Goal: Complete application form: Complete application form

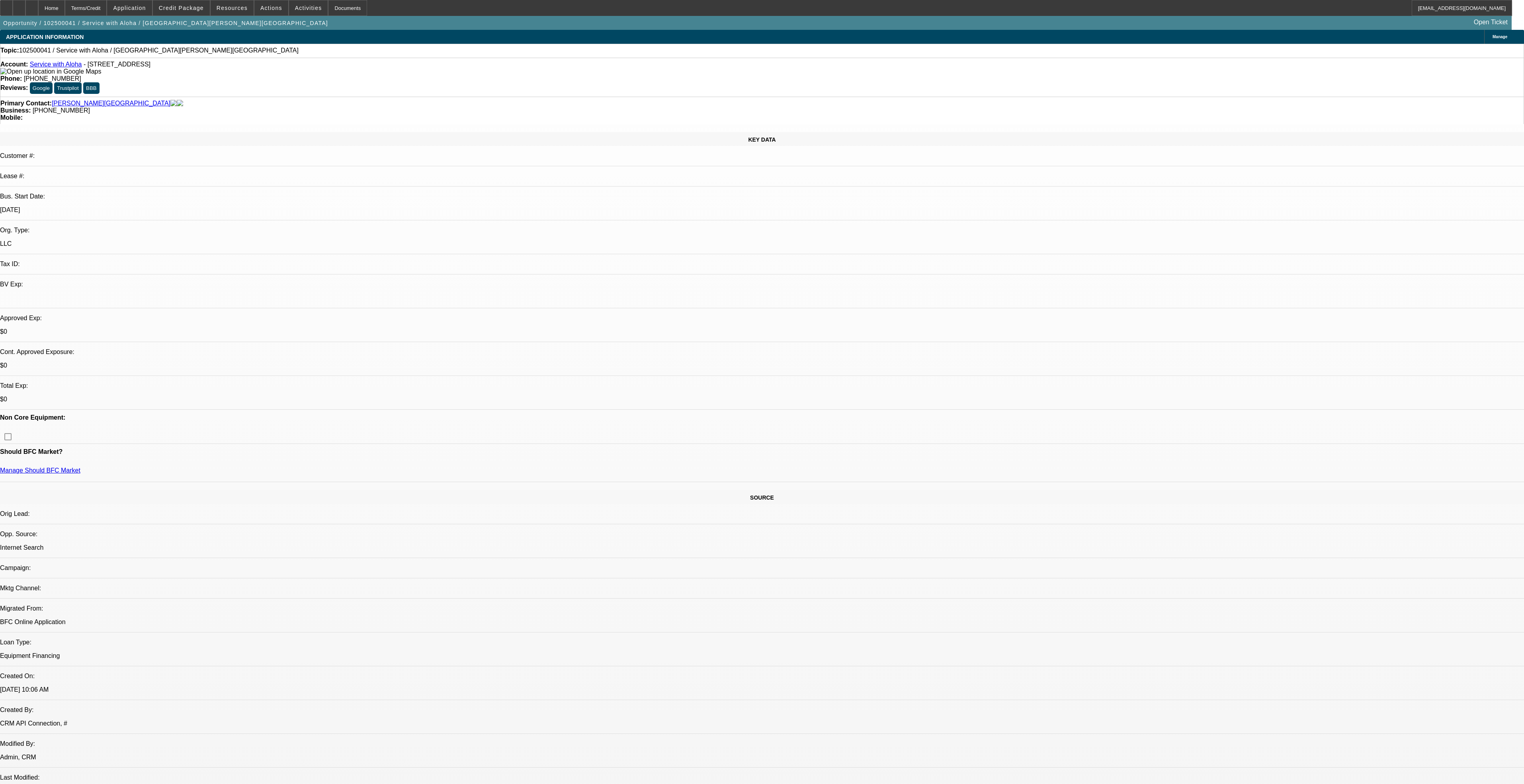
select select "0"
select select "2"
select select "0.1"
select select "4"
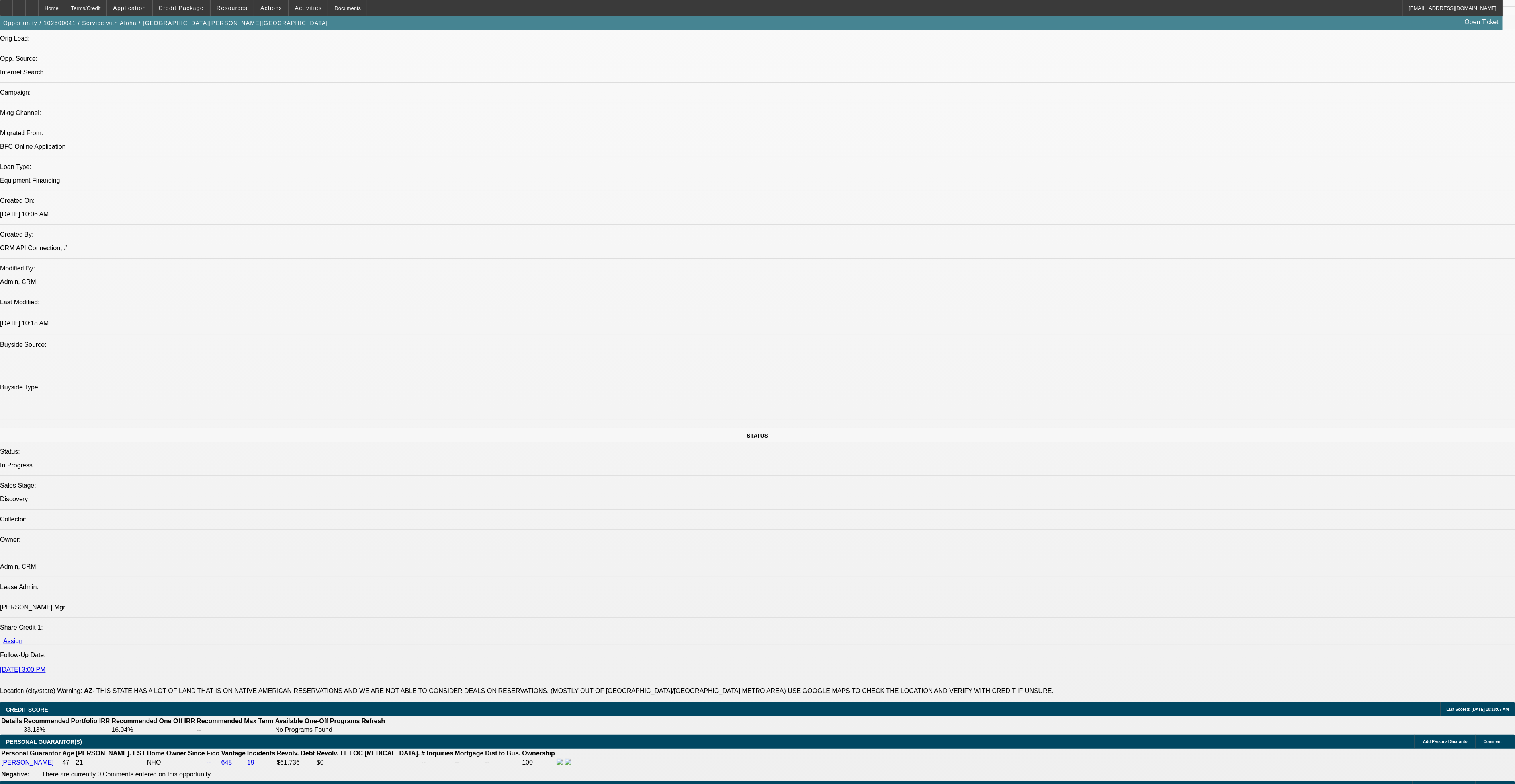
scroll to position [418, 0]
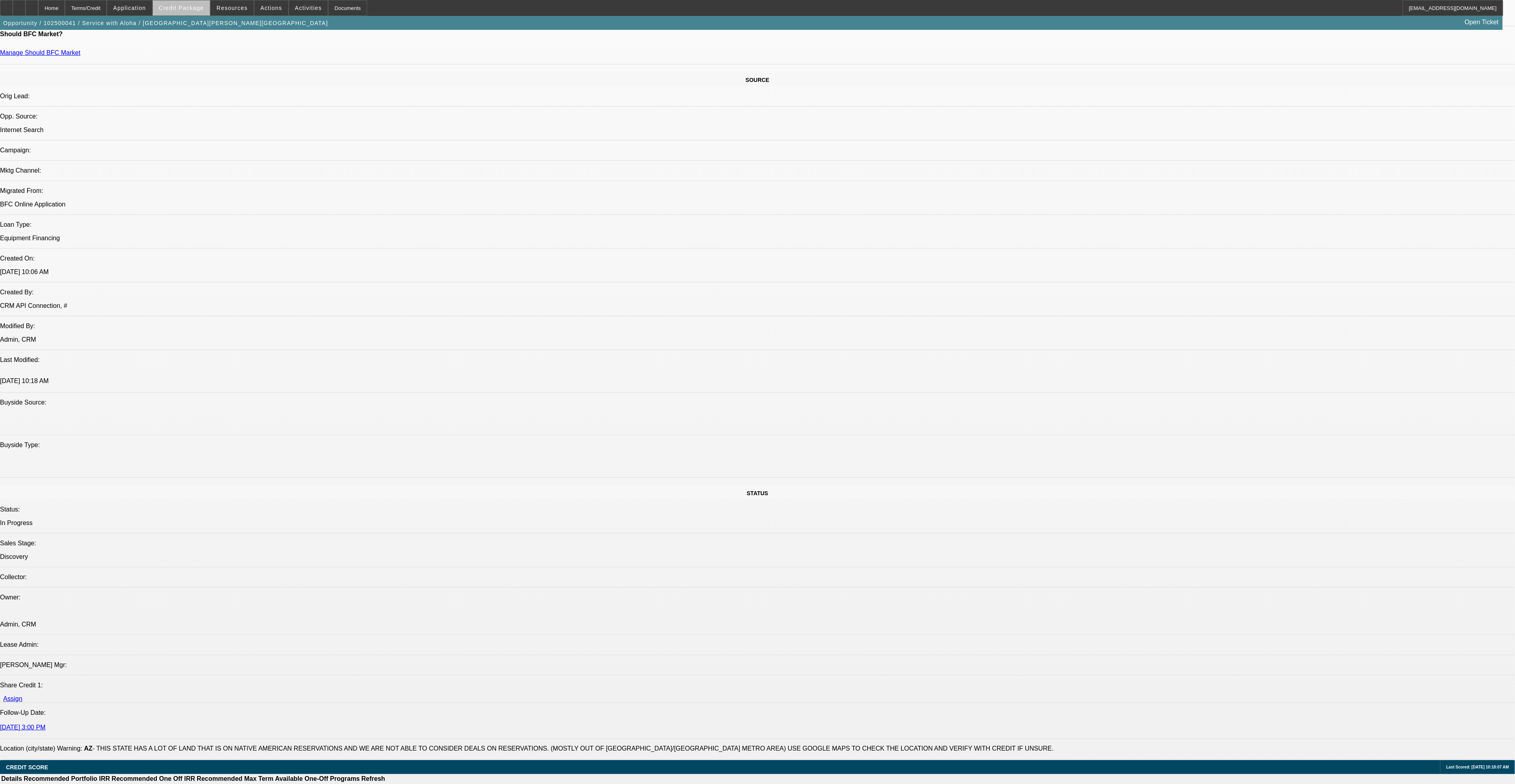
click at [204, 7] on span "Credit Package" at bounding box center [182, 8] width 45 height 7
click at [226, 206] on span "Application - Service with Aloha( In Credit Package )" at bounding box center [224, 205] width 99 height 19
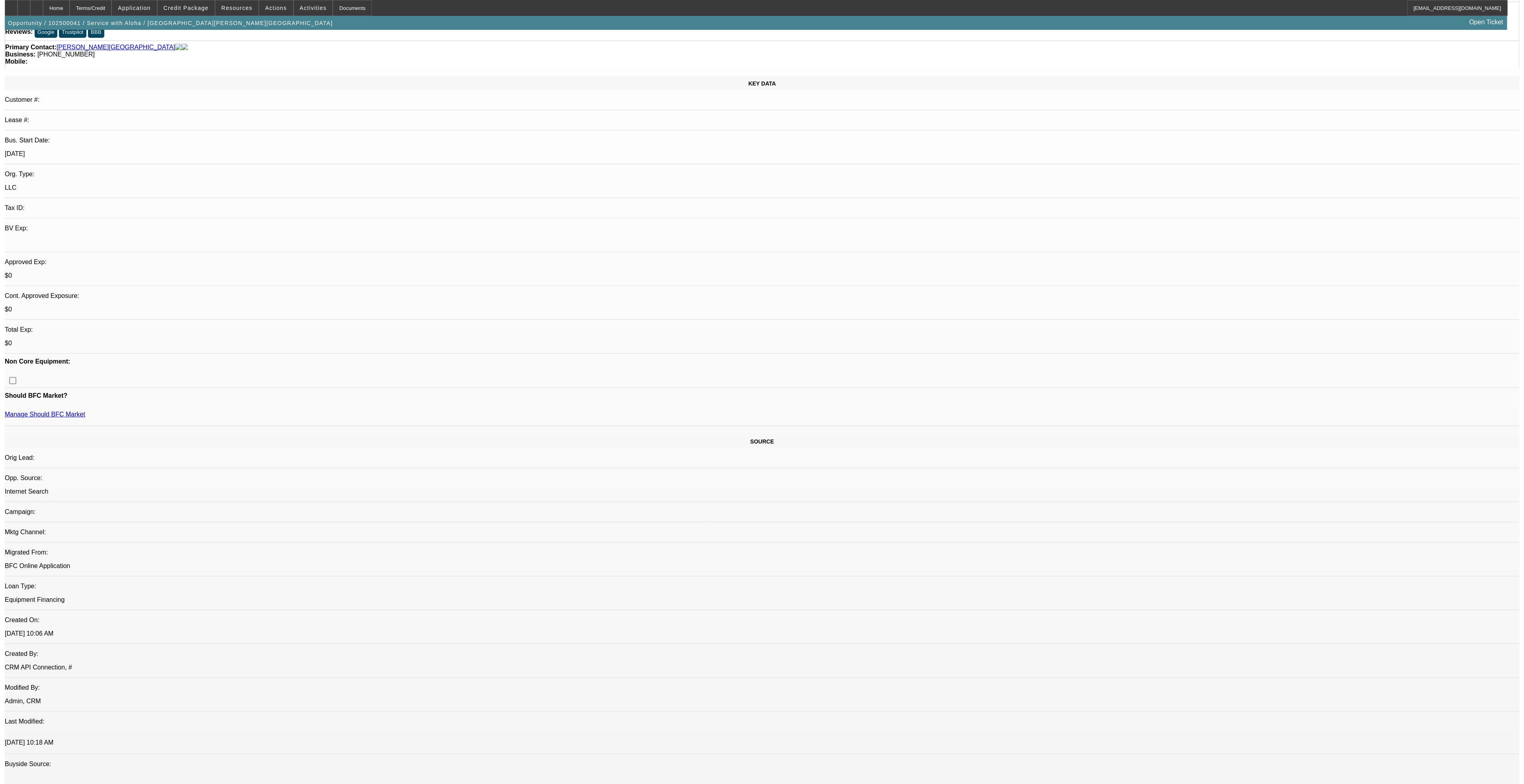
scroll to position [0, 0]
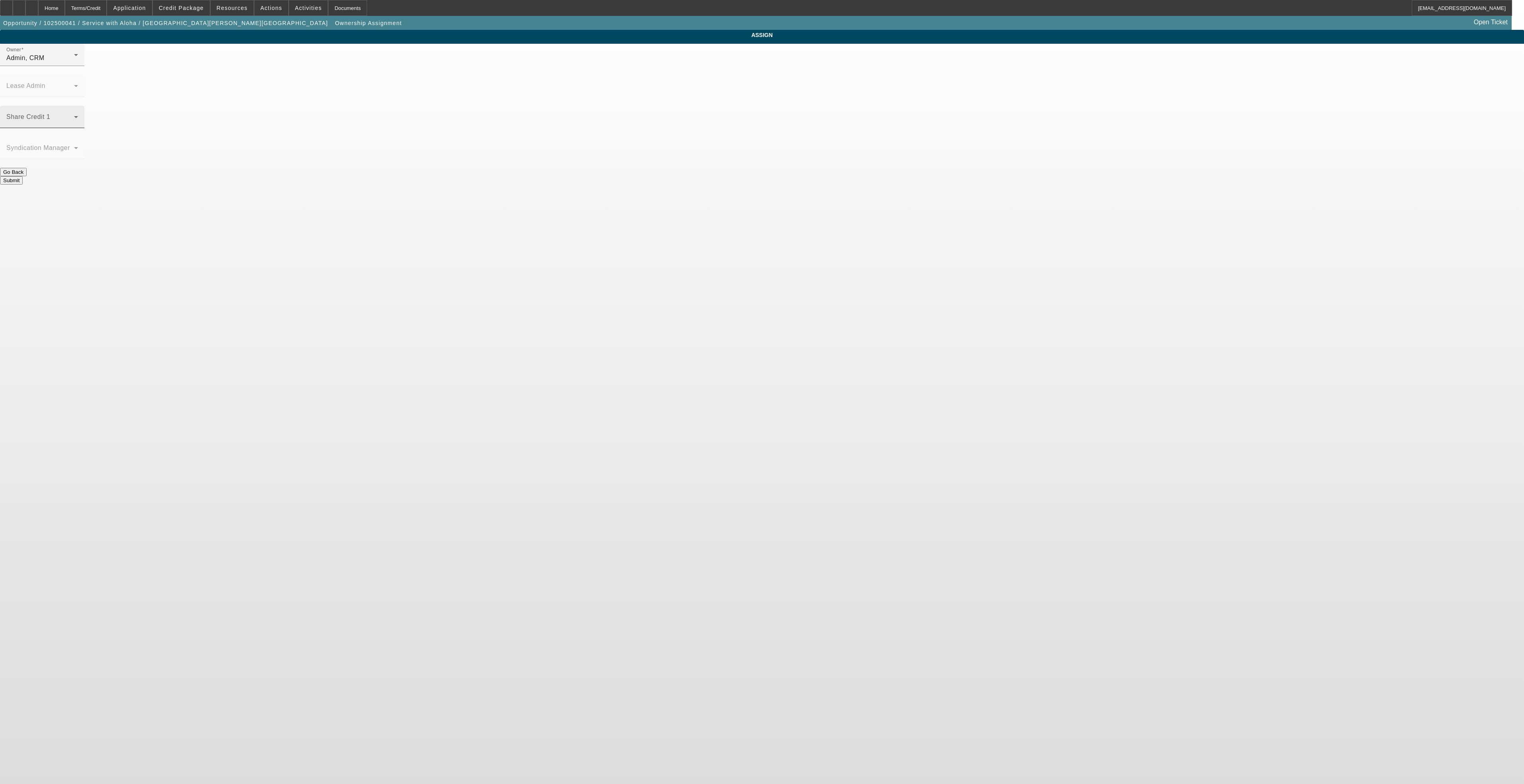
click at [74, 115] on span at bounding box center [40, 120] width 67 height 9
click at [702, 63] on div at bounding box center [762, 392] width 1524 height 784
click at [74, 63] on div "Admin, CRM" at bounding box center [40, 58] width 67 height 9
click at [704, 132] on span "Workman, Taylor (Lvl 4)" at bounding box center [696, 133] width 76 height 9
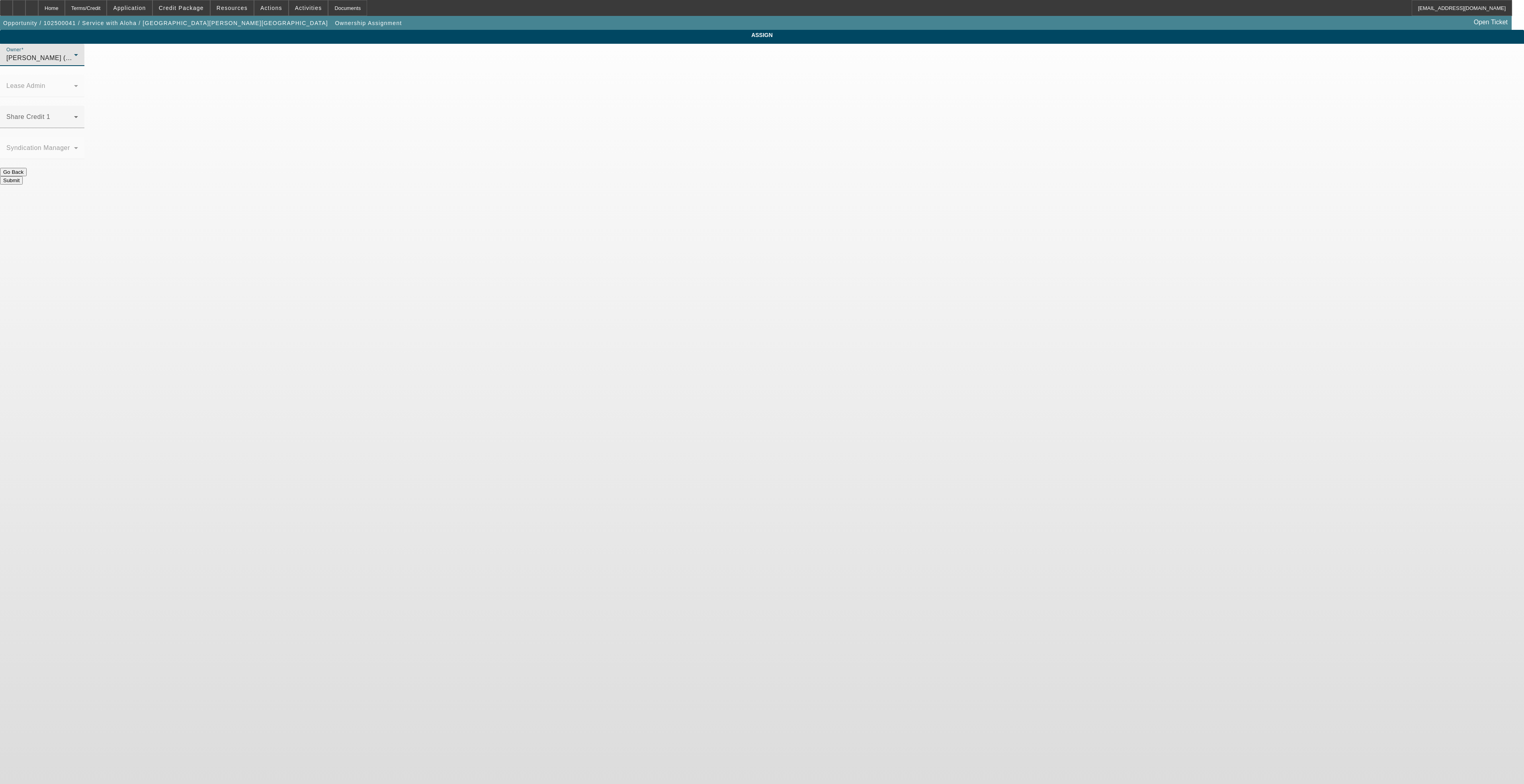
click at [82, 61] on span "Workman, Taylor (Lvl 4)" at bounding box center [44, 57] width 76 height 7
drag, startPoint x: 707, startPoint y: 68, endPoint x: 700, endPoint y: 67, distance: 7.1
click at [700, 67] on div at bounding box center [762, 392] width 1524 height 784
click at [82, 61] on span "Workman, Taylor (Lvl 4)" at bounding box center [44, 57] width 76 height 7
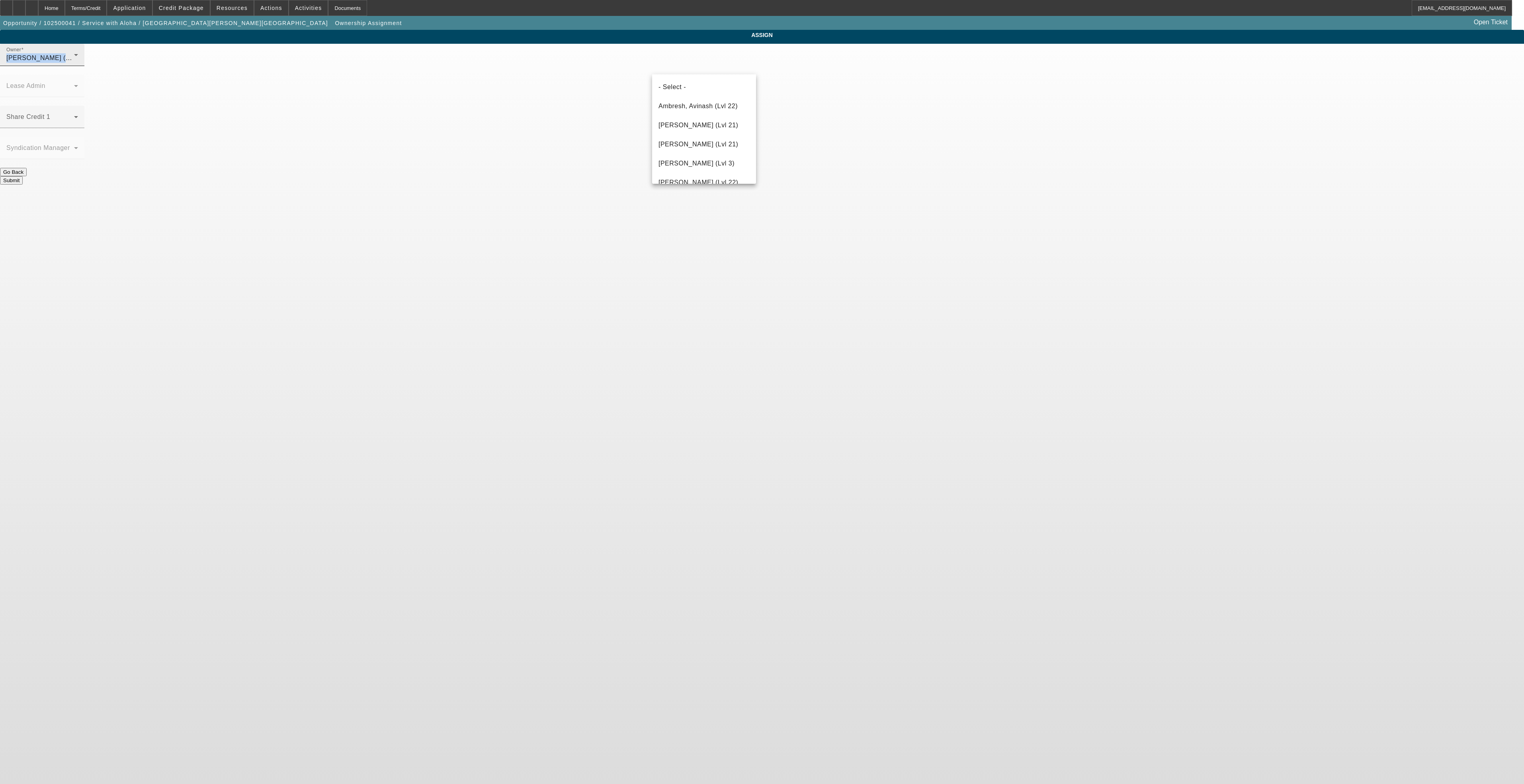
click at [82, 61] on span "Workman, Taylor (Lvl 4)" at bounding box center [44, 57] width 76 height 7
drag, startPoint x: 700, startPoint y: 66, endPoint x: 684, endPoint y: 67, distance: 16.0
click at [690, 67] on div at bounding box center [762, 392] width 1524 height 784
click at [82, 61] on span "Workman, Taylor (Lvl 4)" at bounding box center [44, 57] width 76 height 7
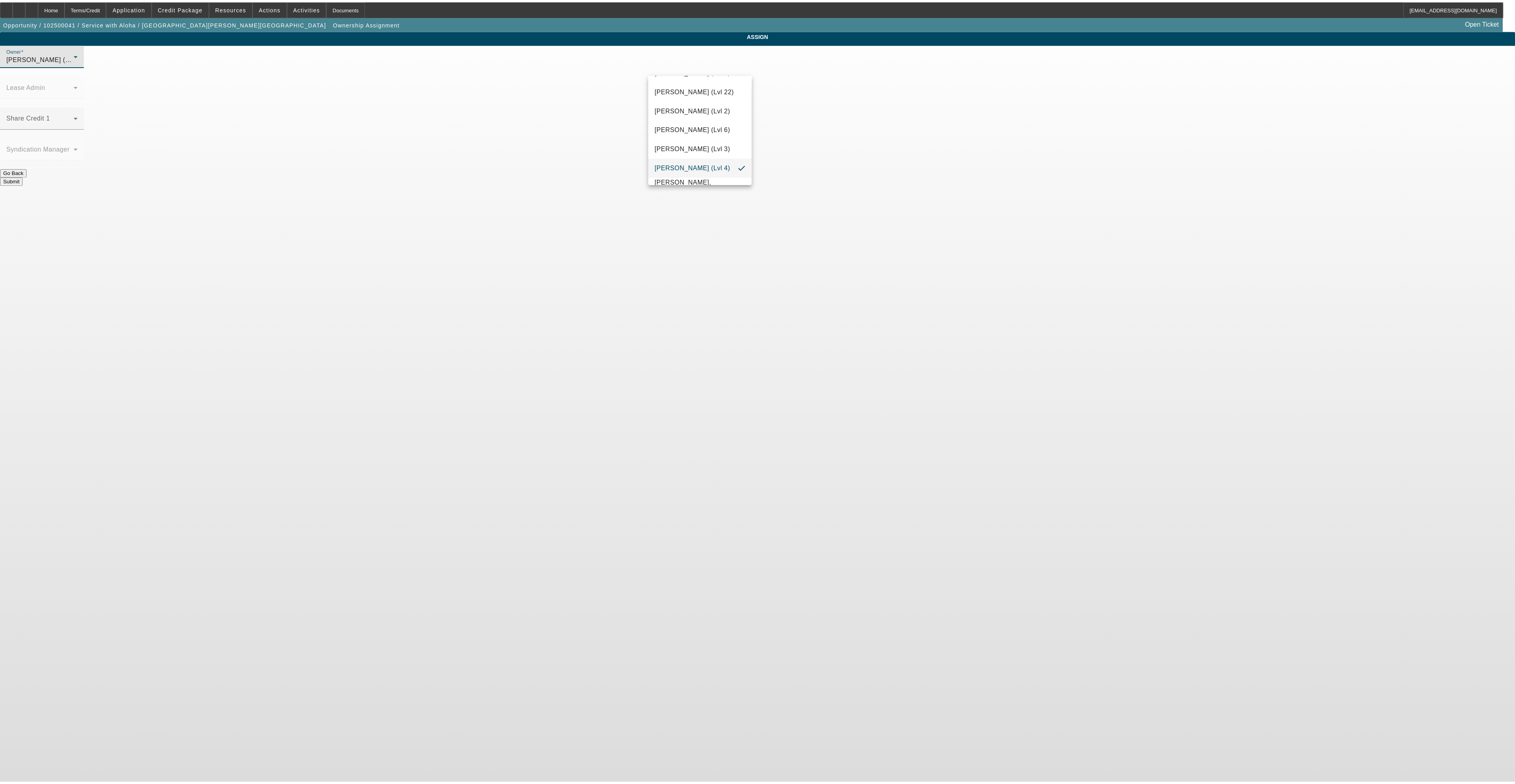
scroll to position [404, 0]
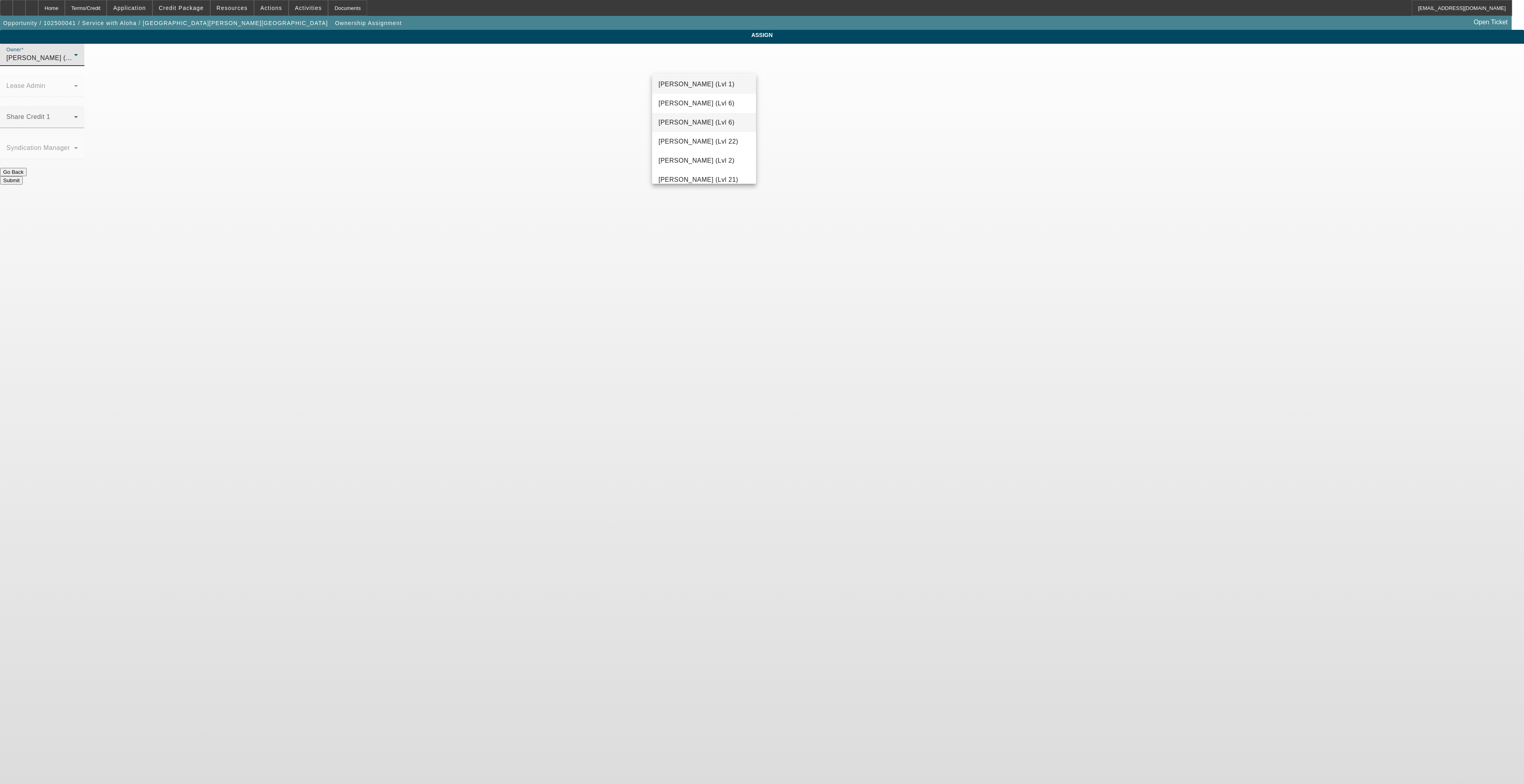
click at [702, 119] on span "Hendrix, Miles (Lvl 6)" at bounding box center [696, 122] width 76 height 9
click at [22, 176] on button "Submit" at bounding box center [11, 180] width 22 height 8
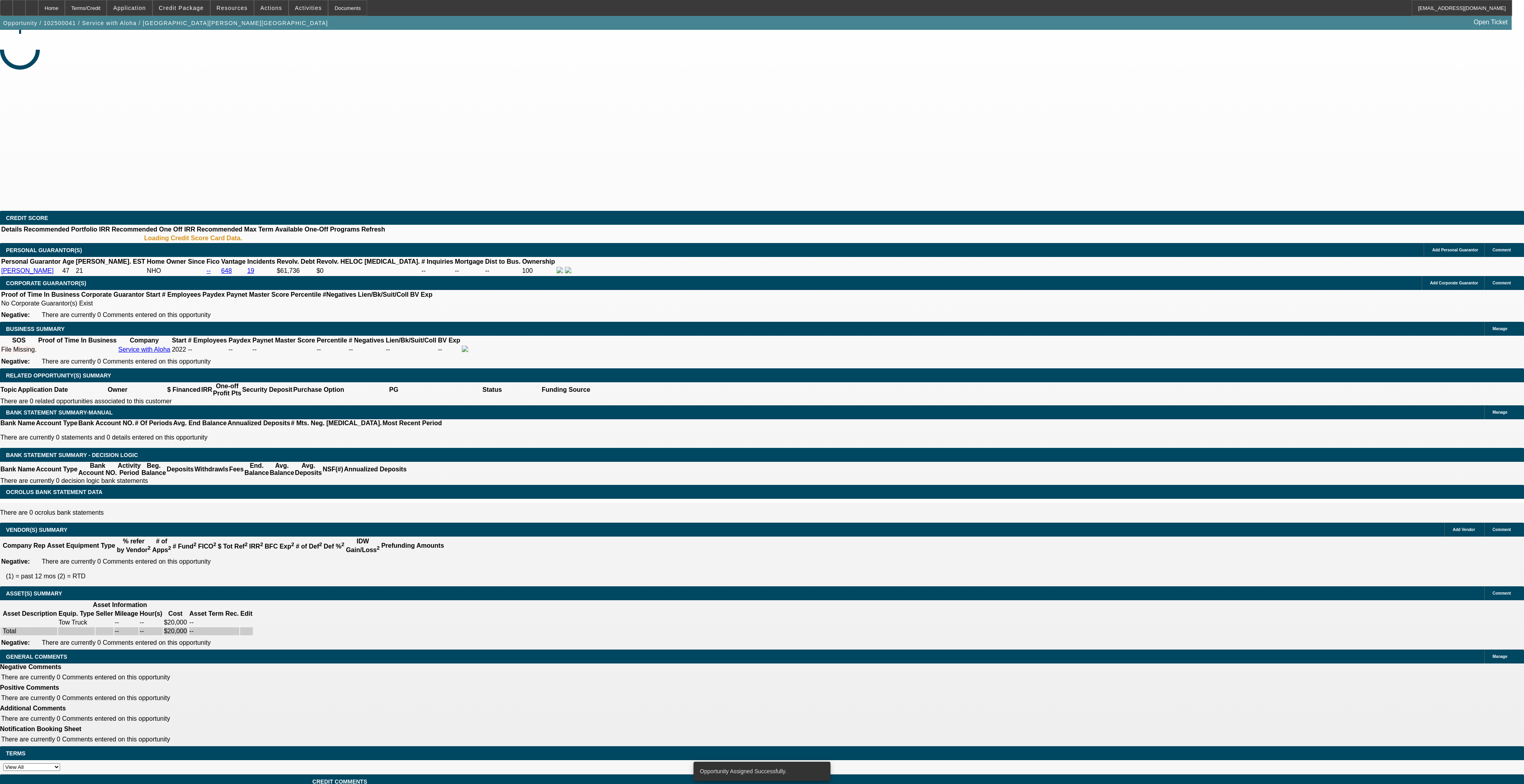
select select "0"
select select "2"
select select "0.1"
select select "4"
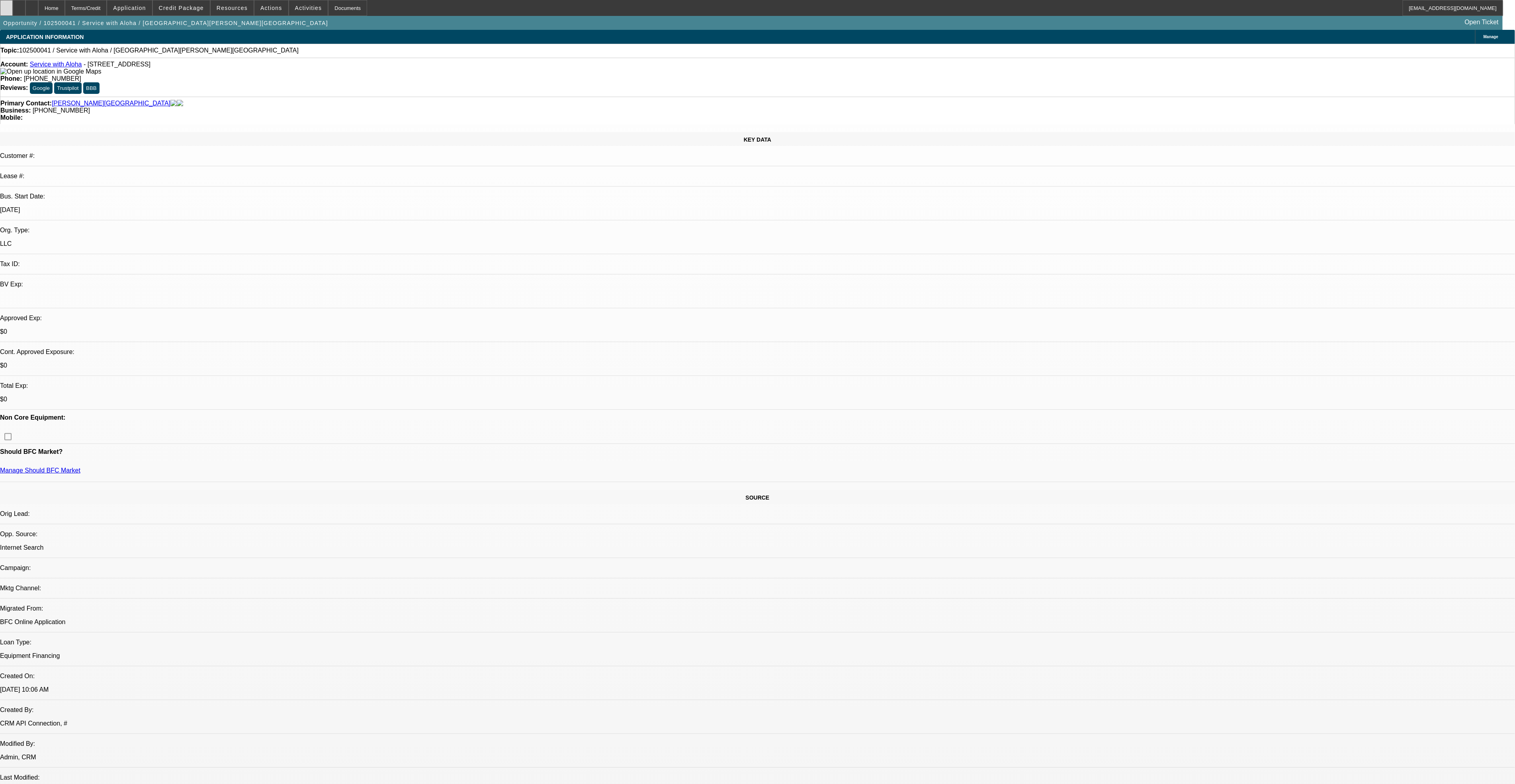
click at [13, 14] on div at bounding box center [7, 8] width 13 height 16
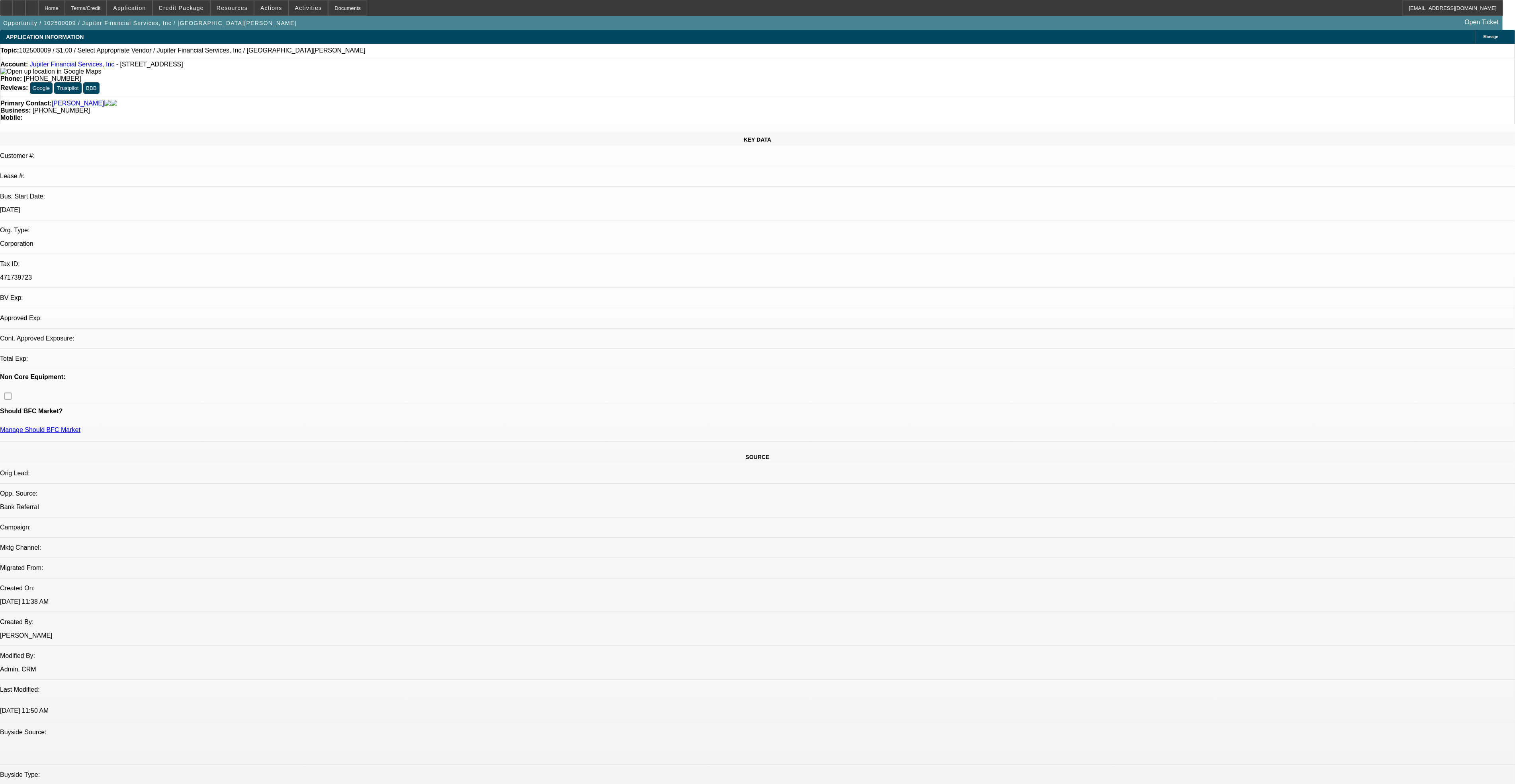
select select "0"
select select "2"
select select "0.1"
select select "4"
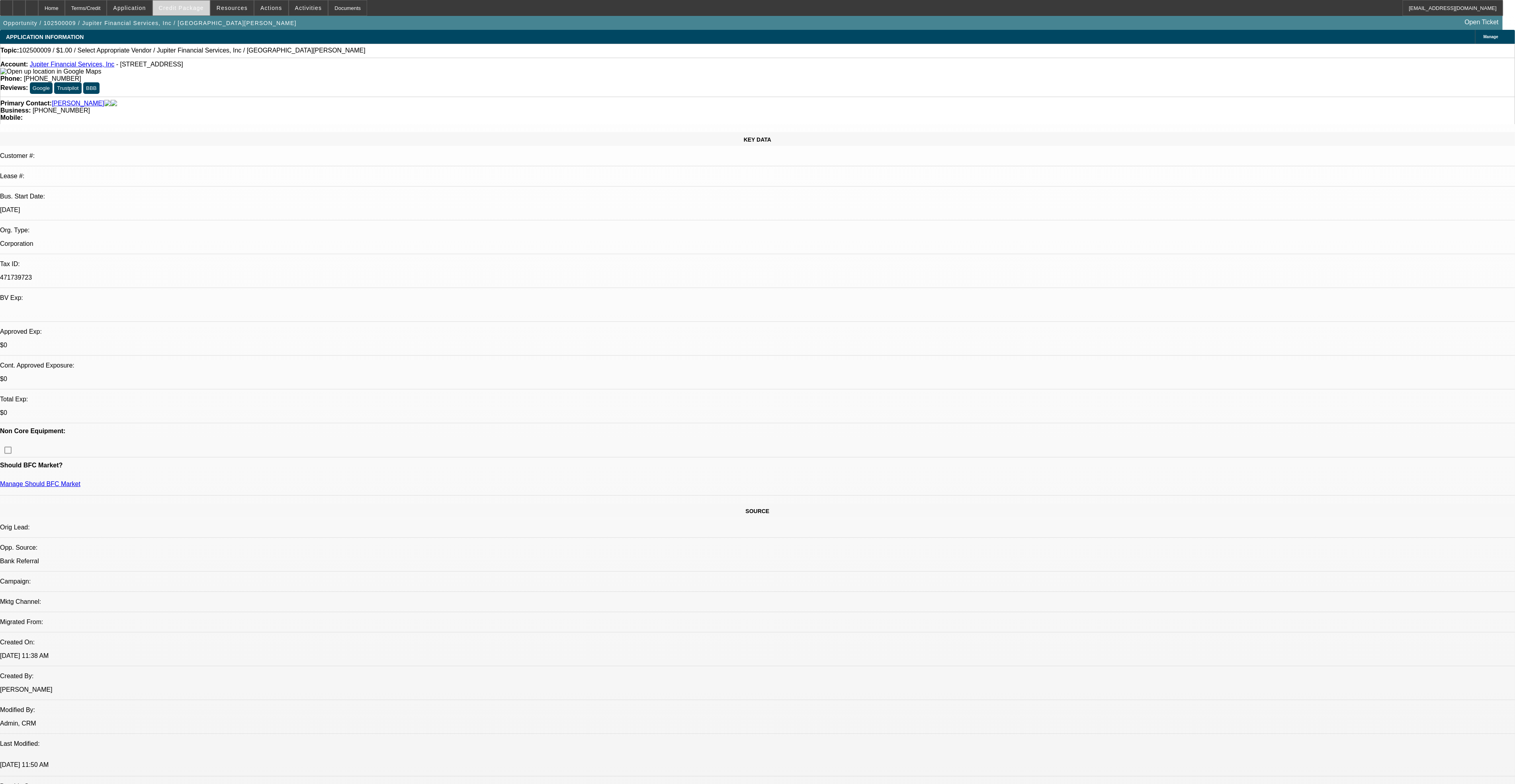
click at [196, 10] on span "Credit Package" at bounding box center [182, 8] width 45 height 7
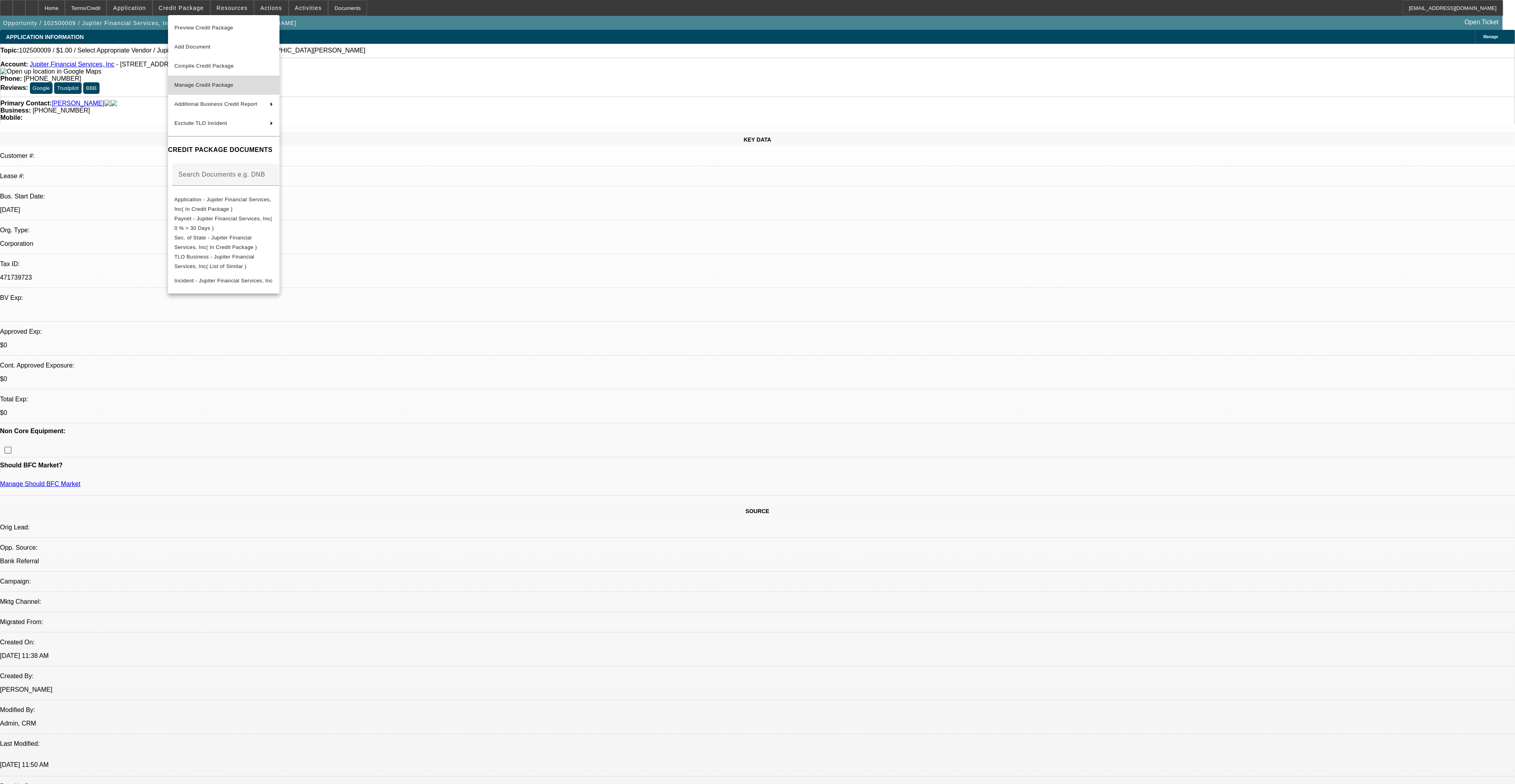
click at [222, 85] on span "Manage Credit Package" at bounding box center [204, 85] width 59 height 6
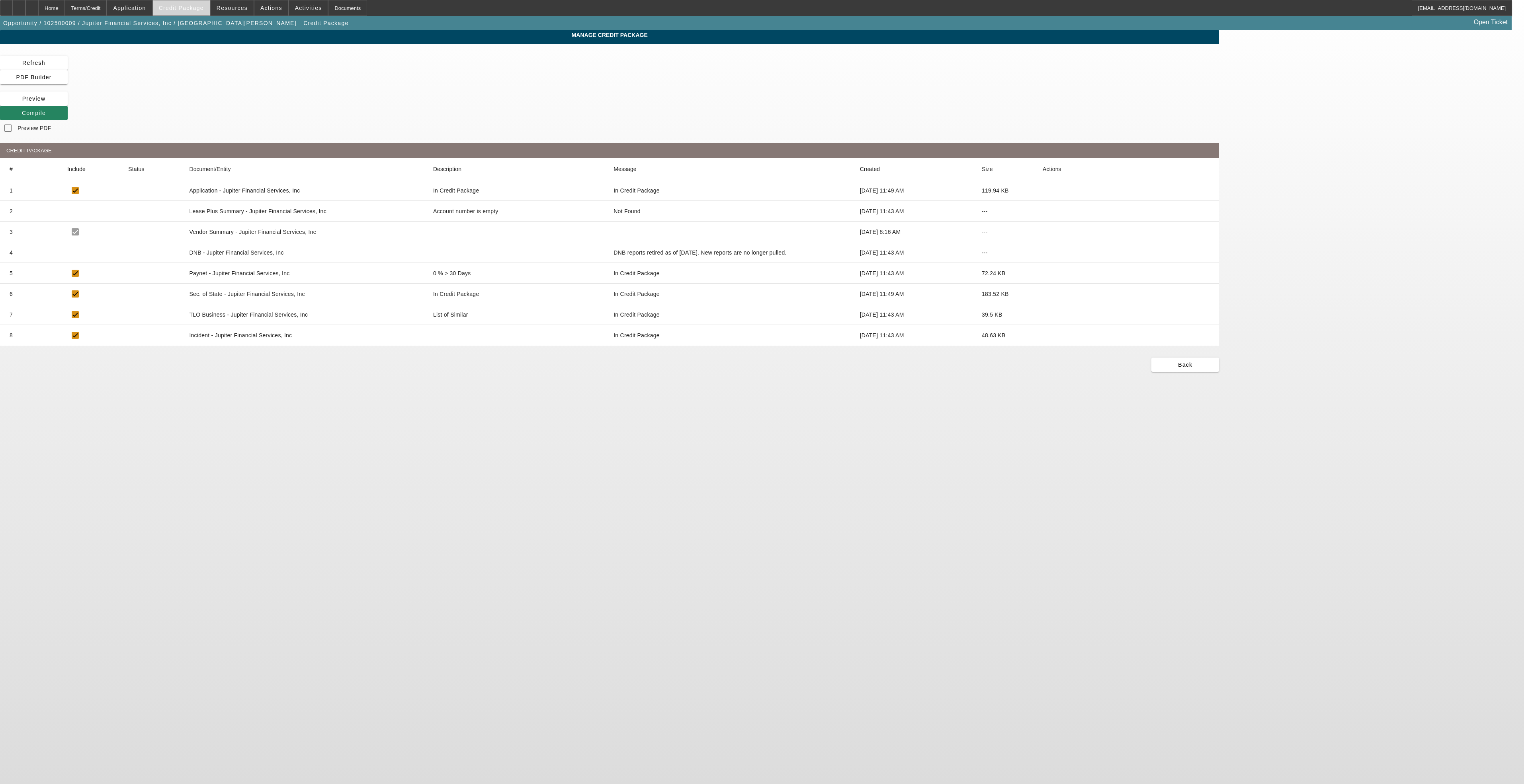
click at [182, 4] on span at bounding box center [181, 8] width 57 height 19
click at [243, 201] on span "Application - Jupiter Financial Services, Inc( In Credit Package )" at bounding box center [223, 204] width 97 height 15
click at [65, 7] on div "Home" at bounding box center [51, 8] width 27 height 16
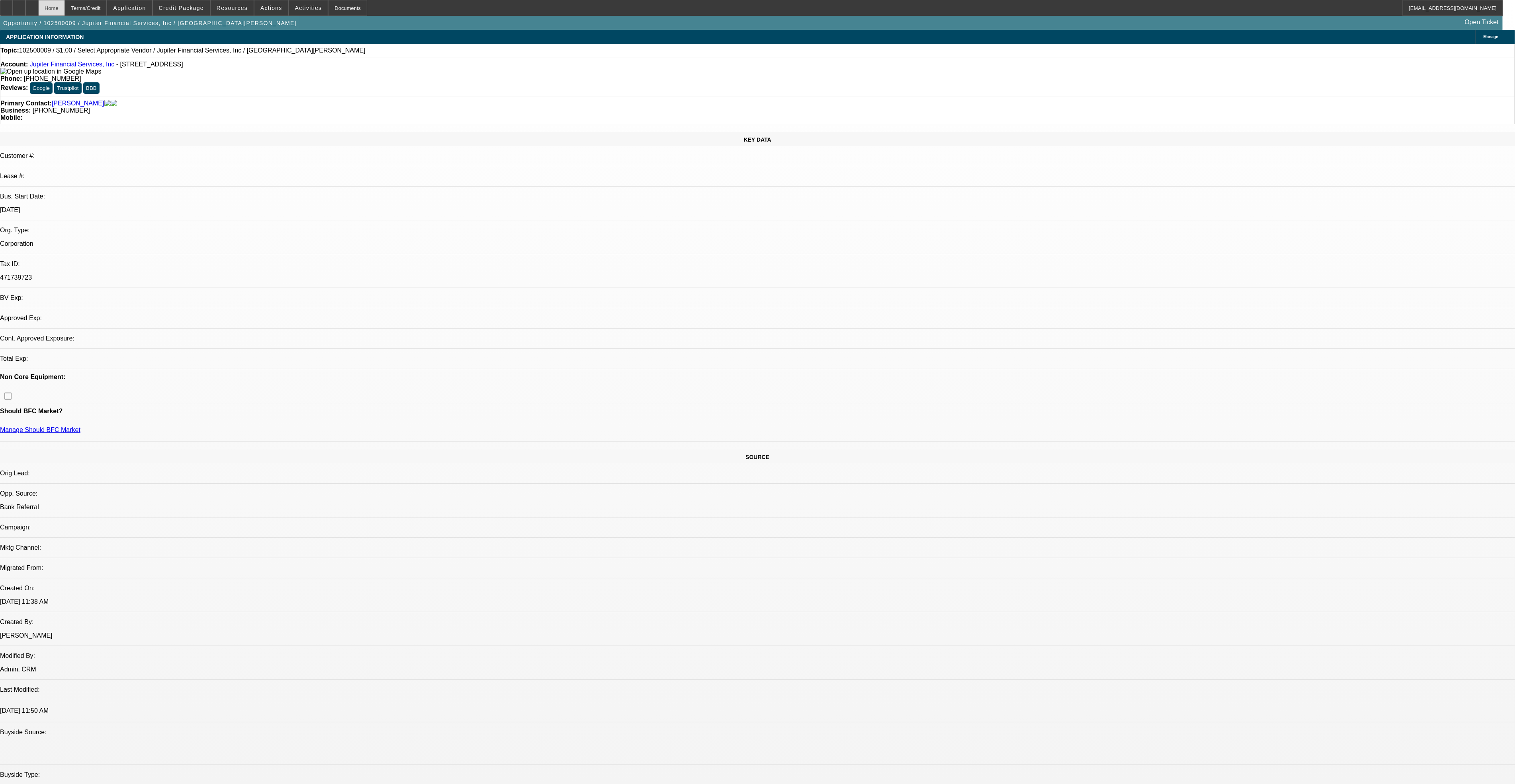
select select "0"
select select "2"
select select "0.1"
select select "4"
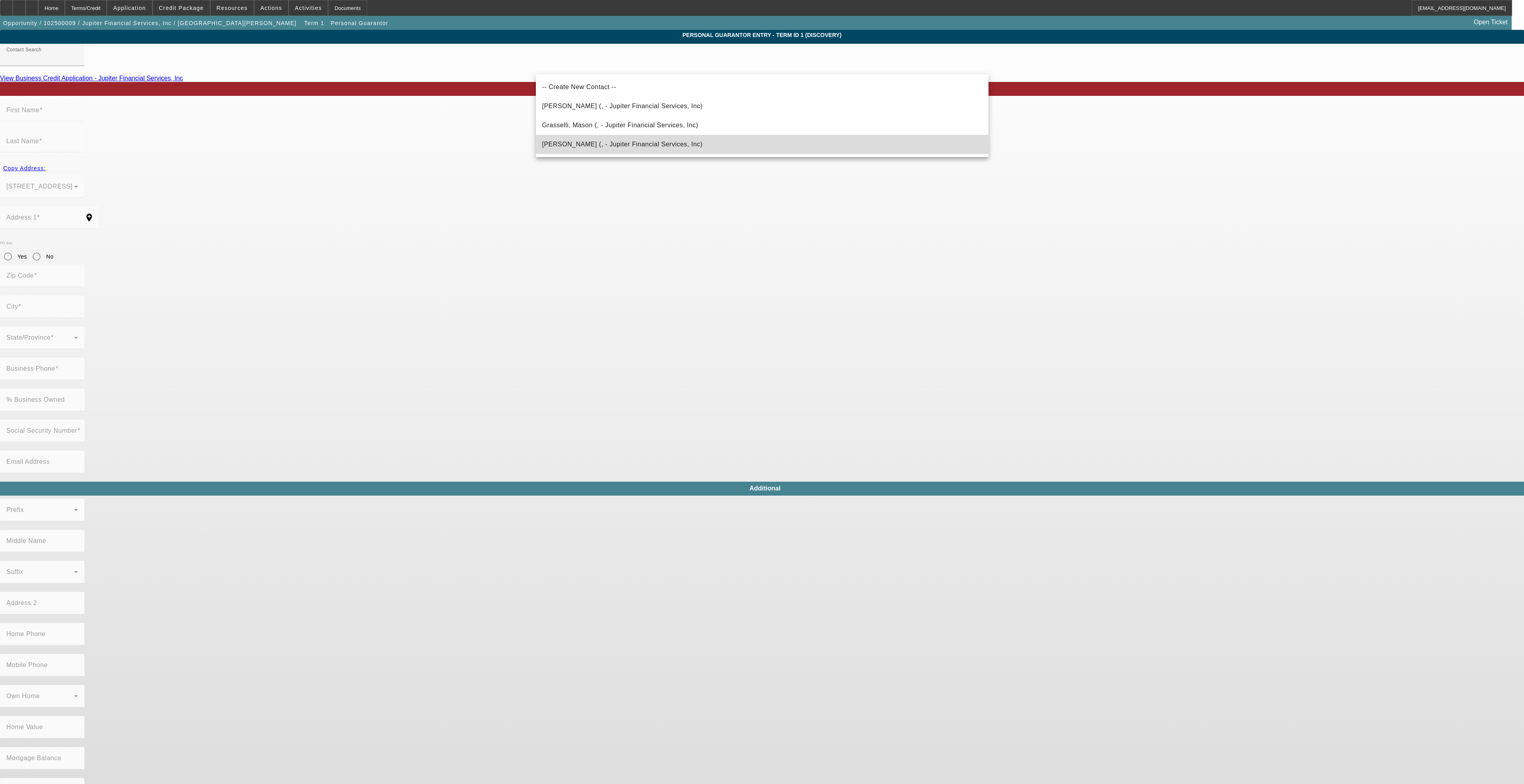
click at [592, 144] on span "Coburn, Sean (, - Jupiter Financial Services, Inc)" at bounding box center [622, 144] width 160 height 7
type input "Coburn, Sean (, - Jupiter Financial Services, Inc)"
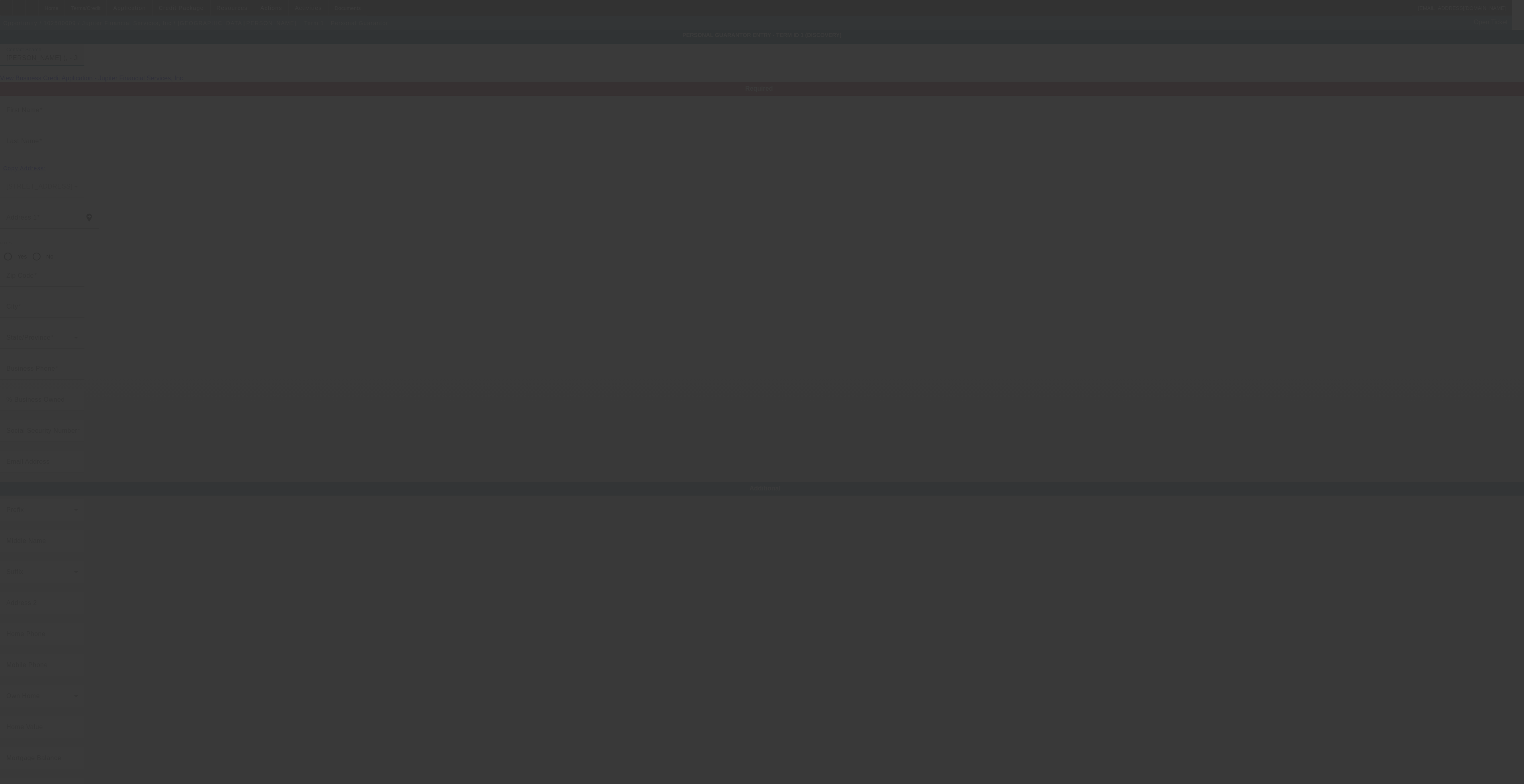
type input "Sean"
type input "Coburn"
radio input "true"
type input "[PHONE_NUMBER]"
type input "scoburn@jupfin.com"
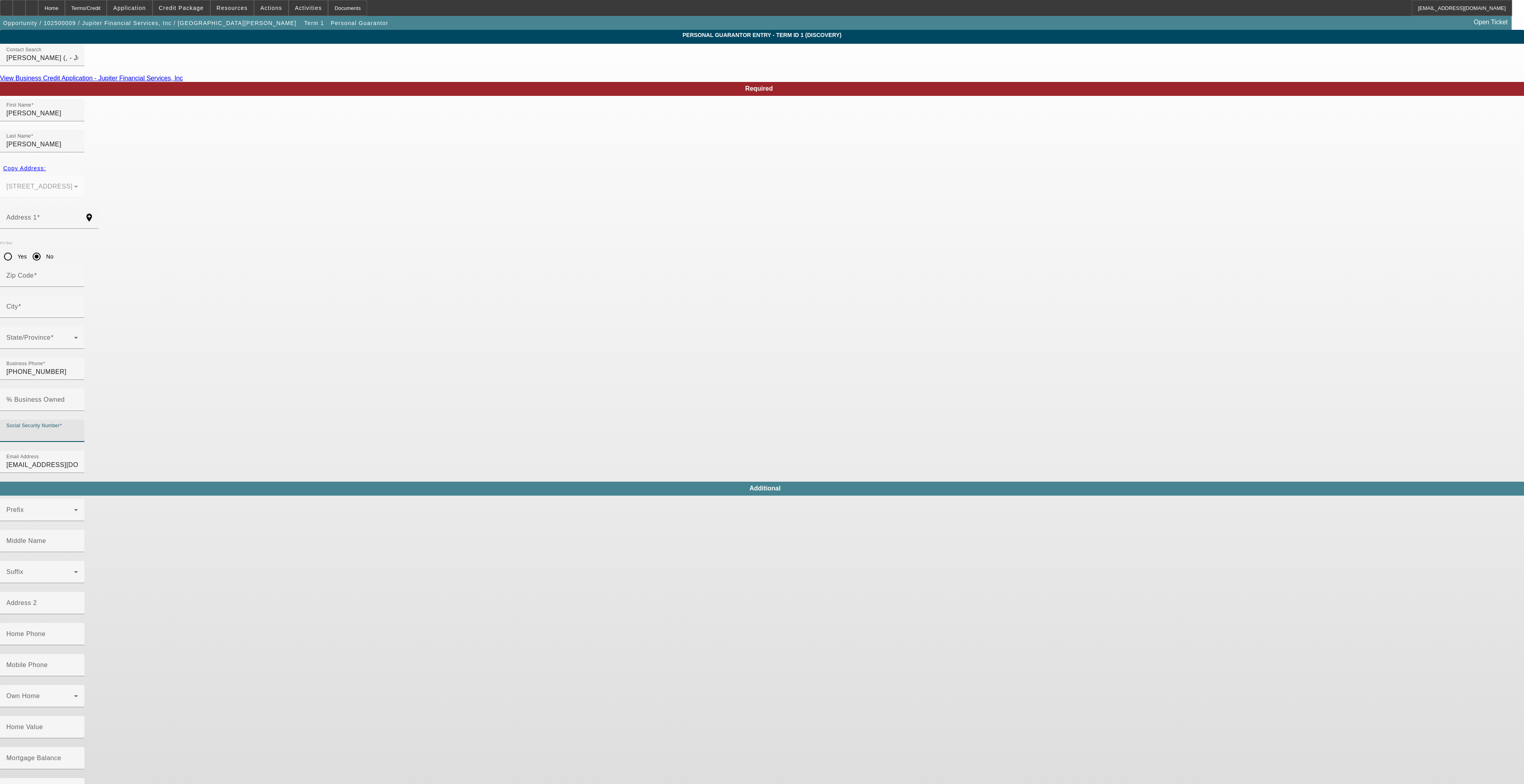
click at [78, 429] on input "Social Security Number" at bounding box center [42, 434] width 72 height 9
type input "111-11-1111"
click at [78, 399] on input "% Business Owned" at bounding box center [42, 403] width 72 height 9
type input "76"
click at [78, 216] on input "Address 1" at bounding box center [42, 221] width 72 height 9
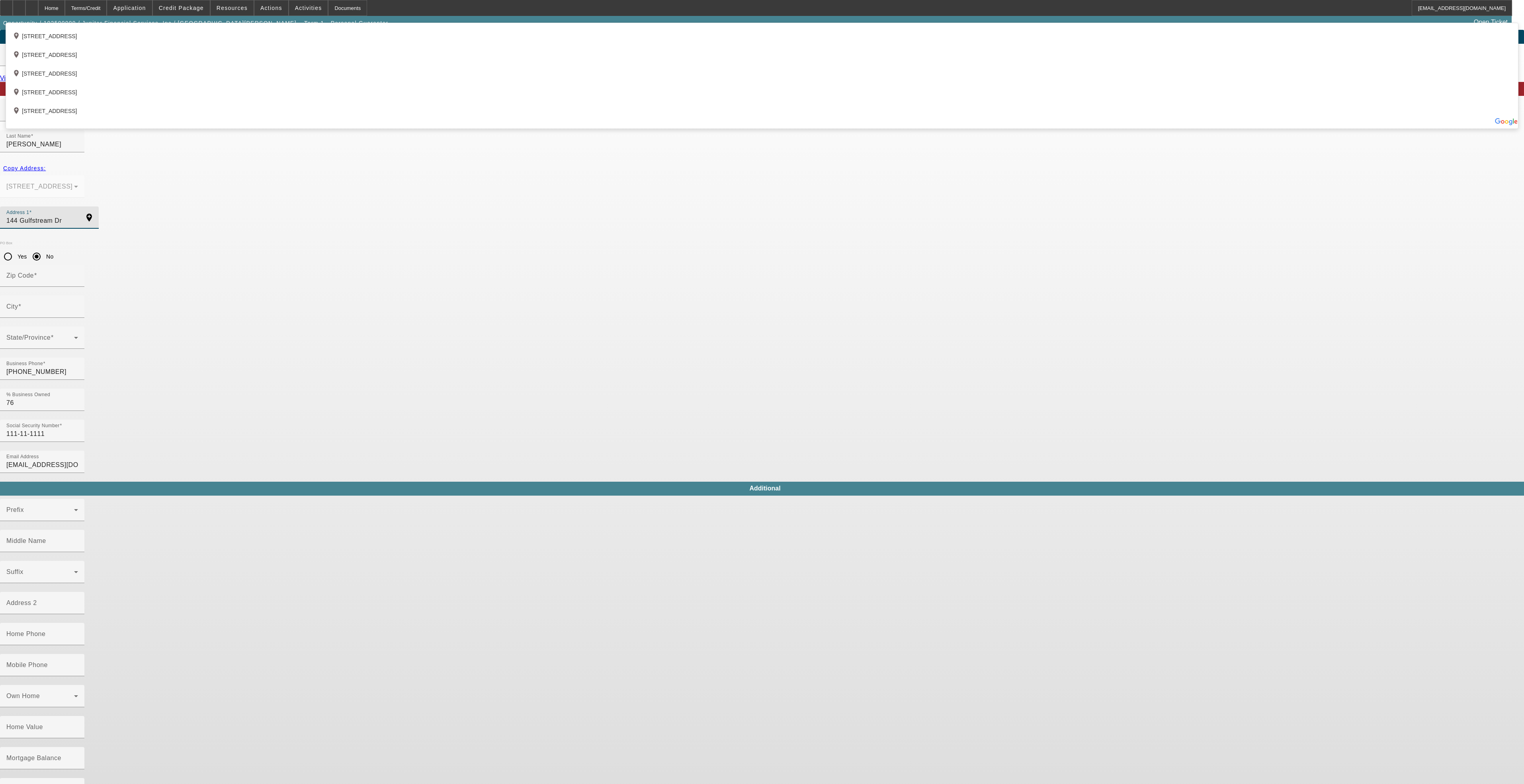
type input "144 Gulfstream Dr"
click at [460, 228] on app-personal-guarantor-manage "Personal Guarantor Entry - Term ID 1 (Discovery) Contact Search Coburn, Sean (,…" at bounding box center [762, 427] width 1524 height 796
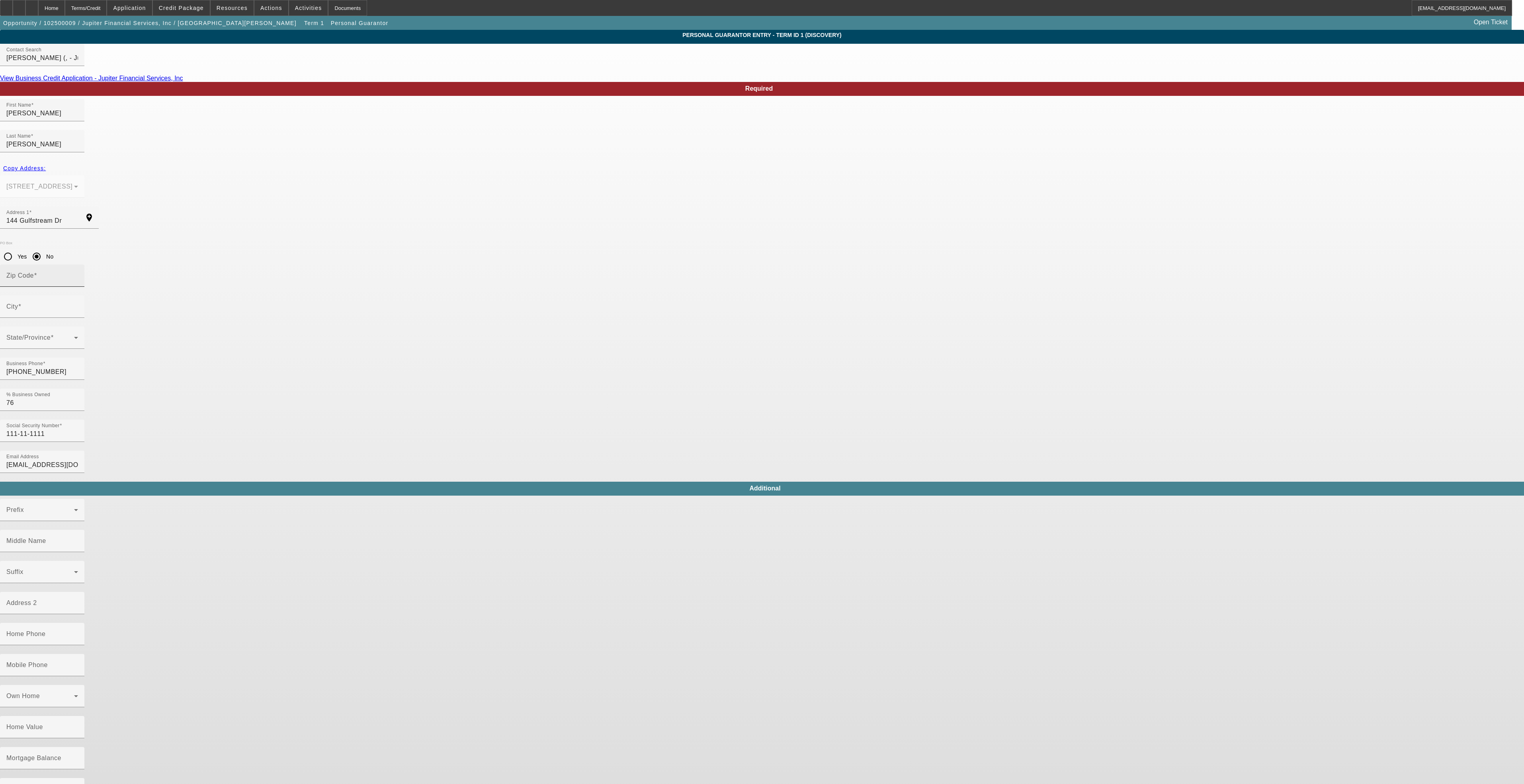
click at [78, 274] on input "Zip Code" at bounding box center [42, 279] width 72 height 9
type input "33469"
click at [586, 307] on mat-option "Tequesta" at bounding box center [588, 310] width 104 height 19
type input "Tequesta"
click at [817, 300] on div "Required First Name Sean Last Name Coburn Copy Address: 218 S US Highway 1 Ste …" at bounding box center [762, 446] width 1524 height 727
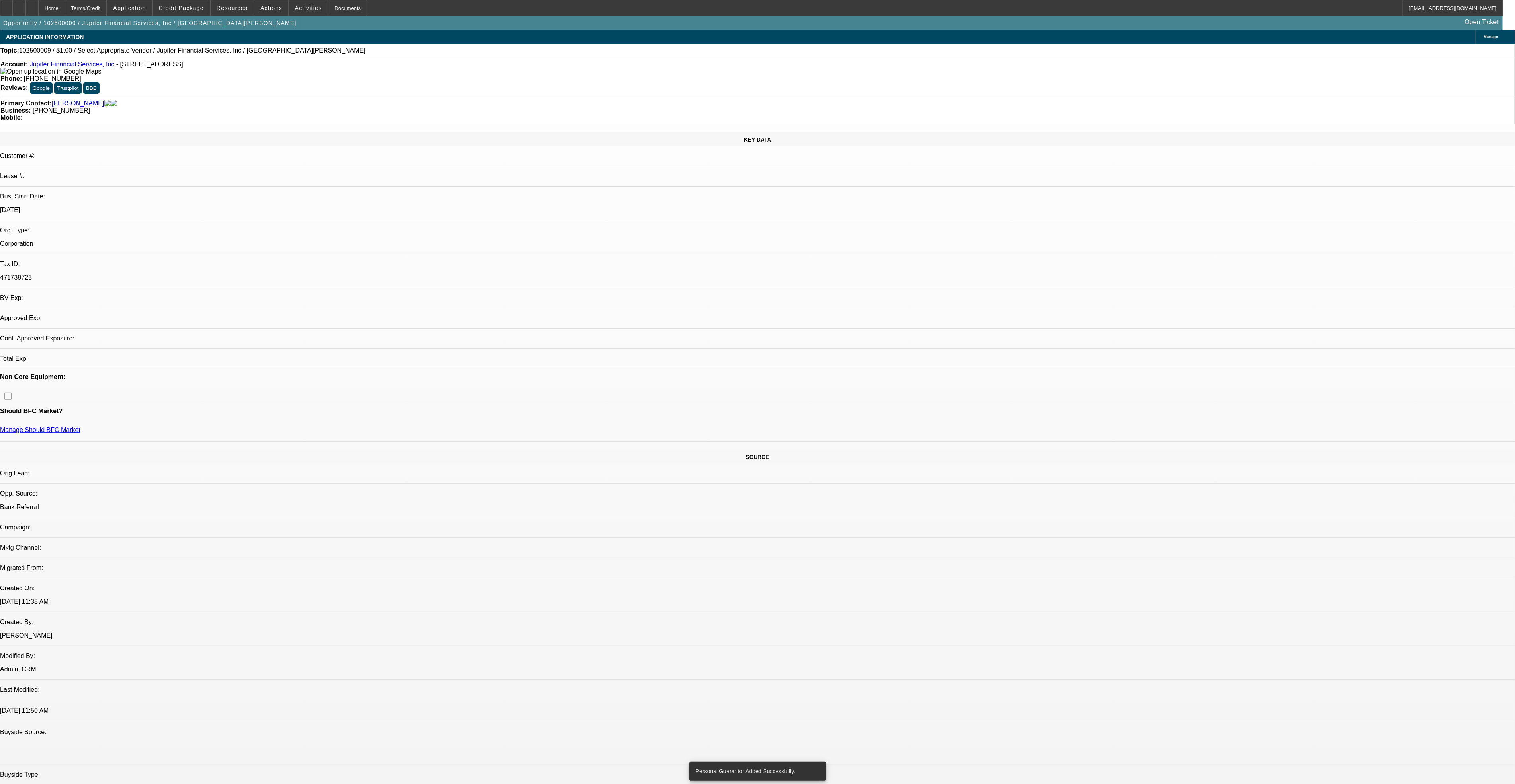
select select "0"
select select "2"
select select "0.1"
select select "4"
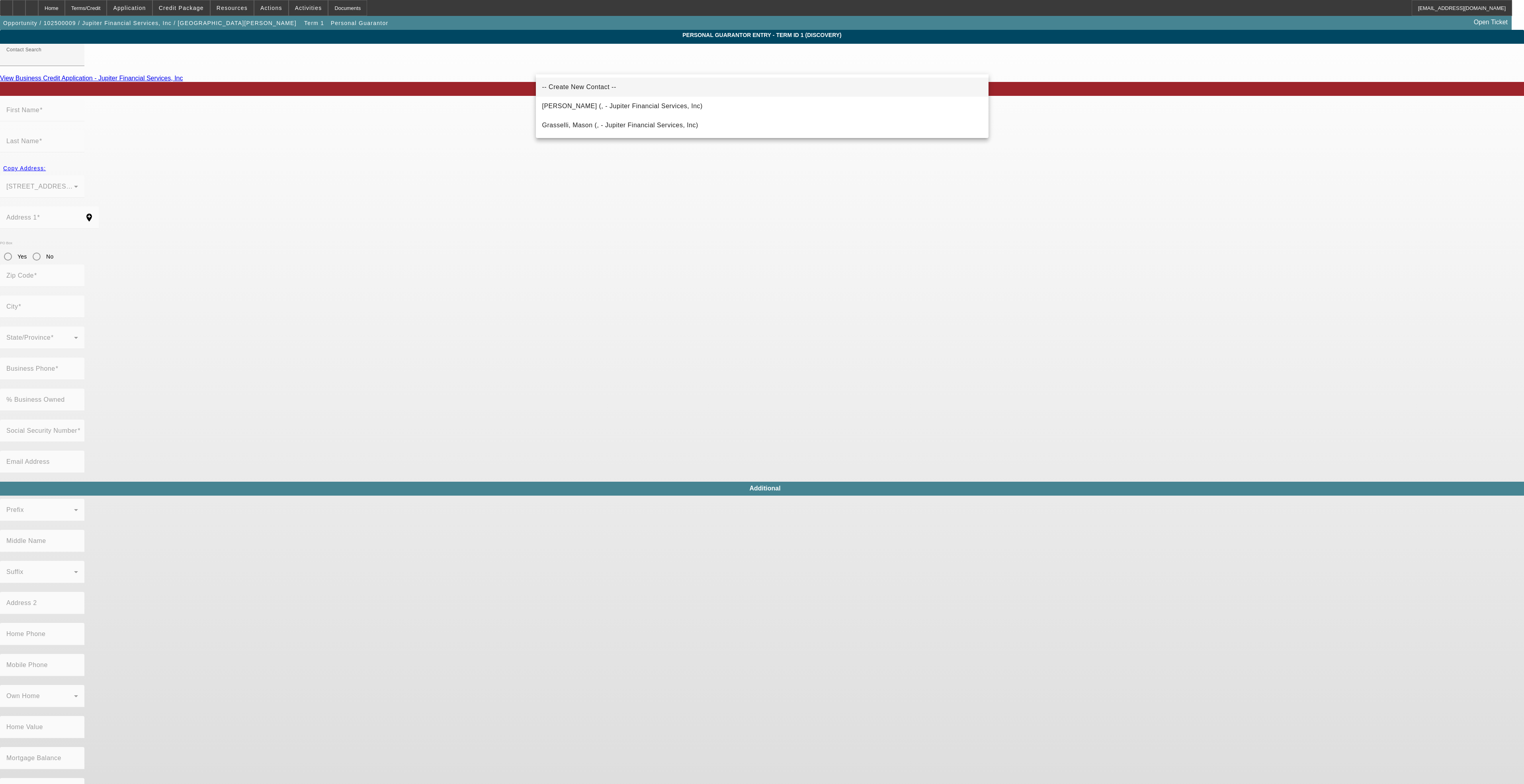
click at [589, 88] on span "-- Create New Contact --" at bounding box center [579, 86] width 74 height 7
type input "-- Create New Contact --"
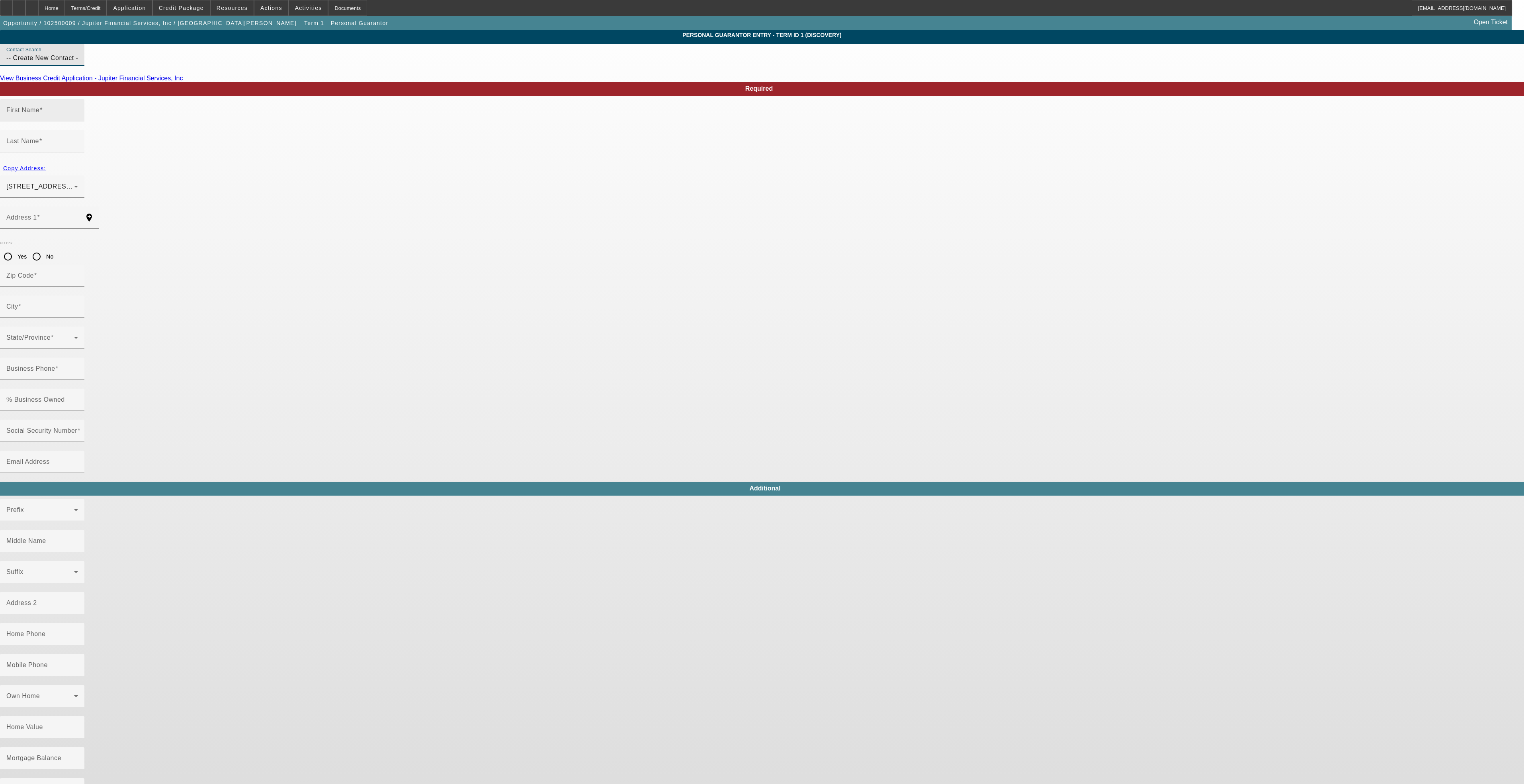
click at [78, 118] on input "First Name" at bounding box center [42, 114] width 72 height 9
type input "Michael"
type input "Coburn"
click at [78, 206] on div "Address 1" at bounding box center [42, 218] width 72 height 22
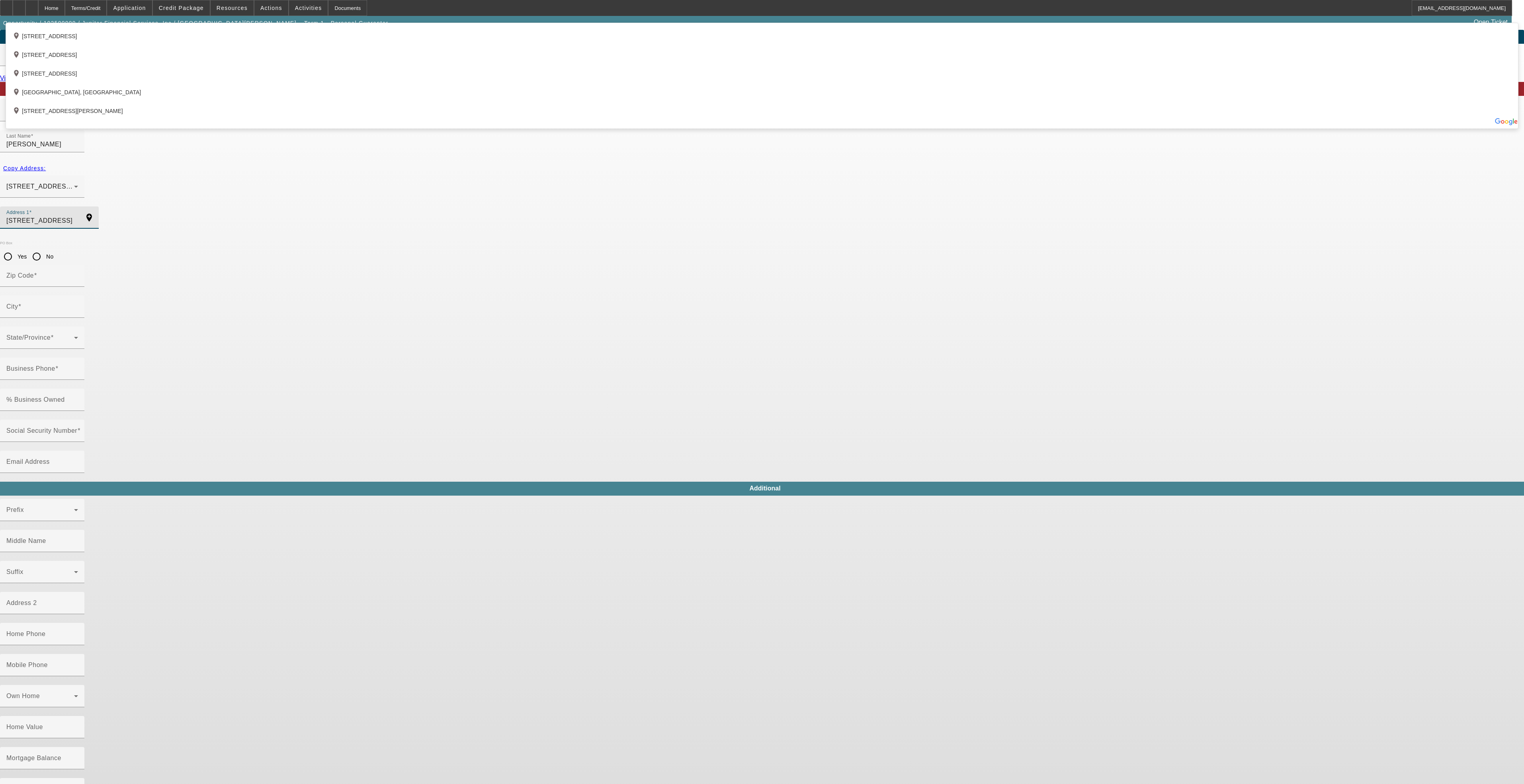
type input "250 Golfview Dr."
click at [487, 215] on app-personal-guarantor-manage "Personal Guarantor Entry - Term ID 1 (Discovery) Contact Search -- Create New C…" at bounding box center [762, 427] width 1524 height 796
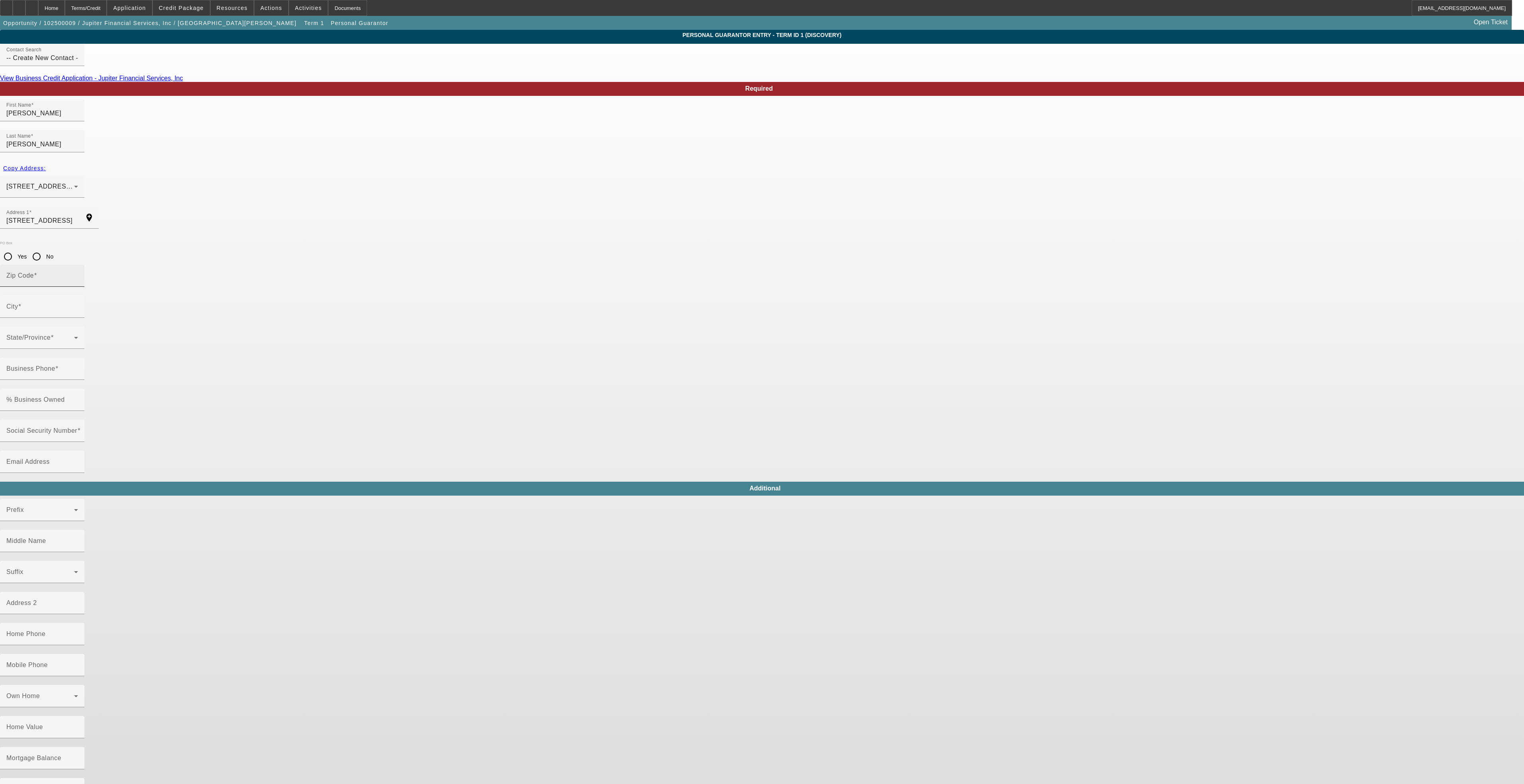
click at [78, 274] on input "Zip Code" at bounding box center [42, 279] width 72 height 9
type input "33469"
click at [576, 307] on mat-option "Tequesta" at bounding box center [588, 310] width 104 height 19
type input "Tequesta"
click at [78, 367] on input "Business Phone" at bounding box center [42, 372] width 72 height 9
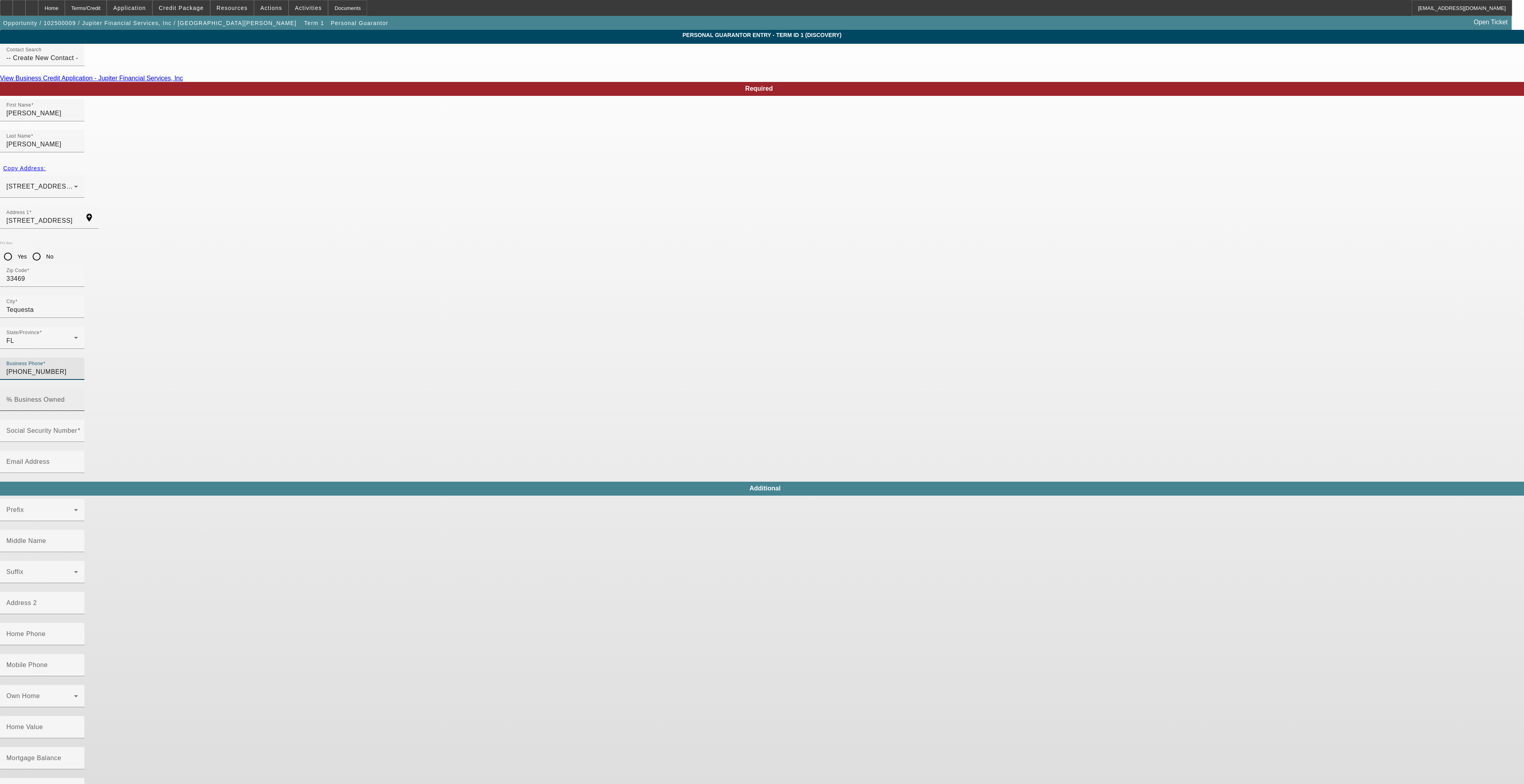
type input "[PHONE_NUMBER]"
click at [78, 399] on input "% Business Owned" at bounding box center [42, 403] width 72 height 9
type input "24"
click at [78, 461] on input "Email Address" at bounding box center [42, 465] width 72 height 9
type input "mcoburn@jupfin.com"
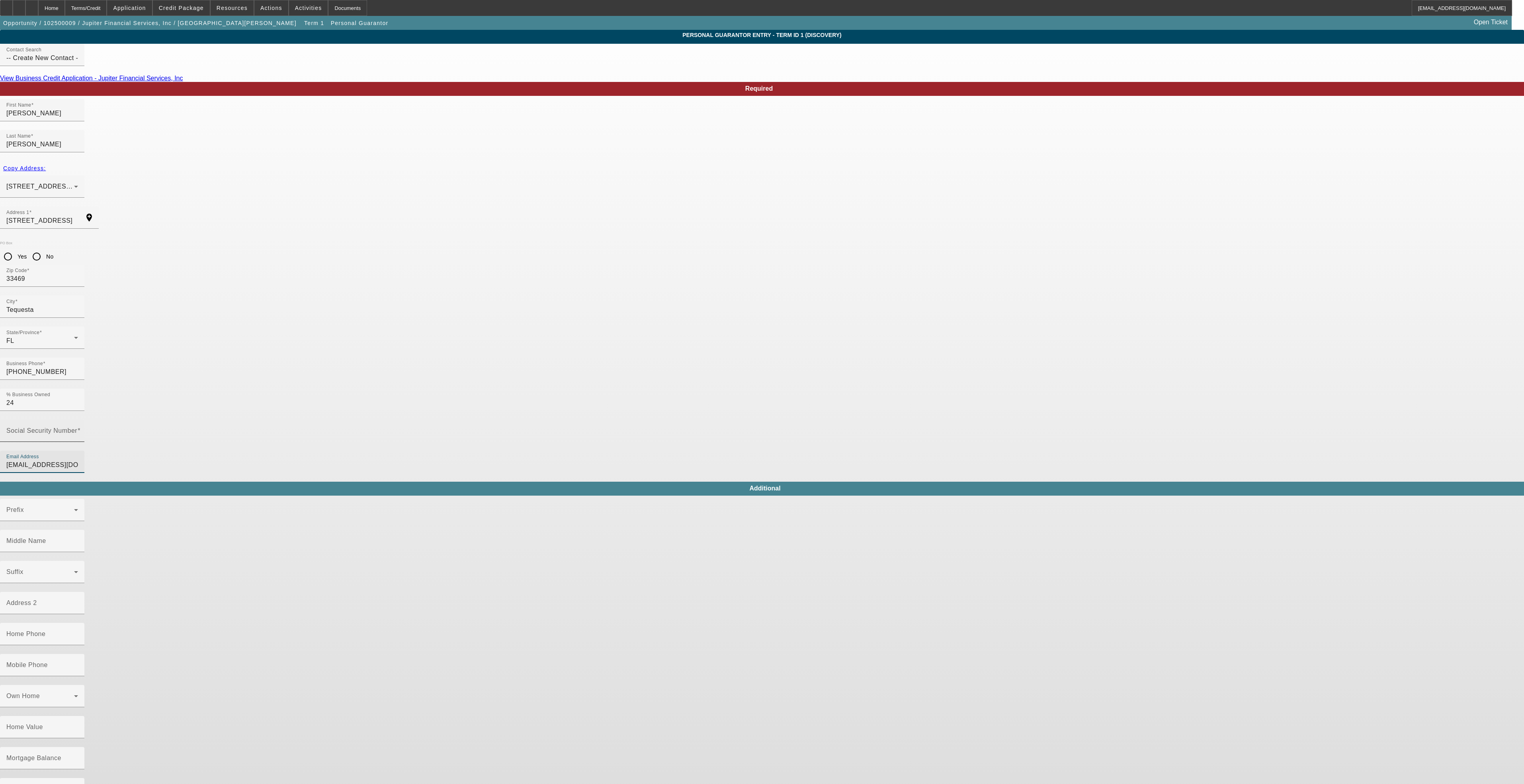
click at [78, 429] on input "Social Security Number" at bounding box center [42, 434] width 72 height 9
type input "111-11-1111"
click at [44, 249] on input "No" at bounding box center [36, 257] width 16 height 16
radio input "true"
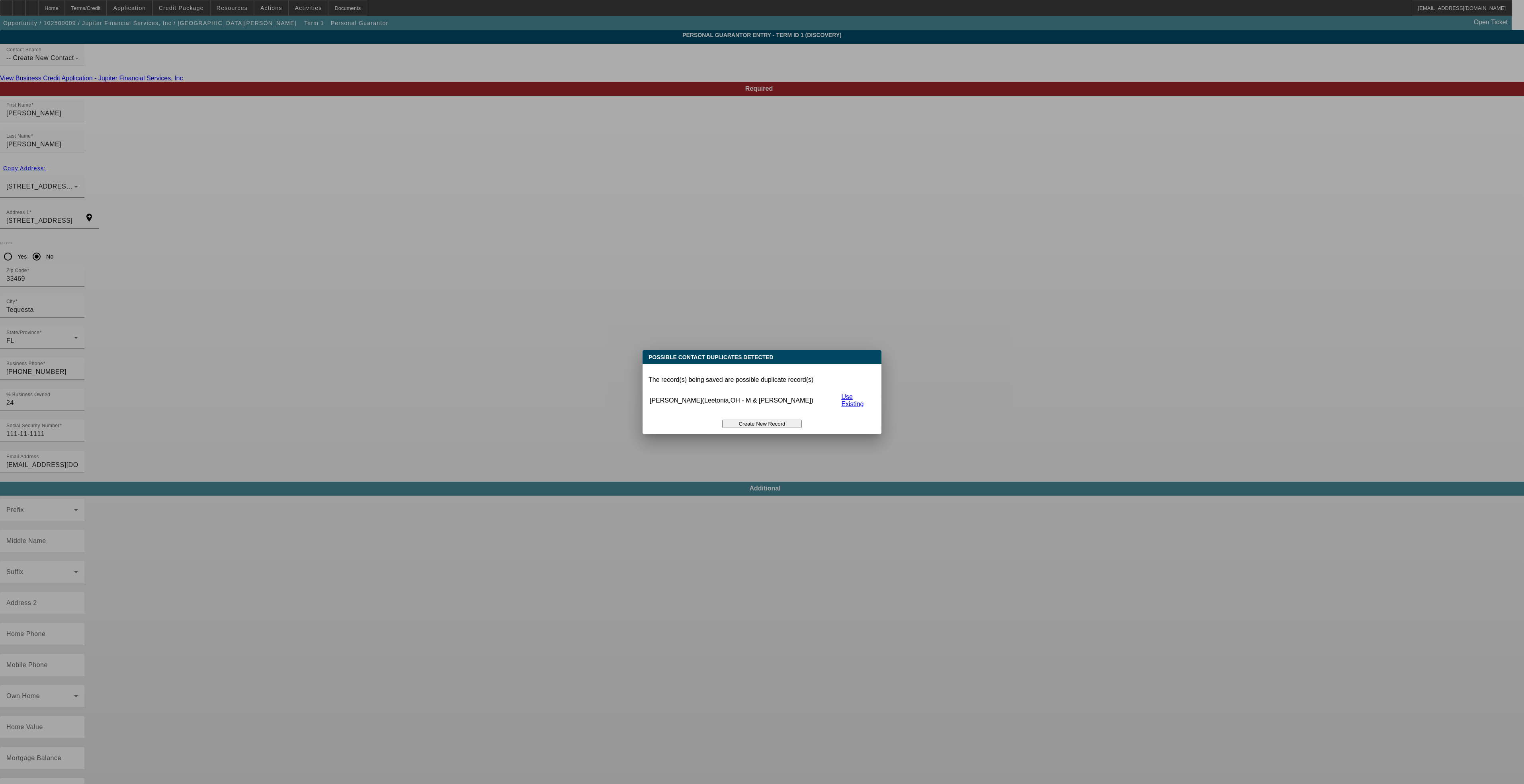
click at [791, 420] on button "Create New Record" at bounding box center [762, 424] width 80 height 8
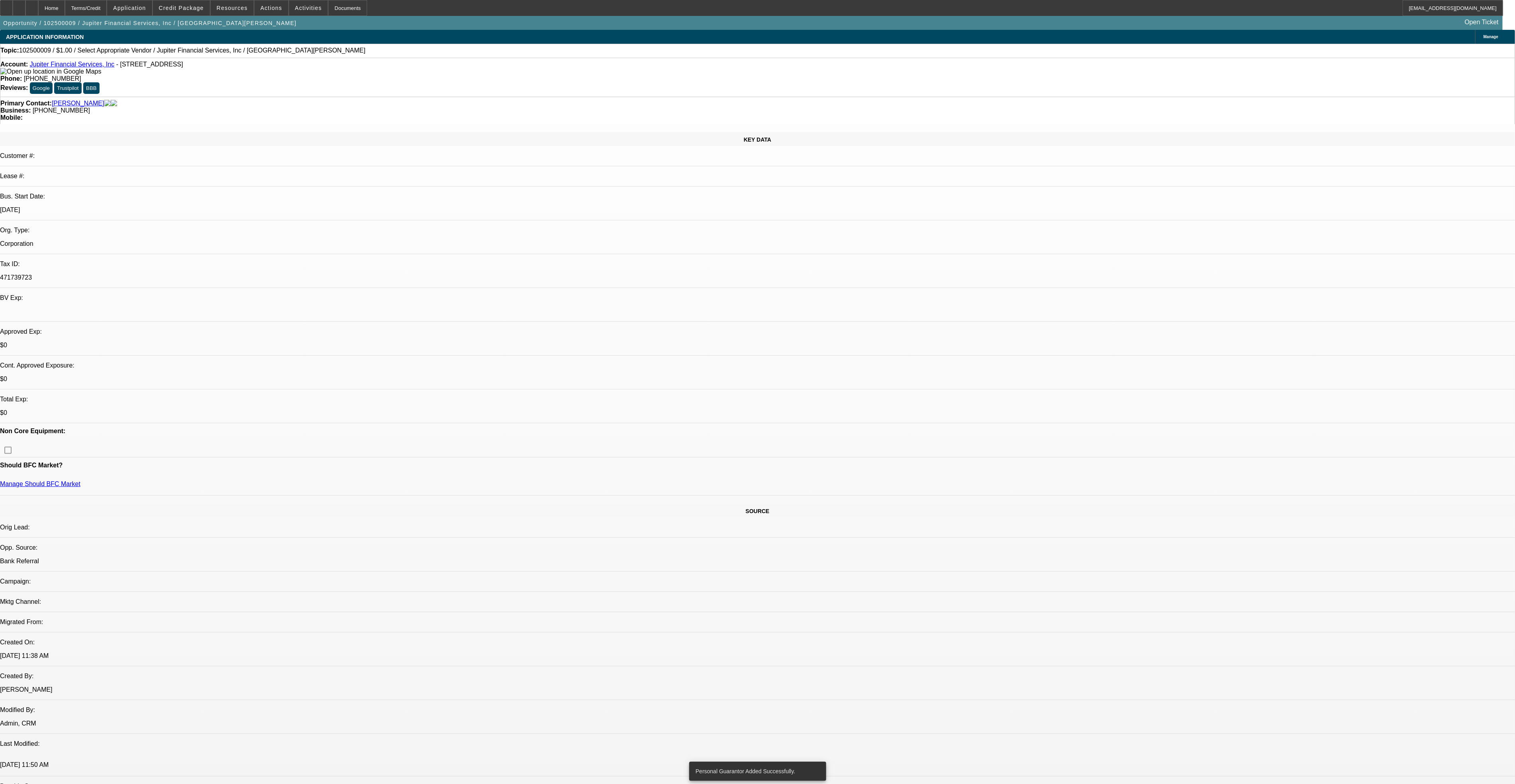
select select "0"
select select "2"
select select "0.1"
select select "4"
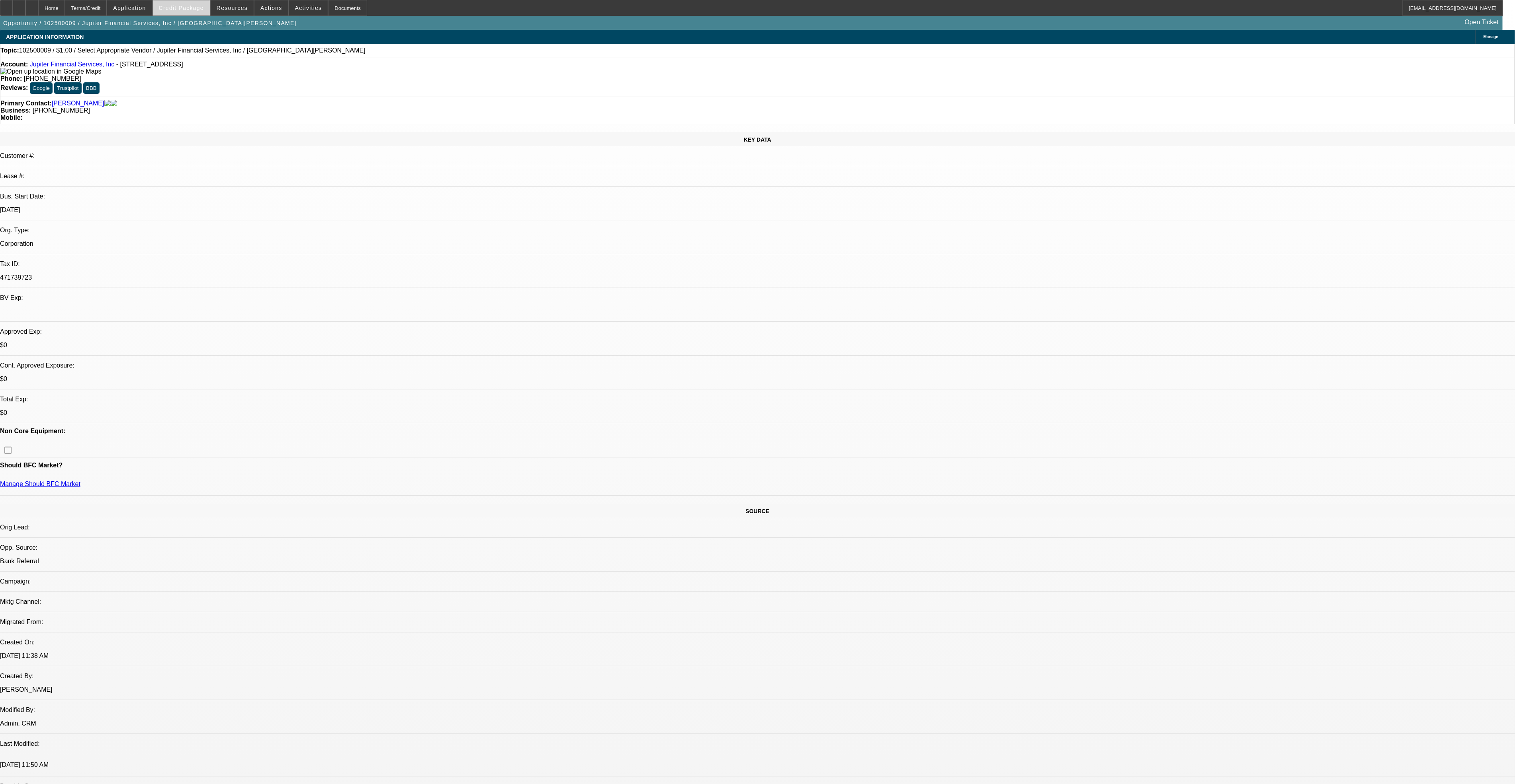
click at [201, 15] on span at bounding box center [181, 8] width 57 height 19
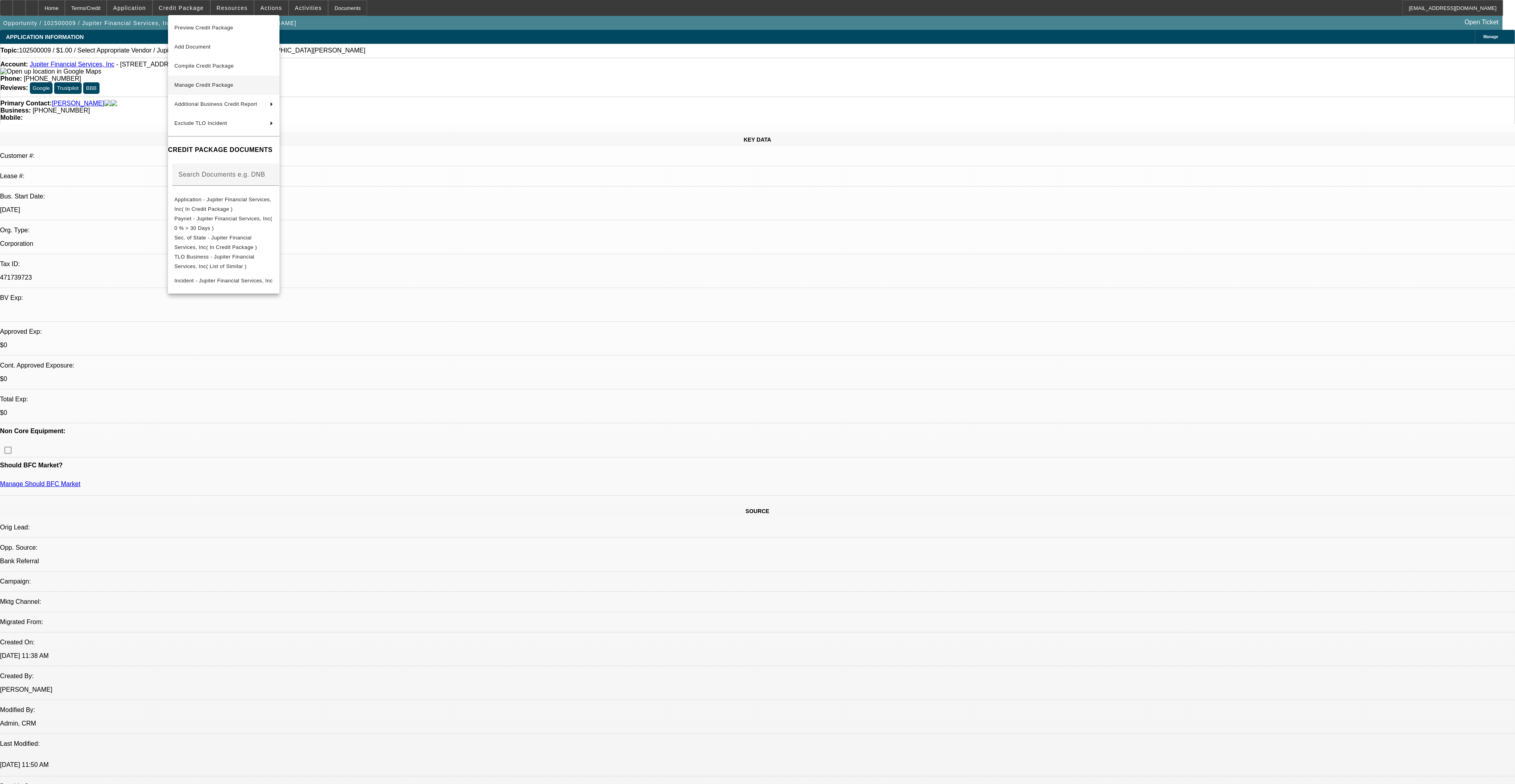
click at [240, 92] on button "Manage Credit Package" at bounding box center [224, 85] width 111 height 19
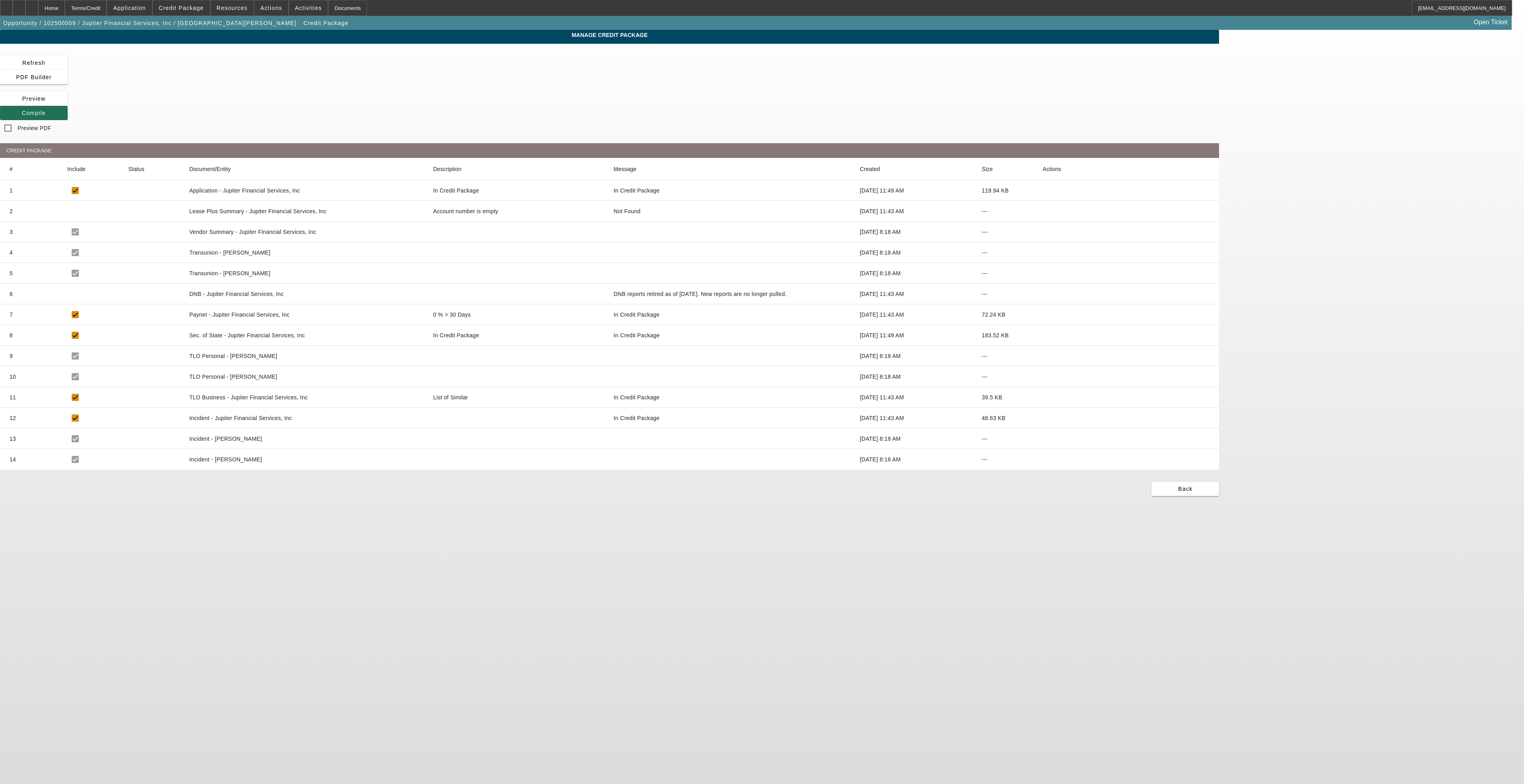
click at [46, 110] on span "Compile" at bounding box center [34, 113] width 24 height 7
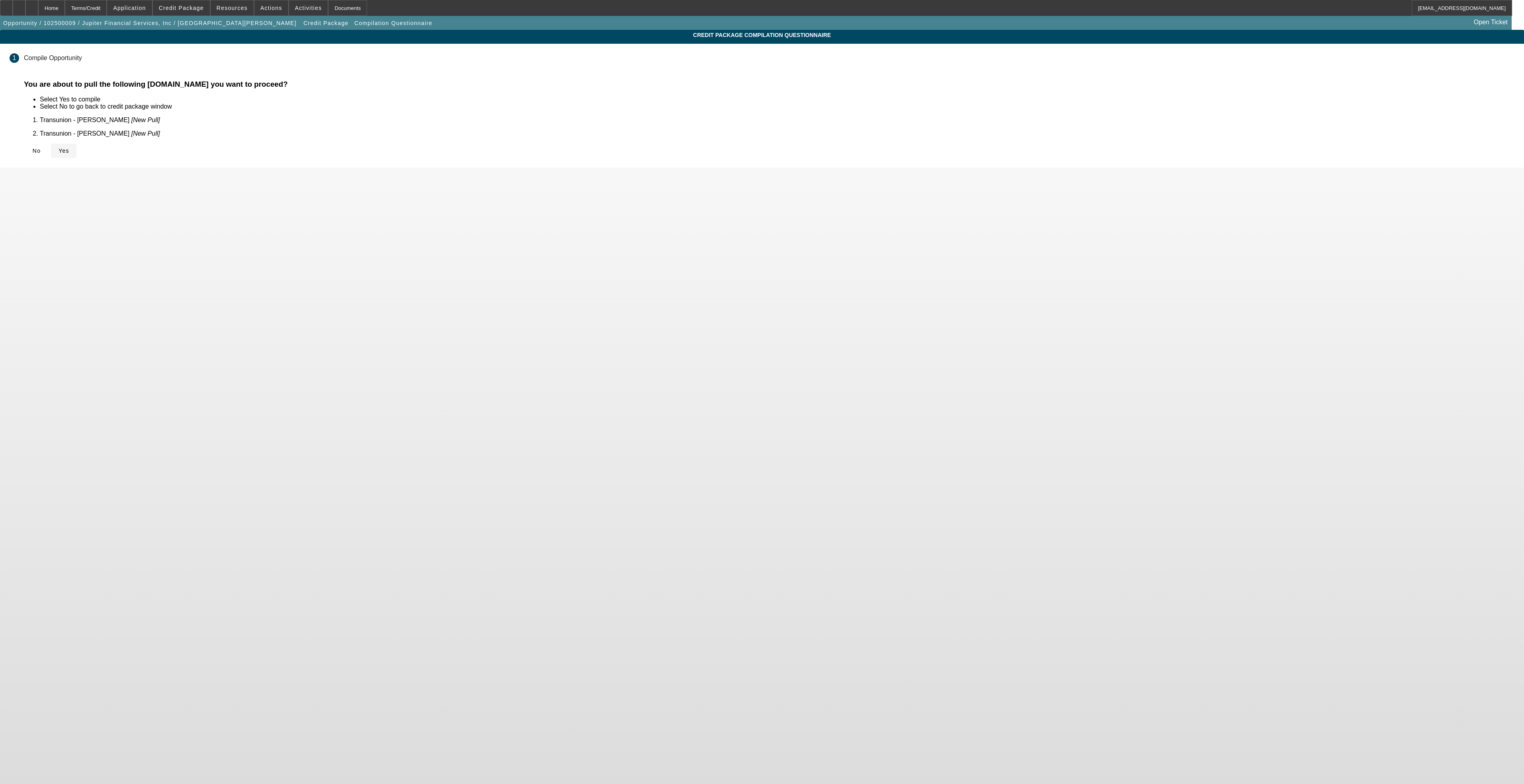
click at [69, 148] on span "Yes" at bounding box center [64, 151] width 11 height 7
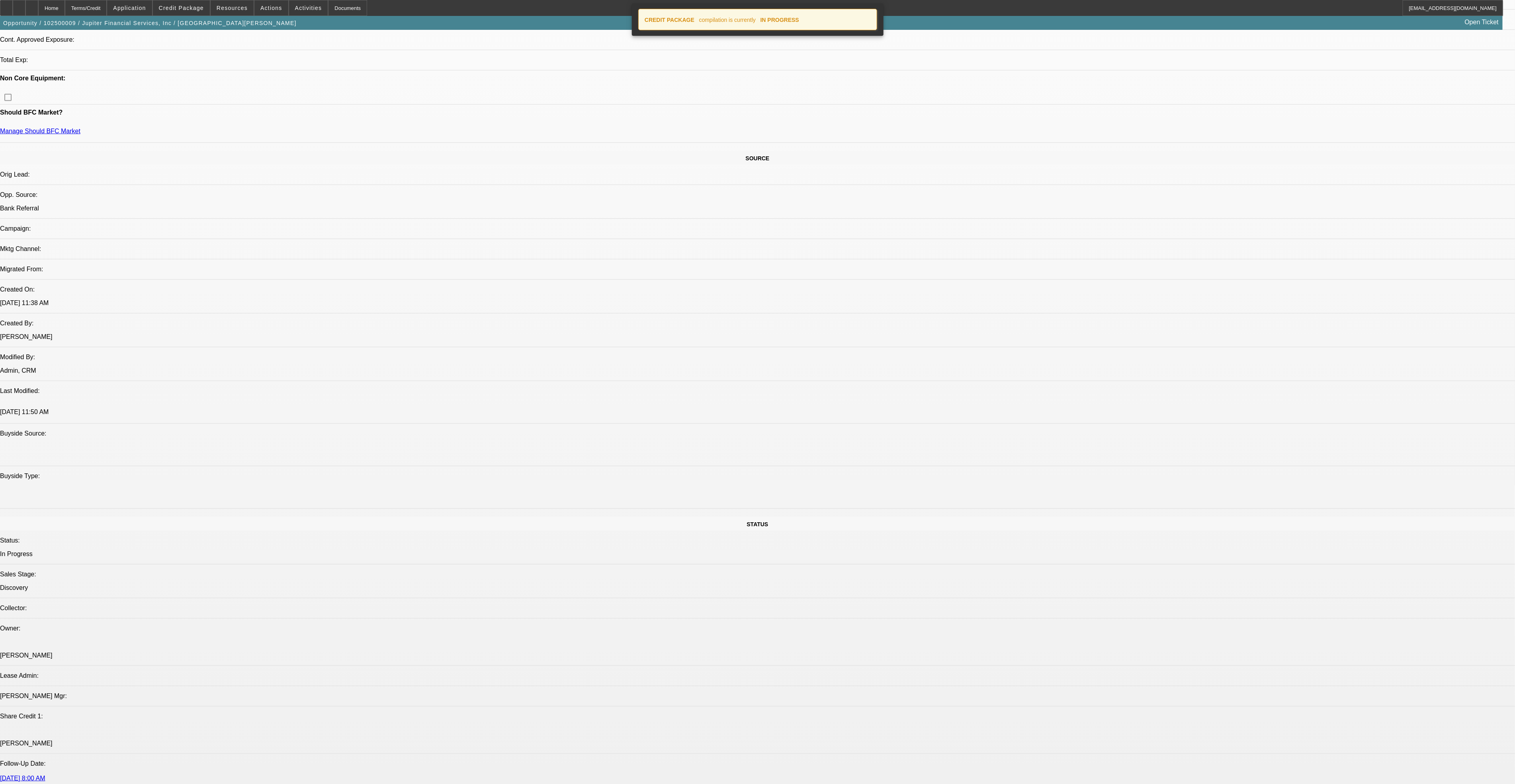
select select "0"
select select "2"
select select "0.1"
select select "4"
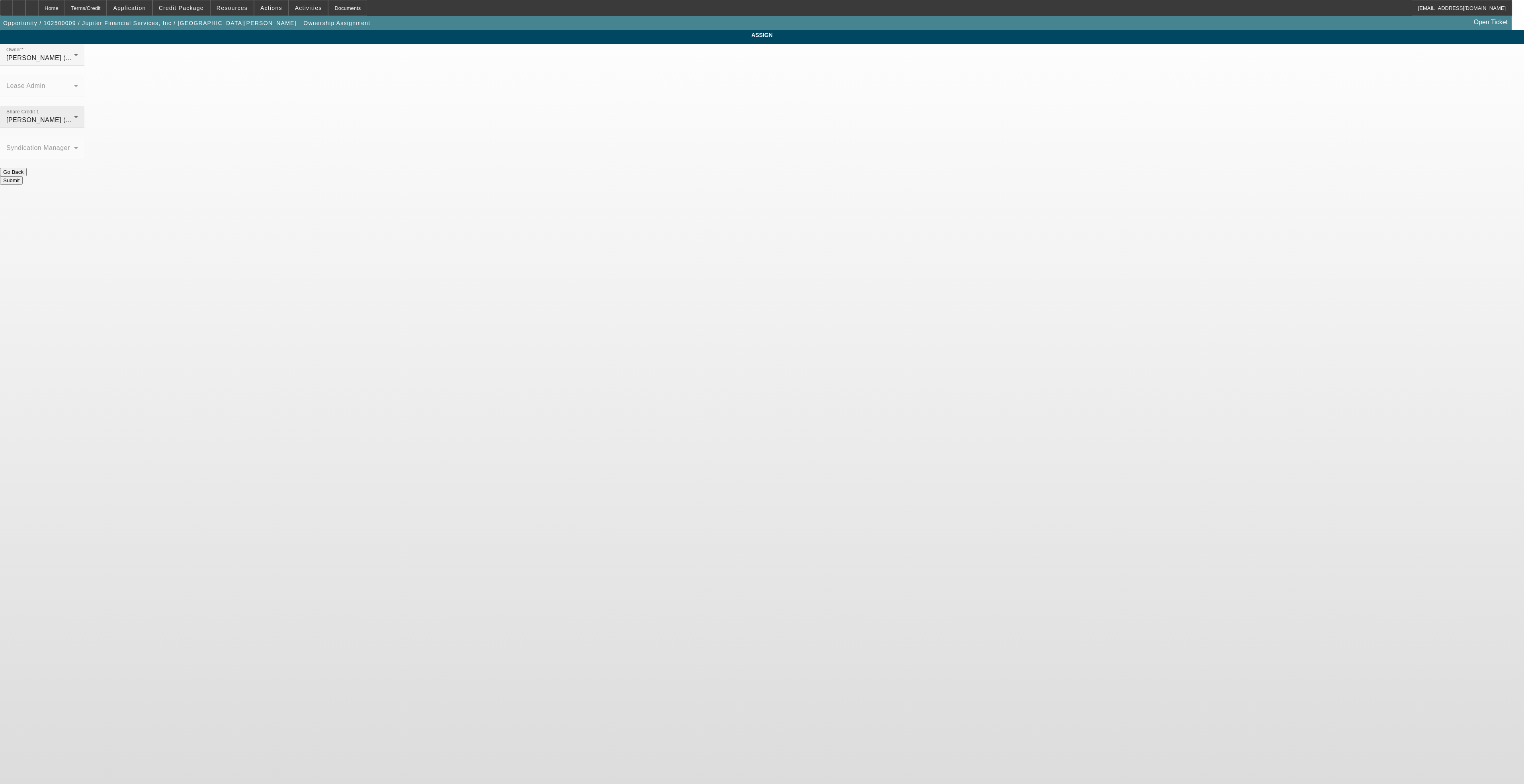
click at [78, 106] on div "Share Credit 1 Richards, Stephanie (Lvl 3)" at bounding box center [42, 117] width 72 height 22
drag, startPoint x: 714, startPoint y: 116, endPoint x: 729, endPoint y: 118, distance: 15.1
click at [714, 116] on mat-option "- Select -" at bounding box center [704, 118] width 104 height 19
click at [22, 176] on button "Submit" at bounding box center [11, 180] width 22 height 8
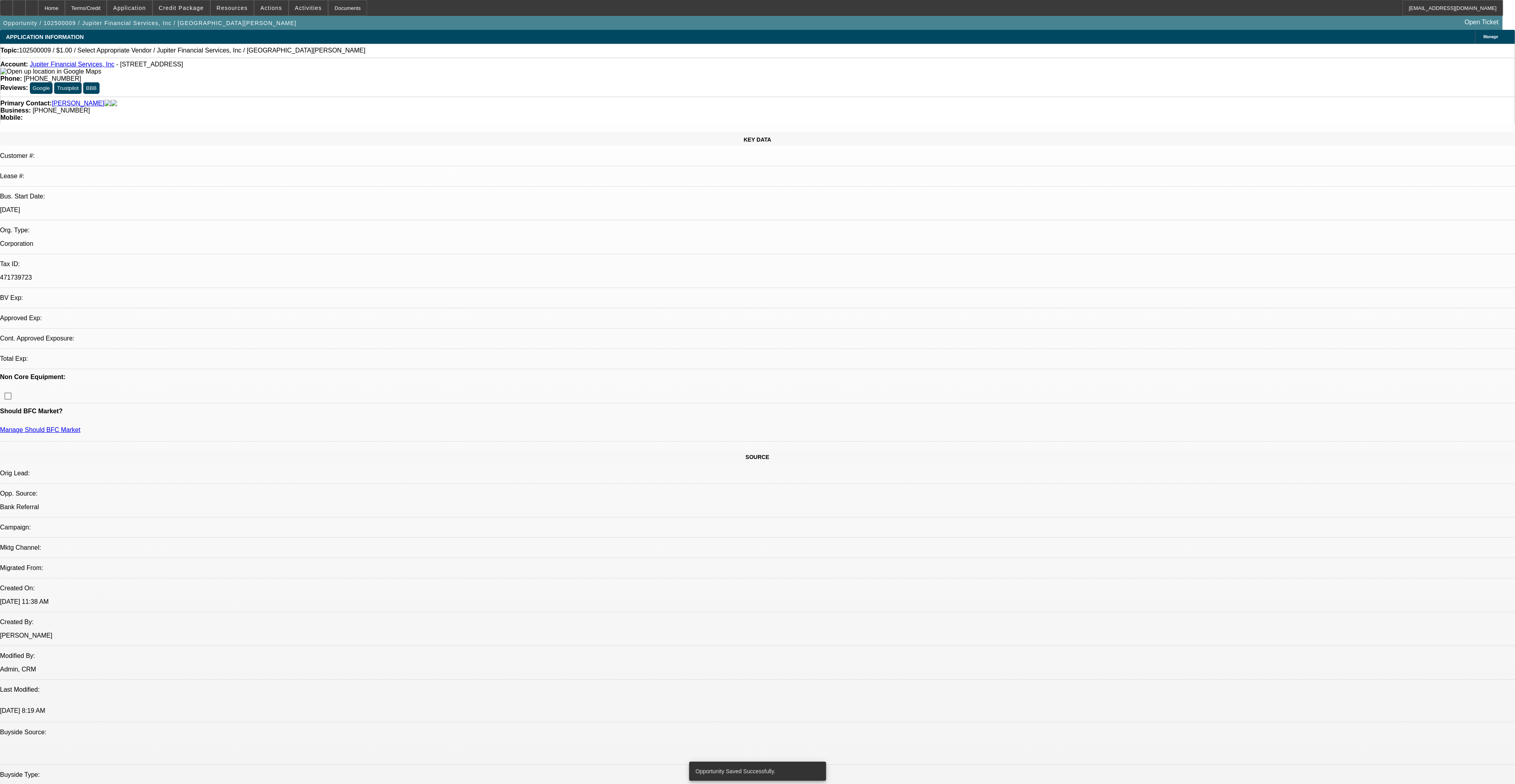
select select "0"
select select "2"
select select "0.1"
select select "4"
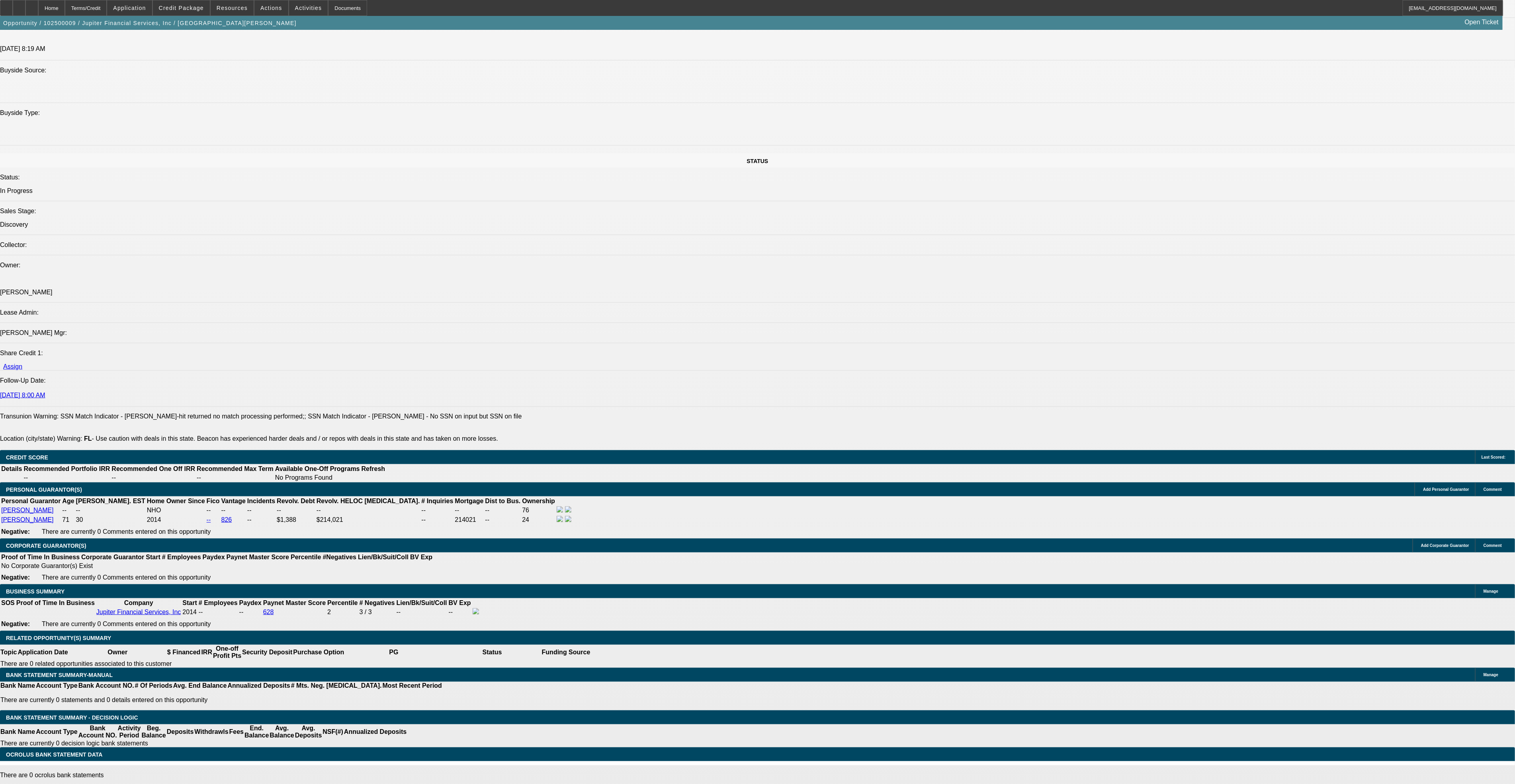
scroll to position [909, 0]
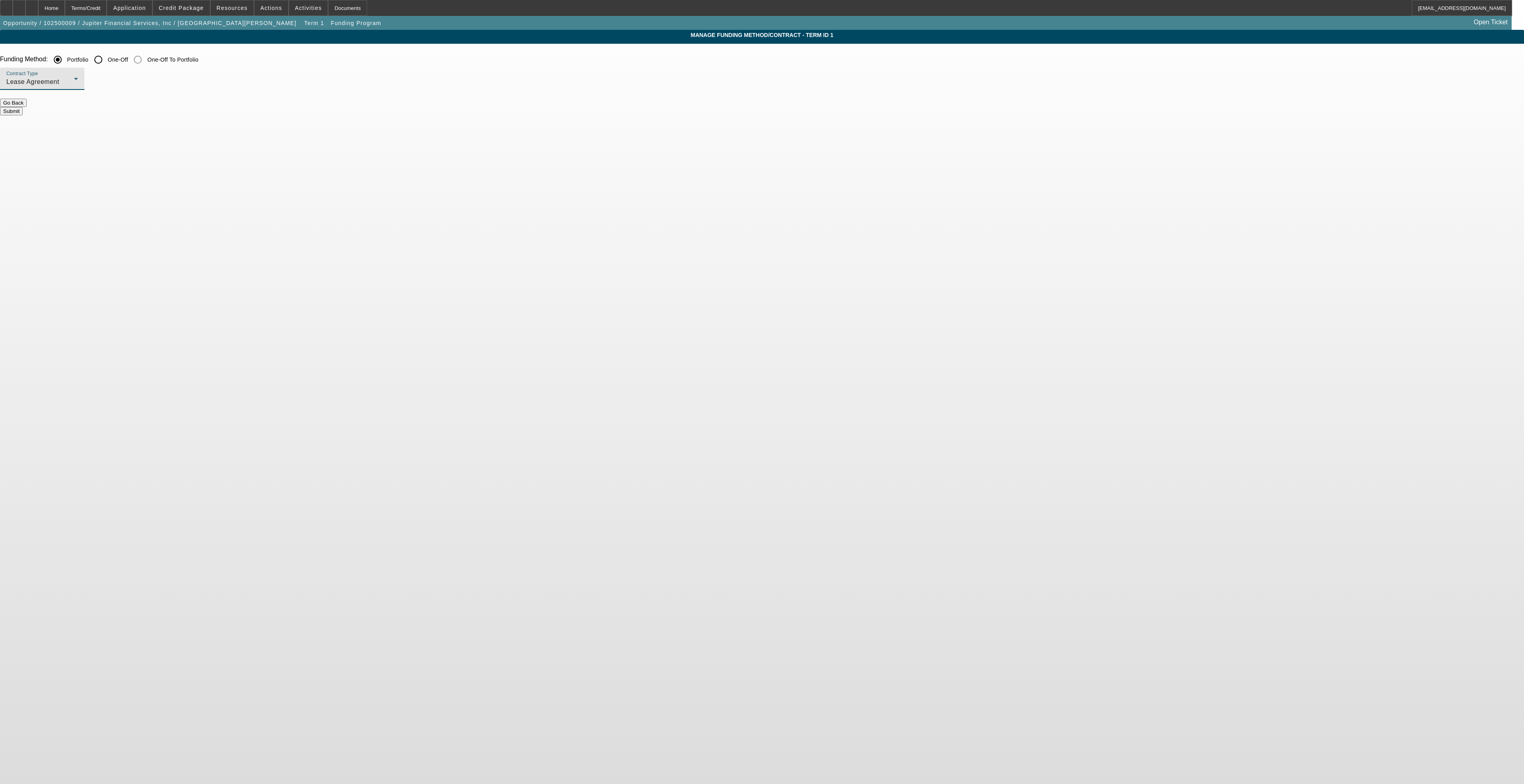
click at [74, 82] on div "Lease Agreement" at bounding box center [40, 82] width 67 height 9
click at [582, 119] on span "Equipment Finance Agreement" at bounding box center [588, 122] width 92 height 19
click at [22, 107] on button "Submit" at bounding box center [11, 111] width 22 height 8
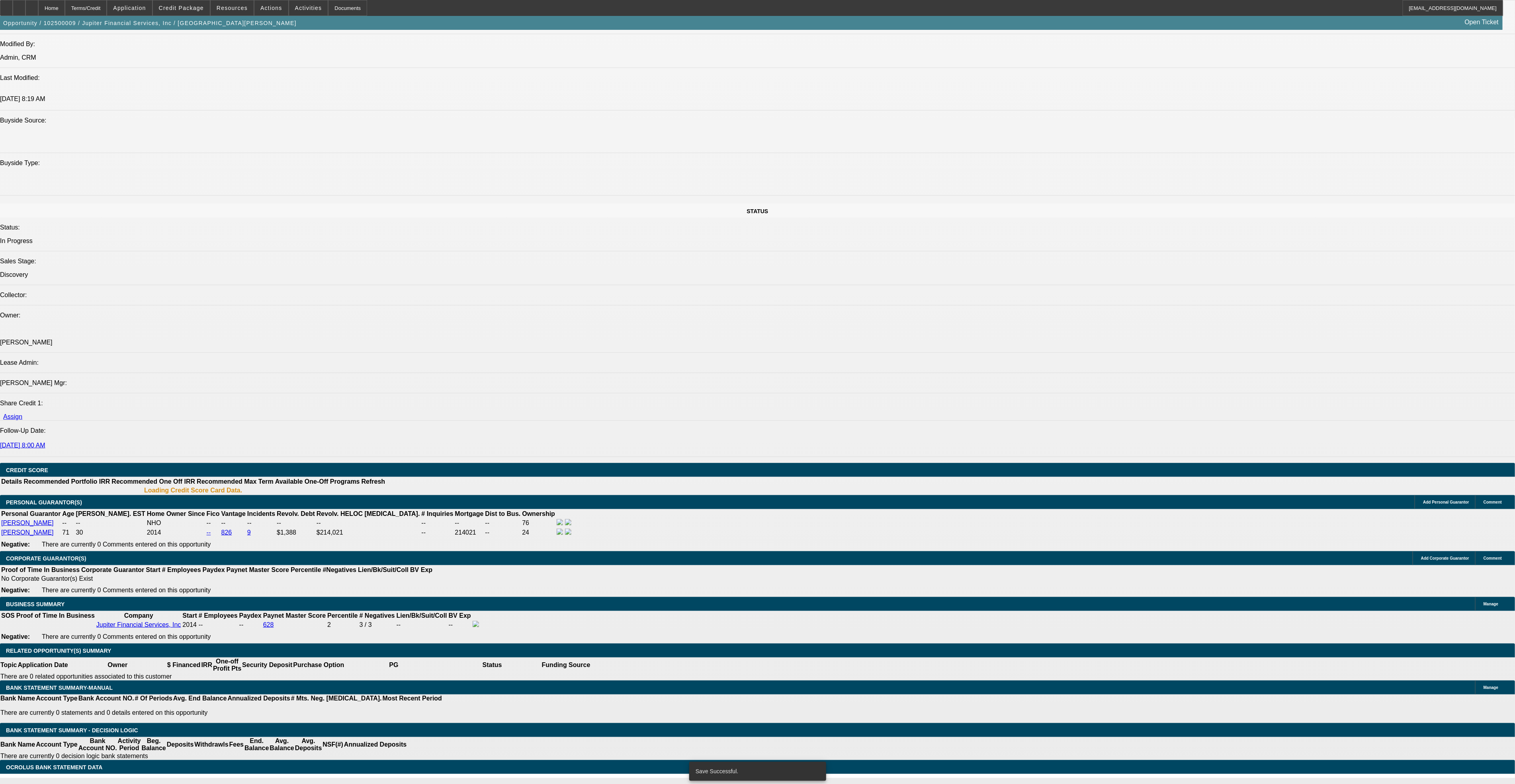
select select "0"
select select "2"
select select "0"
select select "6"
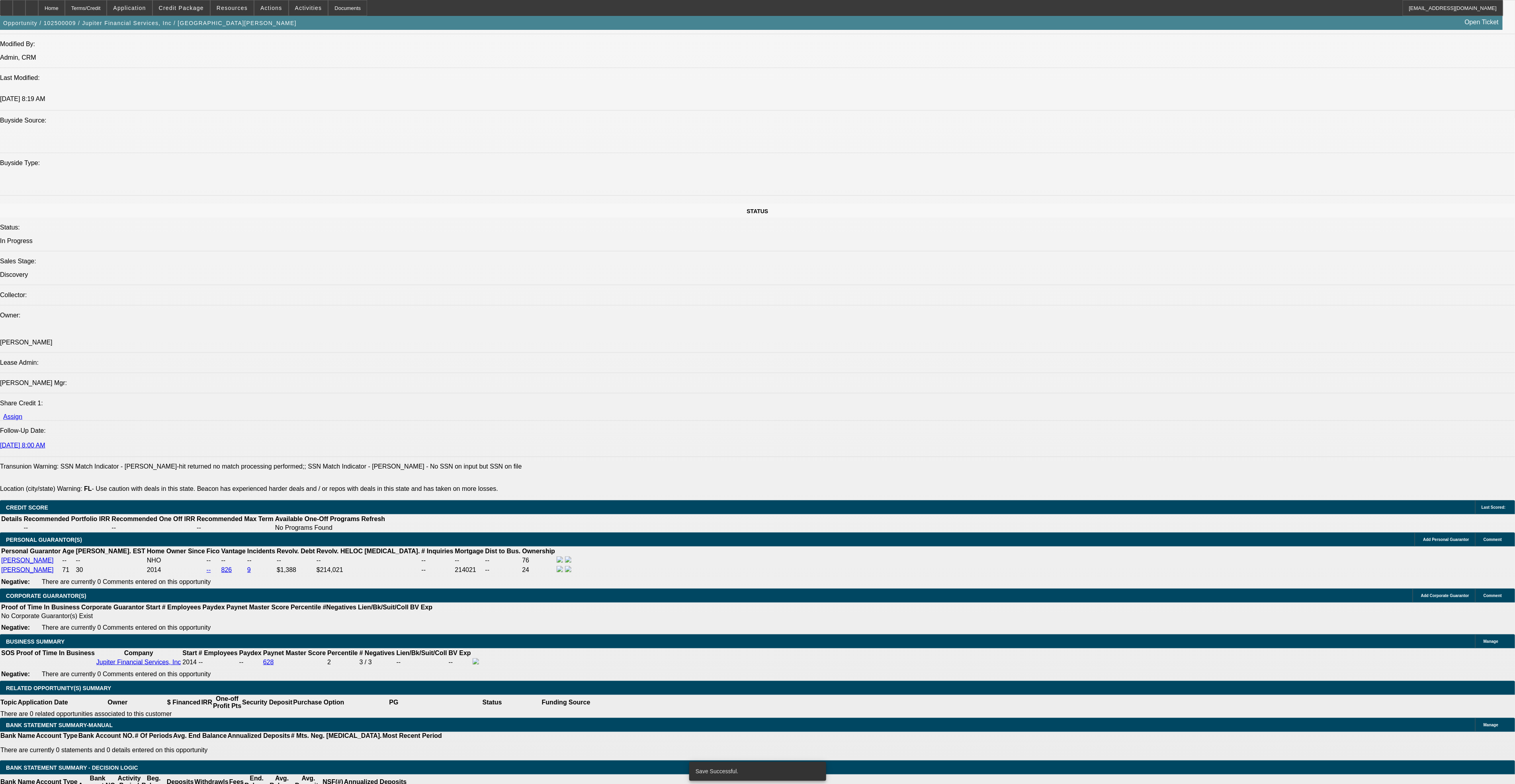
scroll to position [725, 0]
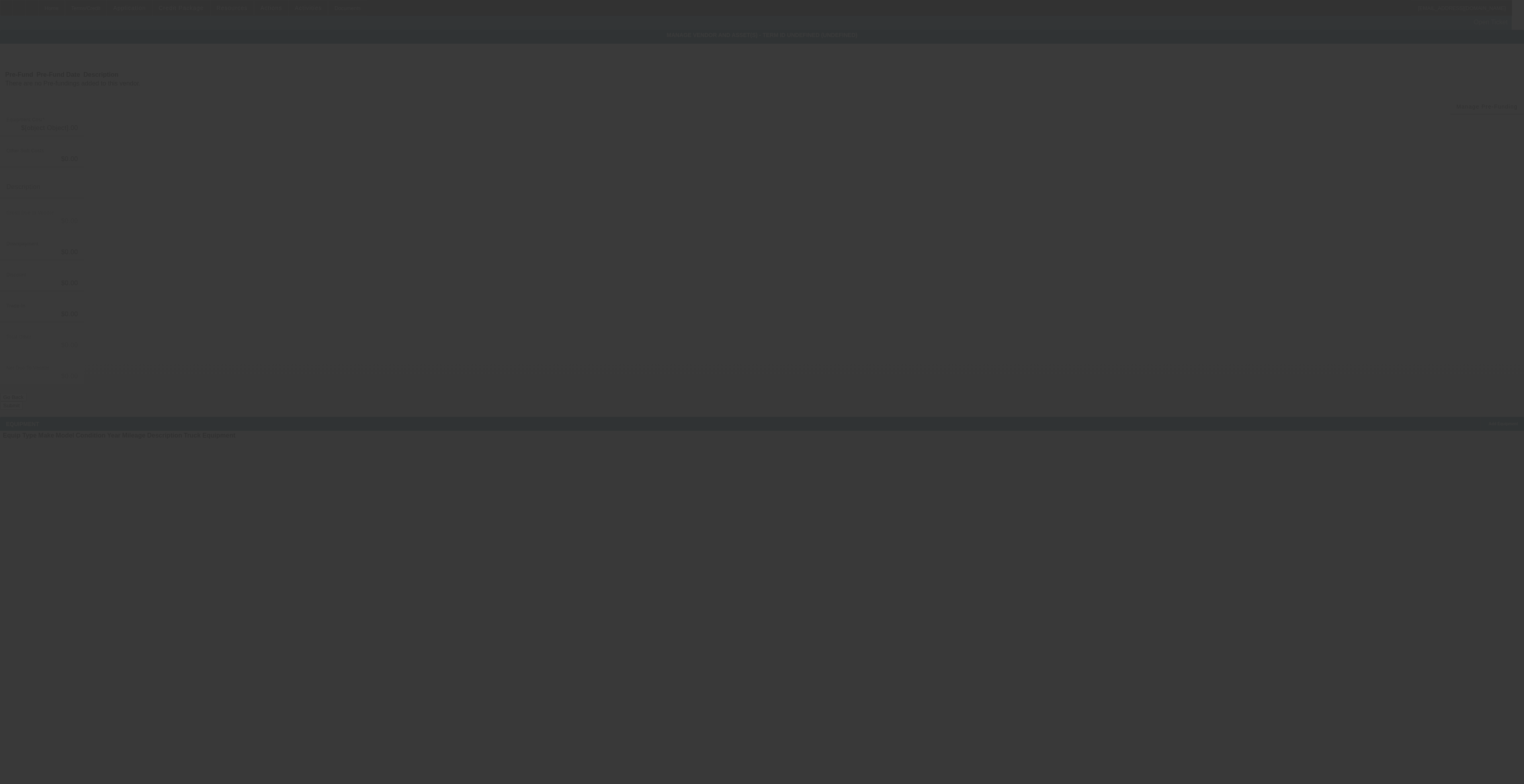
type input "$1.00"
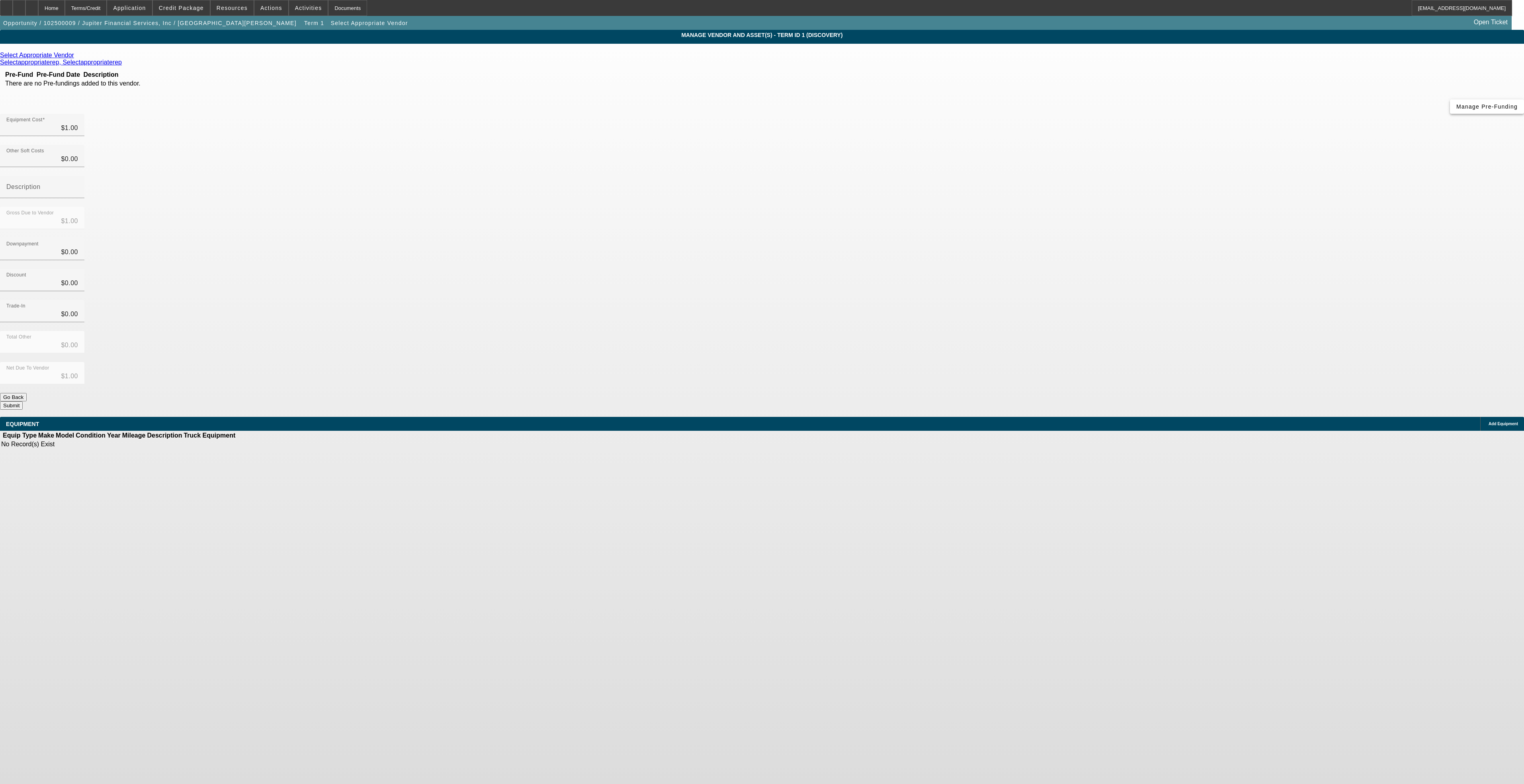
click at [1457, 110] on span "Manage Pre-Funding" at bounding box center [1487, 106] width 62 height 7
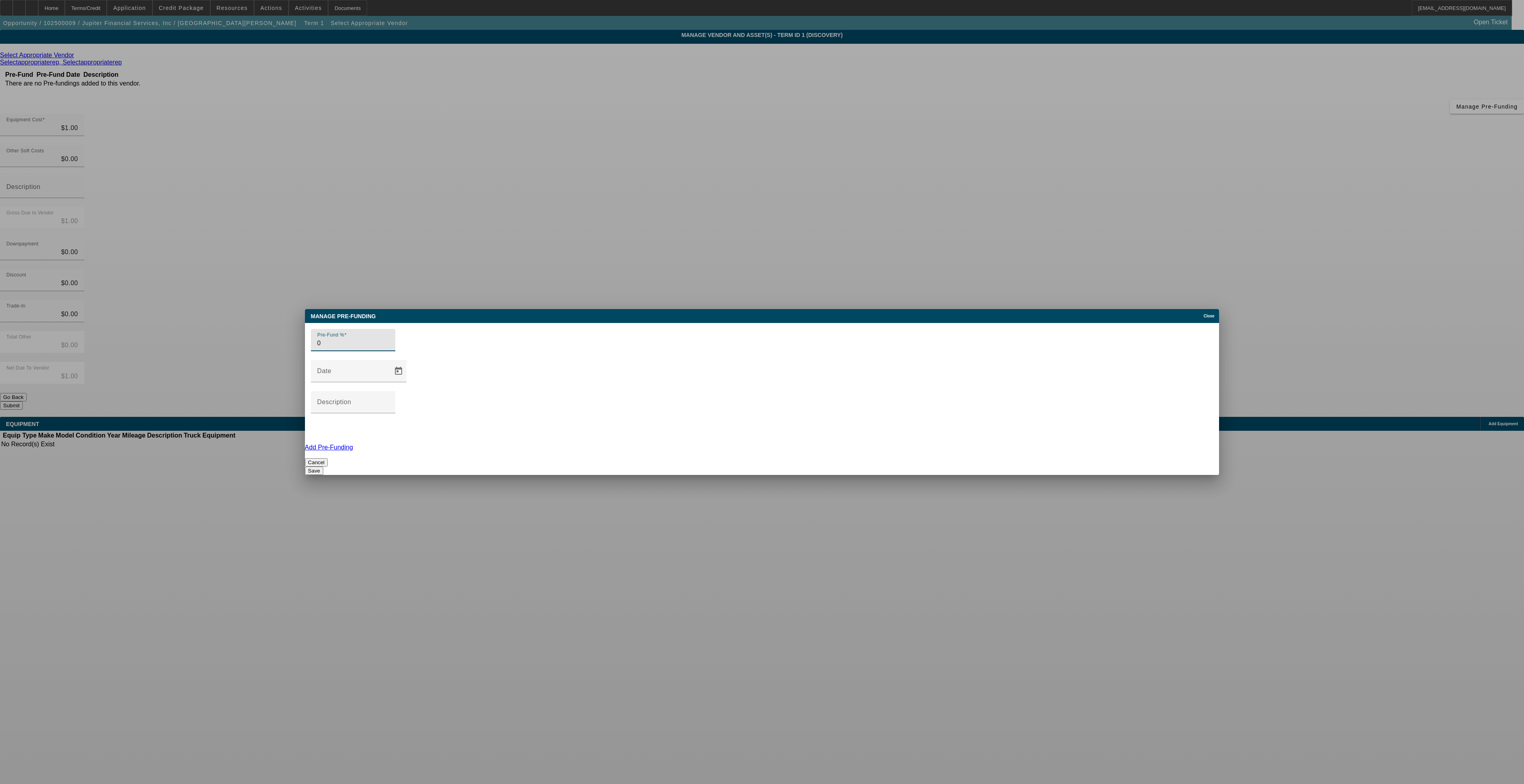
type input "0"
click at [323, 466] on button "Save" at bounding box center [314, 471] width 18 height 8
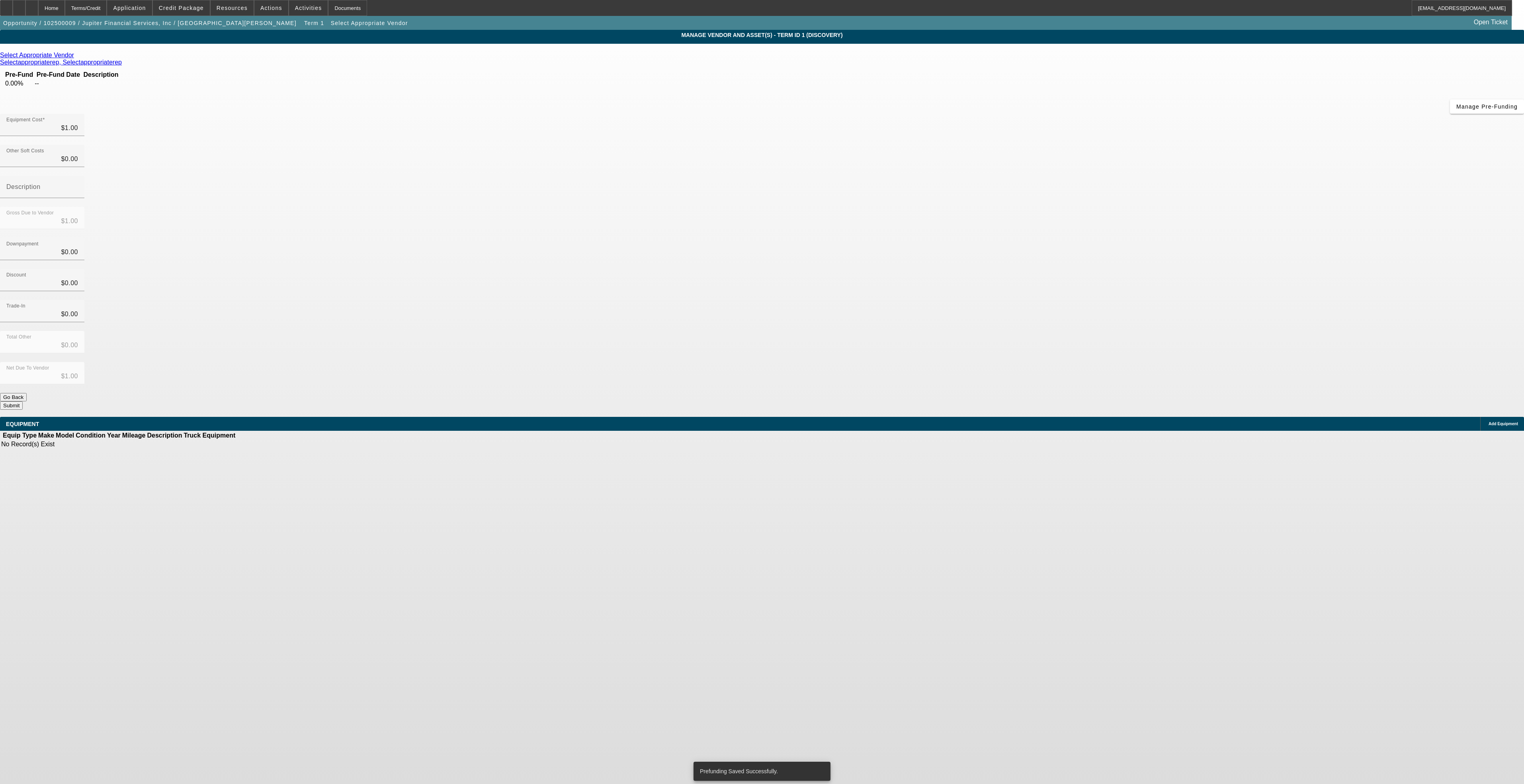
click at [76, 56] on icon at bounding box center [76, 54] width 0 height 7
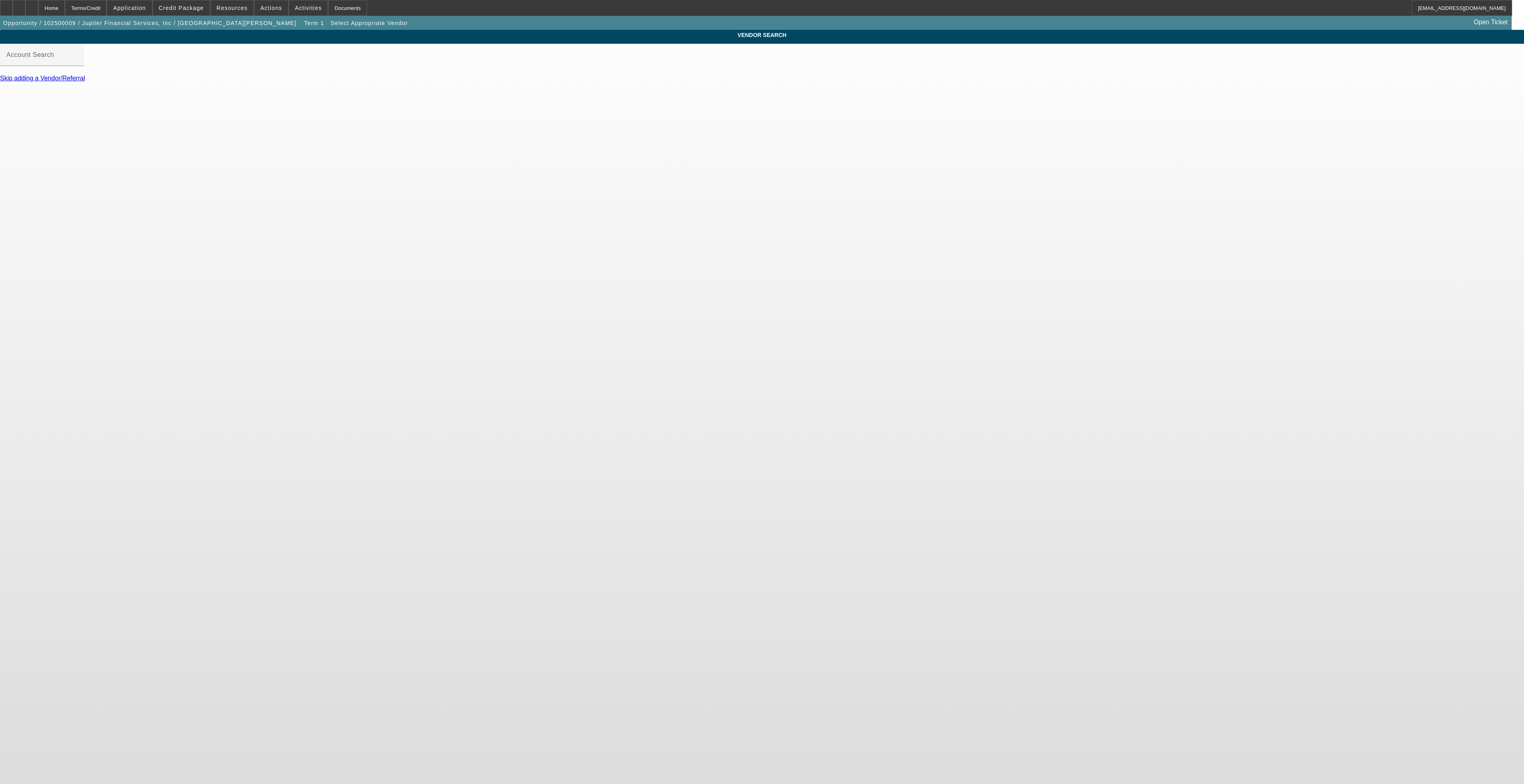
click at [85, 75] on div at bounding box center [42, 70] width 85 height 9
click at [54, 58] on mat-label "Account Search" at bounding box center [30, 54] width 48 height 7
click at [78, 63] on input "Account Search" at bounding box center [42, 58] width 72 height 9
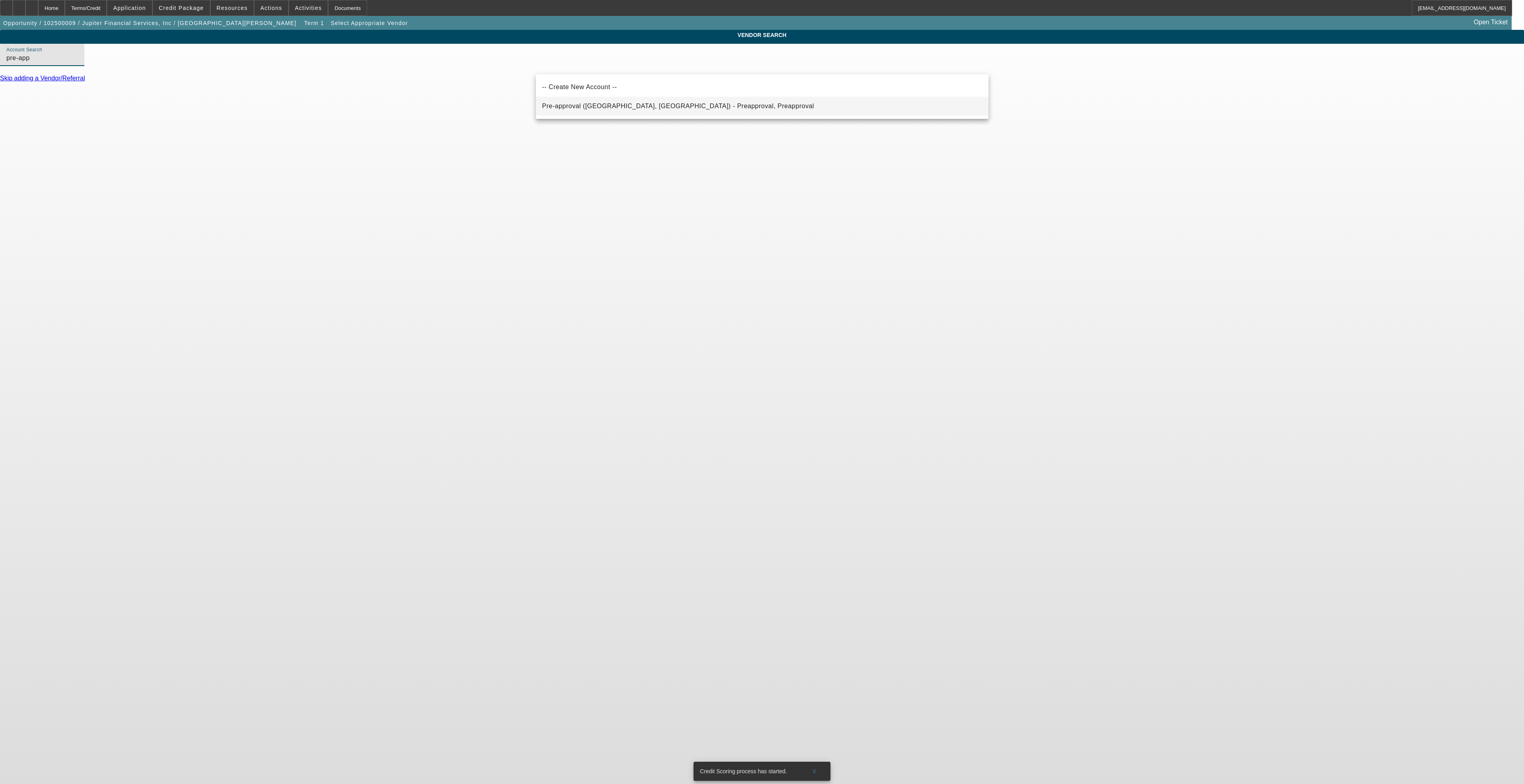
click at [624, 105] on span "Pre-approval (Northbrook, IL) - Preapproval, Preapproval" at bounding box center [679, 106] width 272 height 7
type input "Pre-approval (Northbrook, IL) - Preapproval, Preapproval"
click at [977, 98] on div "Update Vendor" at bounding box center [762, 96] width 1524 height 7
click at [43, 100] on link "Update Vendor" at bounding box center [21, 96] width 43 height 7
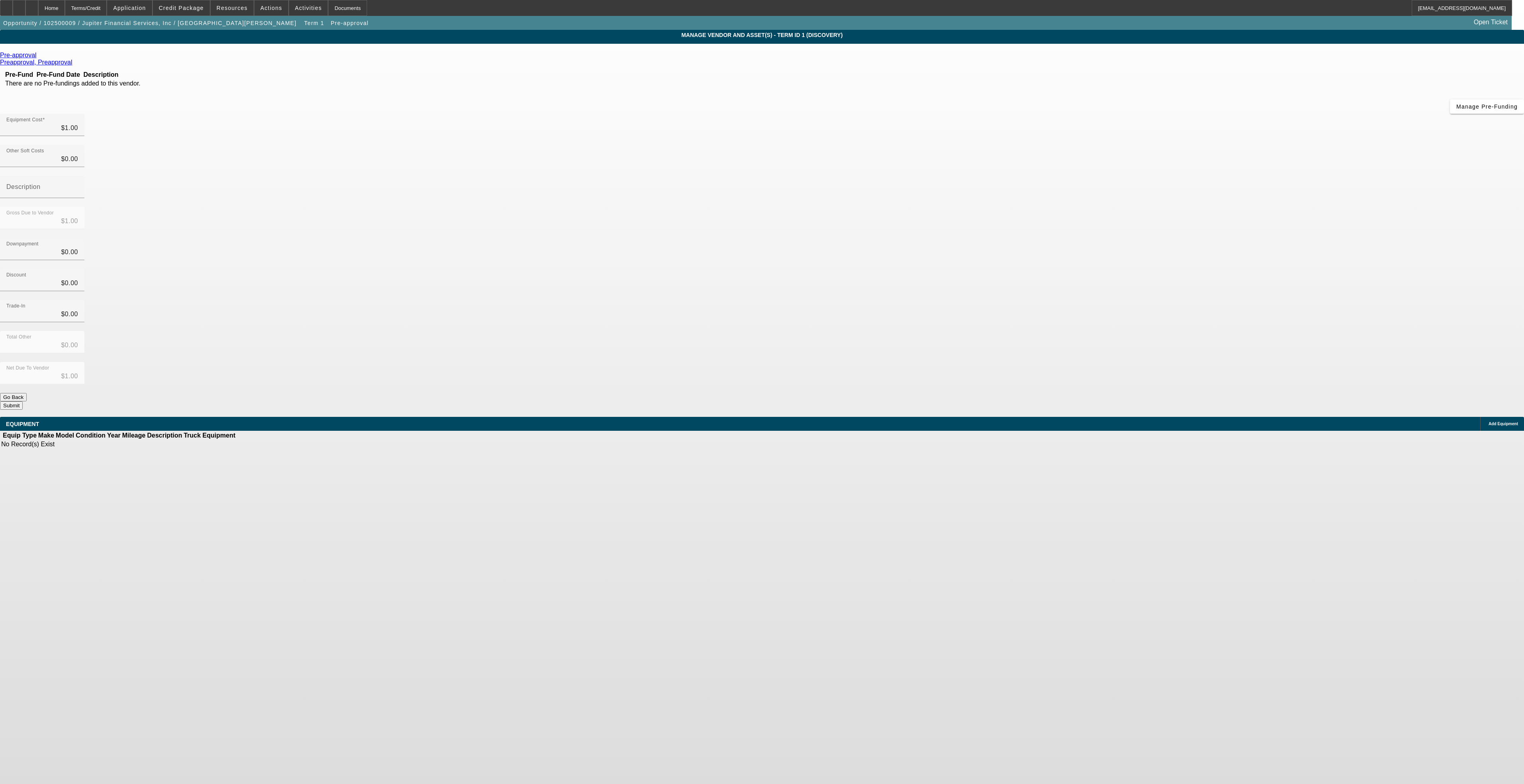
click at [1489, 422] on span "Add Equipment" at bounding box center [1503, 423] width 30 height 4
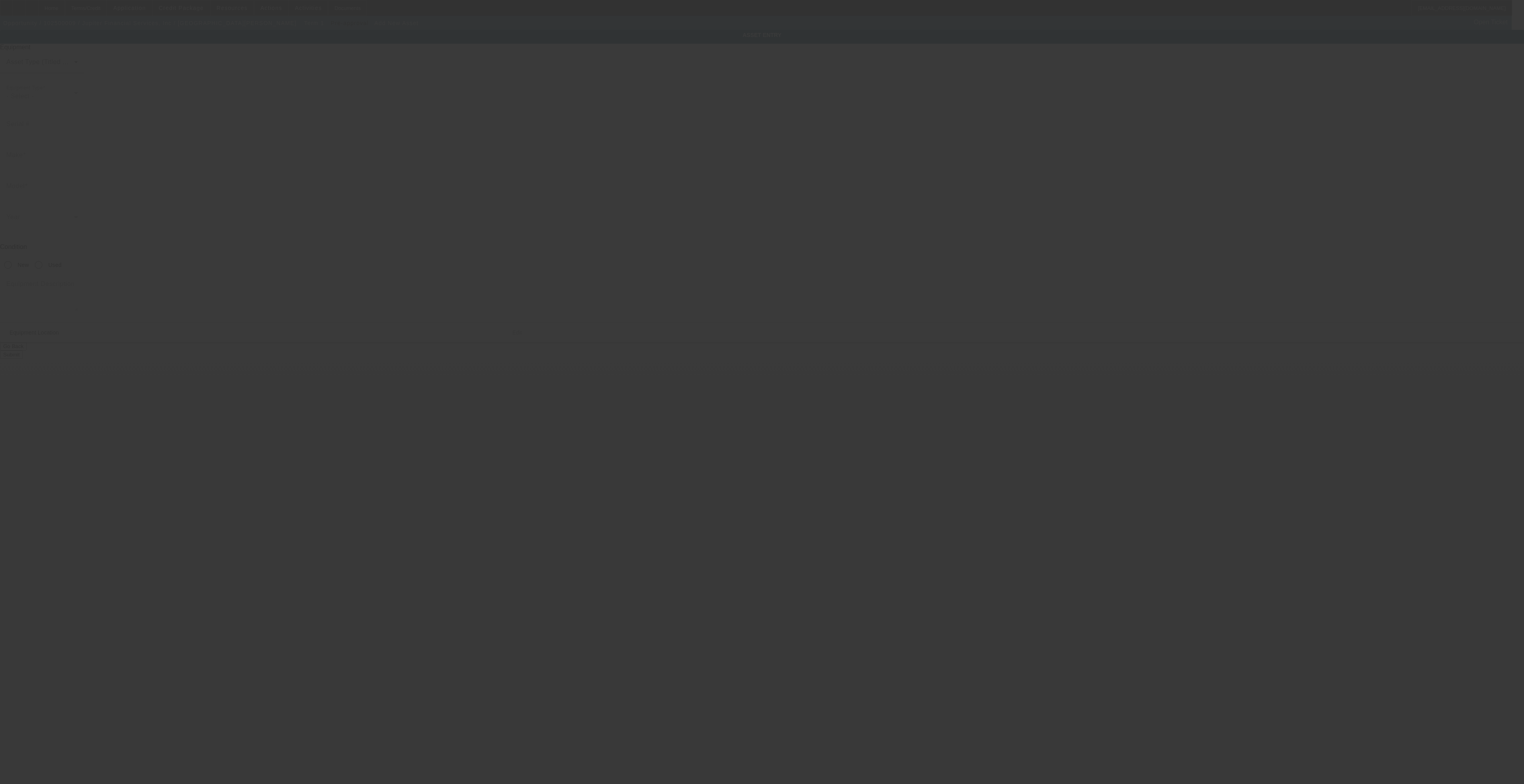
type input "[STREET_ADDRESS]"
type input "Ste 202"
type input "Tequesta"
type input "33469"
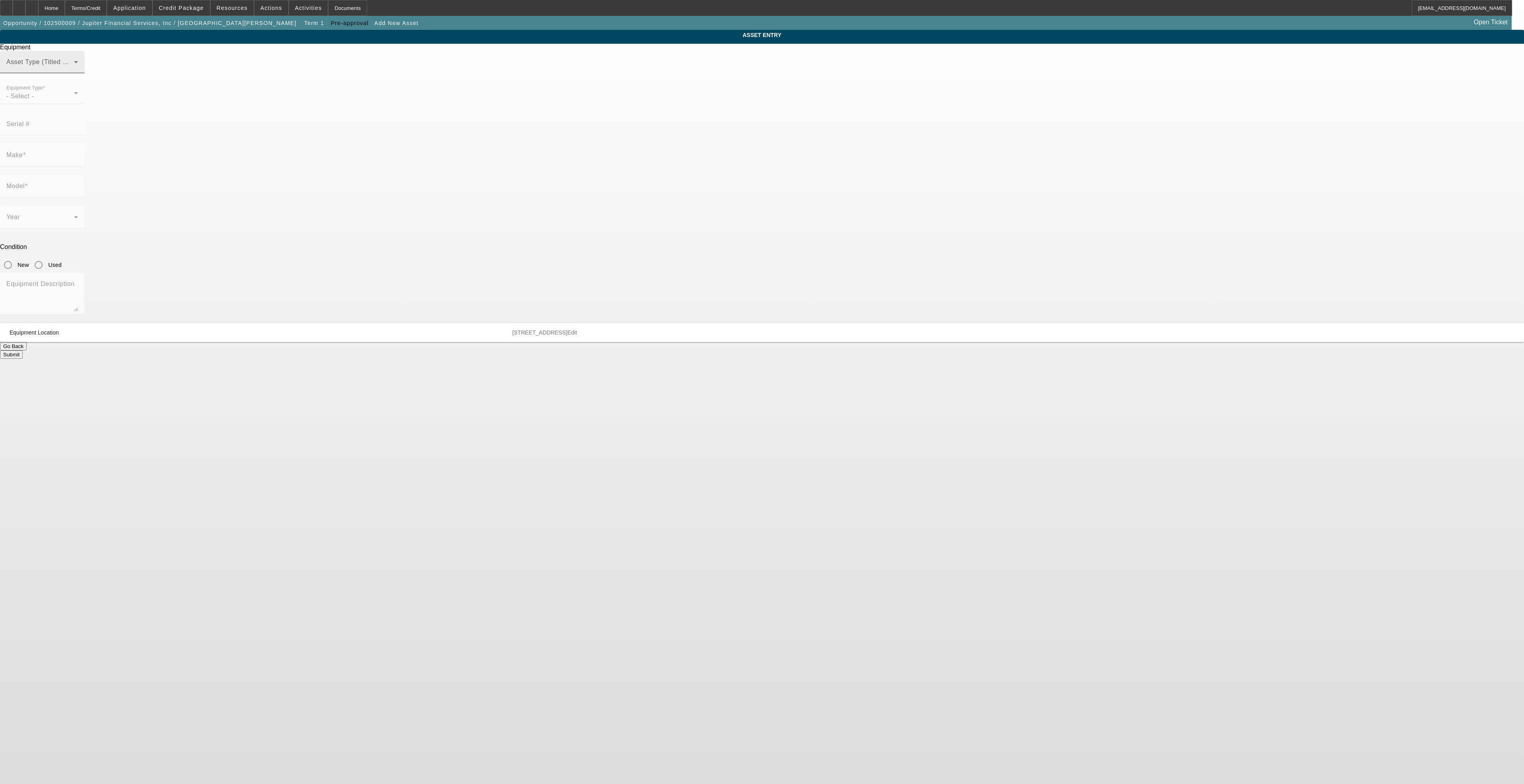
click at [74, 70] on span at bounding box center [40, 65] width 67 height 9
click at [725, 116] on mat-option "Non Title Asset" at bounding box center [761, 120] width 219 height 19
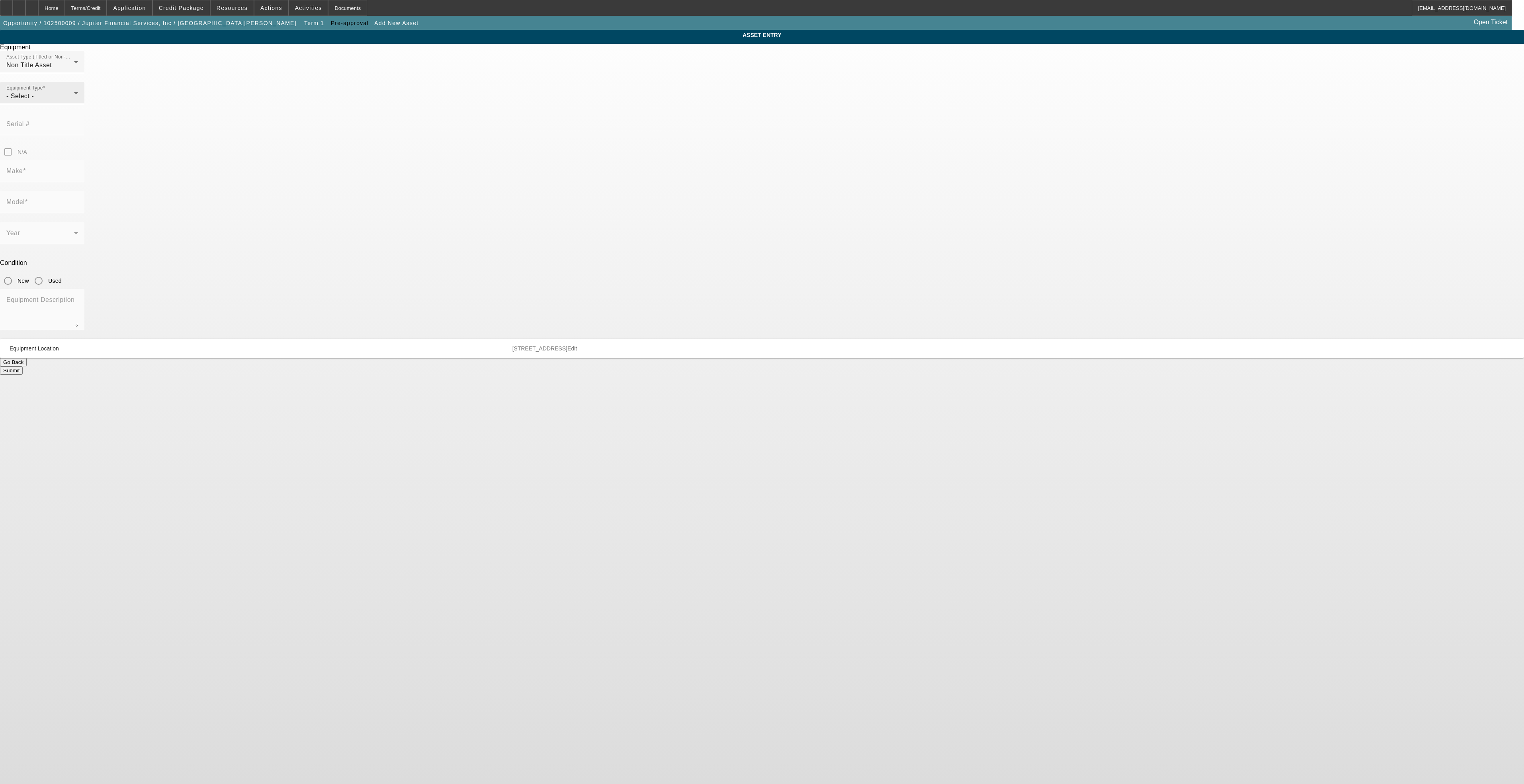
click at [78, 104] on div "Equipment Type - Select -" at bounding box center [42, 93] width 72 height 22
click at [692, 133] on mat-option "Other" at bounding box center [704, 125] width 104 height 19
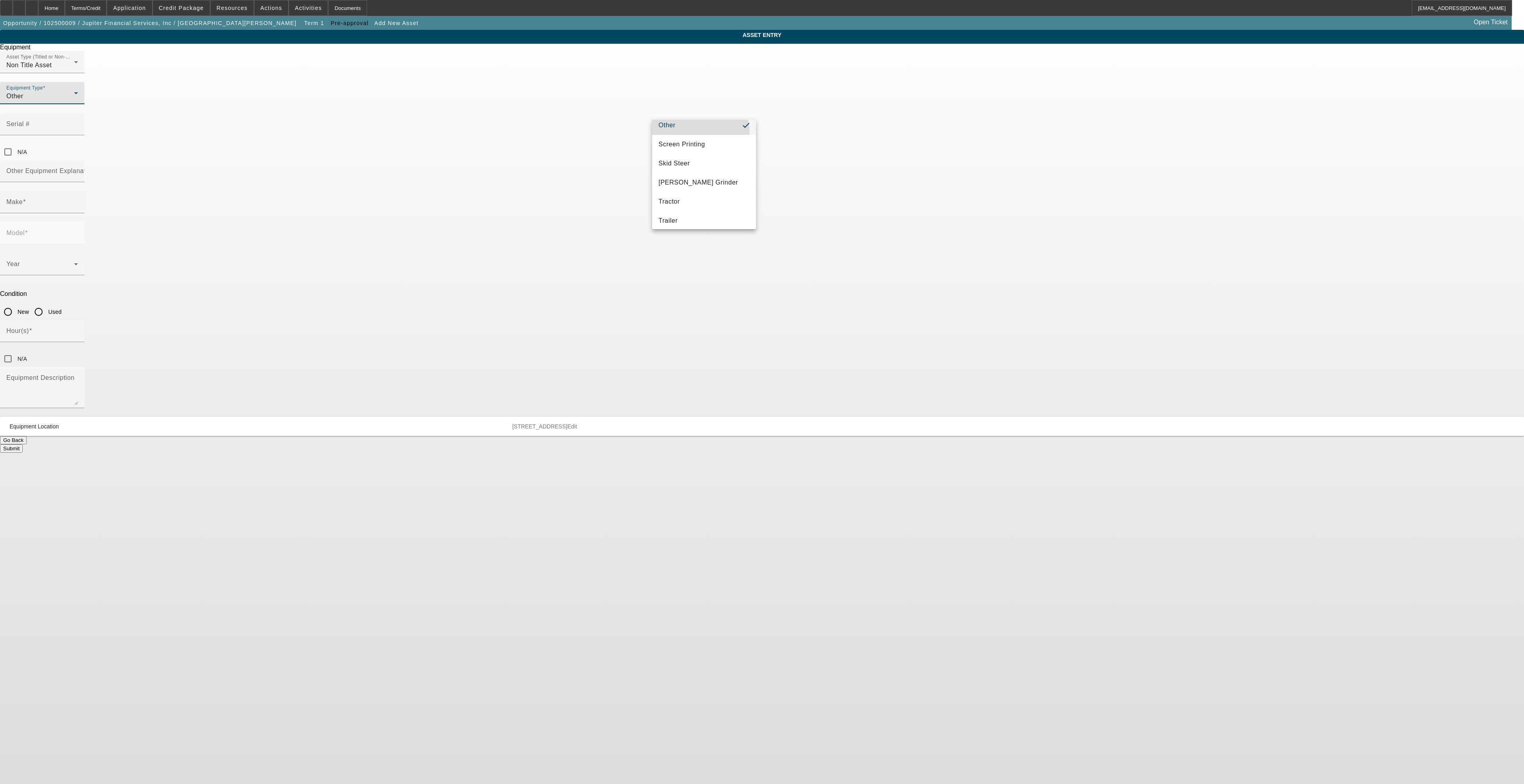
scroll to position [0, 0]
click at [16, 144] on input "N/A" at bounding box center [8, 152] width 16 height 16
checkbox input "true"
click at [78, 170] on input "Other Equipment Explanation" at bounding box center [42, 174] width 72 height 9
type input "Buyside Originator"
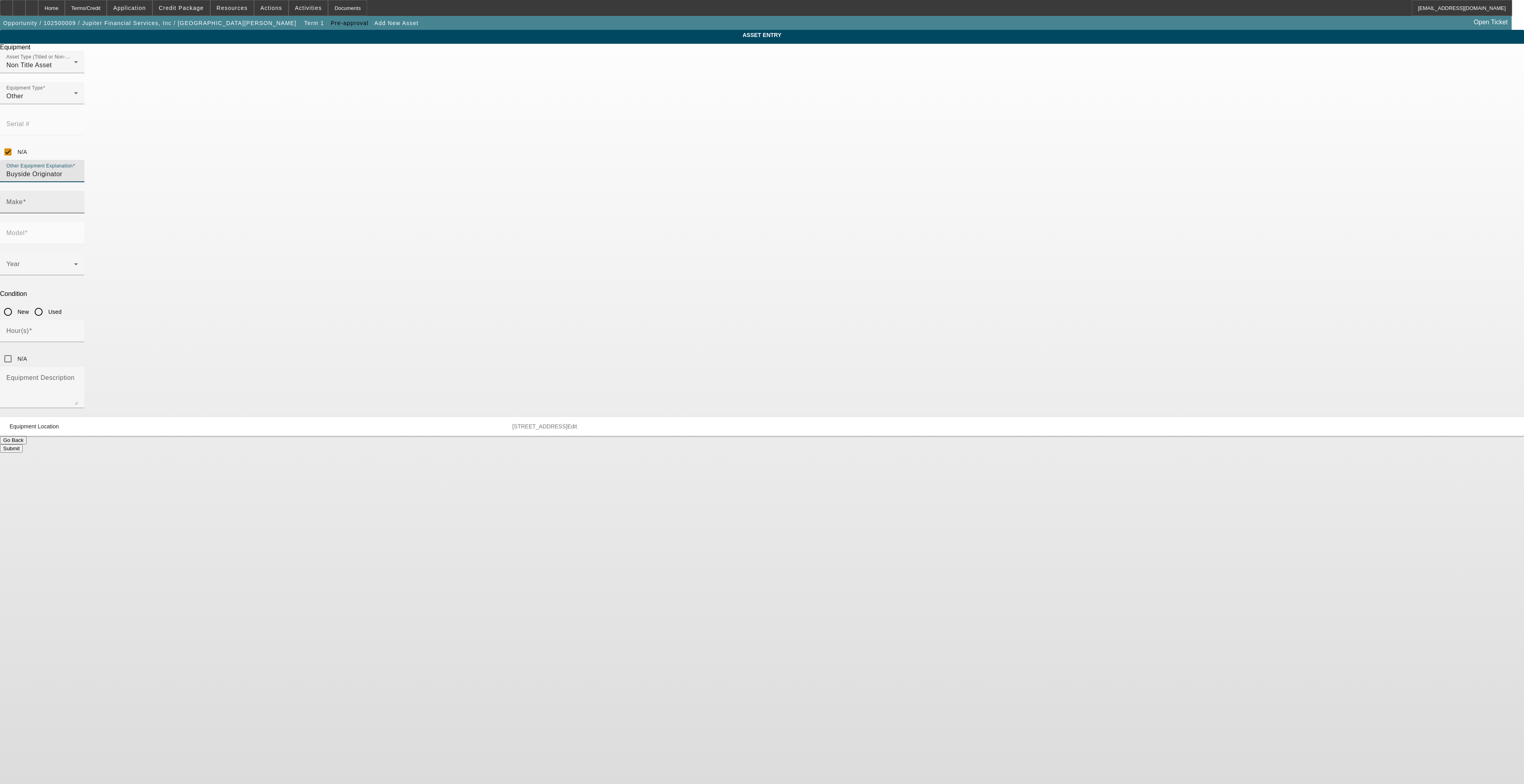
drag, startPoint x: 710, startPoint y: 179, endPoint x: 704, endPoint y: 176, distance: 6.7
click at [78, 191] on div "Make" at bounding box center [42, 202] width 72 height 22
click at [683, 219] on mat-option "Buyside" at bounding box center [704, 214] width 104 height 19
type input "Buyside"
click at [78, 222] on div "Model" at bounding box center [42, 233] width 72 height 22
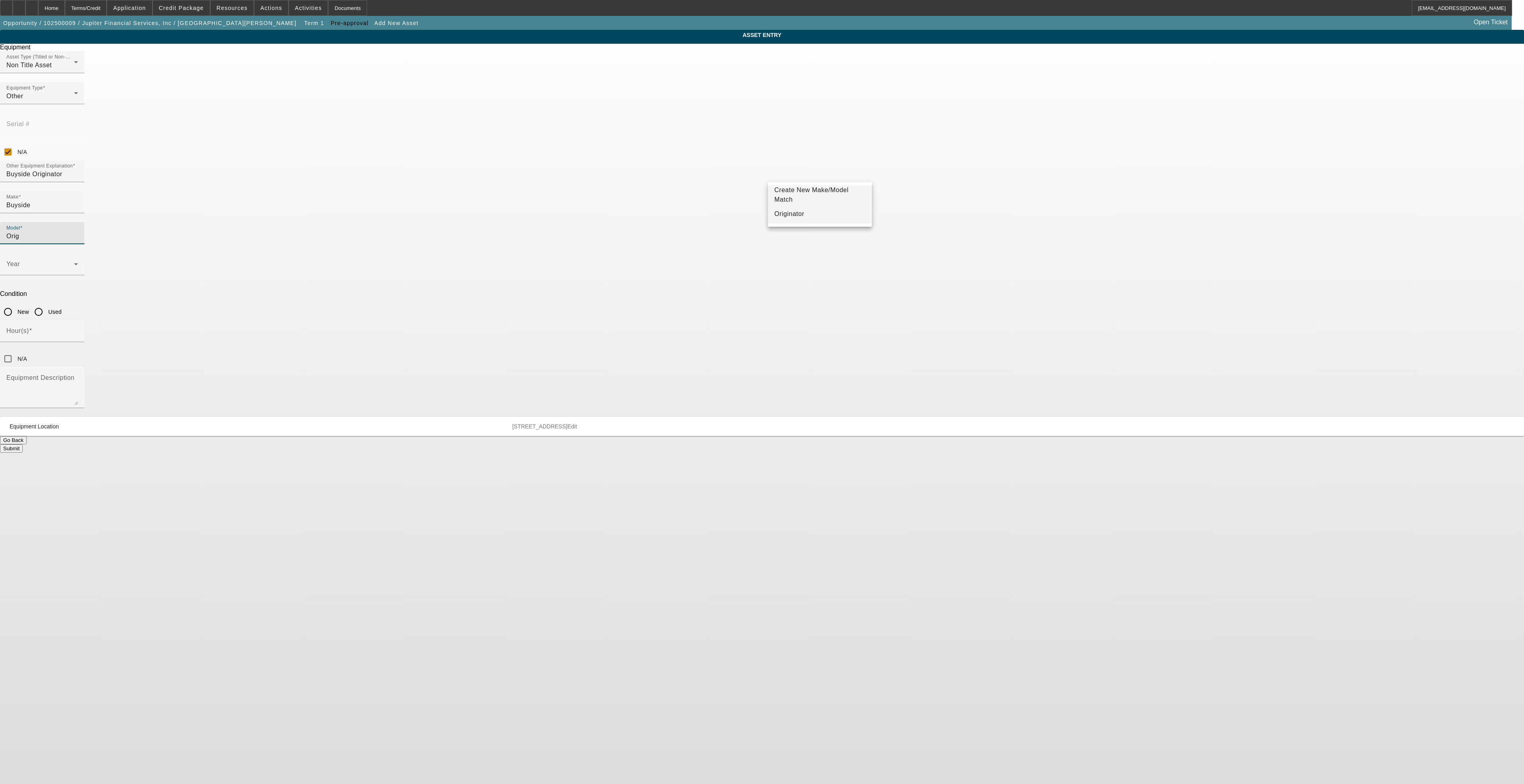
click at [822, 211] on mat-option "Originator" at bounding box center [820, 214] width 104 height 19
type input "Originator"
click at [78, 253] on div "Year" at bounding box center [42, 264] width 72 height 22
drag, startPoint x: 709, startPoint y: 258, endPoint x: 709, endPoint y: 276, distance: 18.0
click at [709, 276] on div "- Select - 2027 2026 2025 2024 2023 2022 2021 2020 2019 2018 2017 2016 2015 201…" at bounding box center [704, 268] width 104 height 109
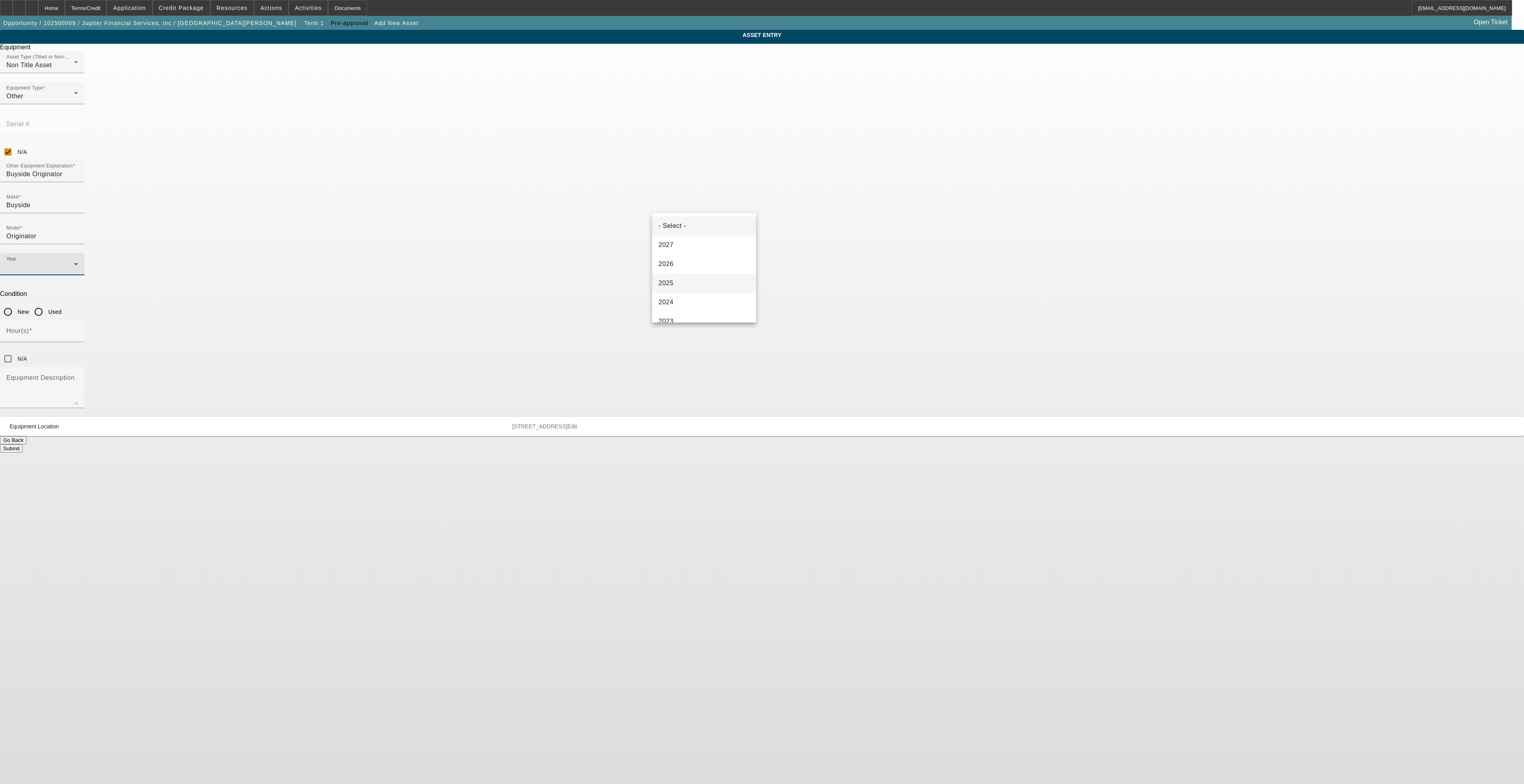
click at [716, 281] on mat-option "2025" at bounding box center [704, 283] width 104 height 19
click at [16, 304] on input "New" at bounding box center [8, 312] width 16 height 16
radio input "true"
click at [16, 351] on input "N/A" at bounding box center [8, 359] width 16 height 16
checkbox input "true"
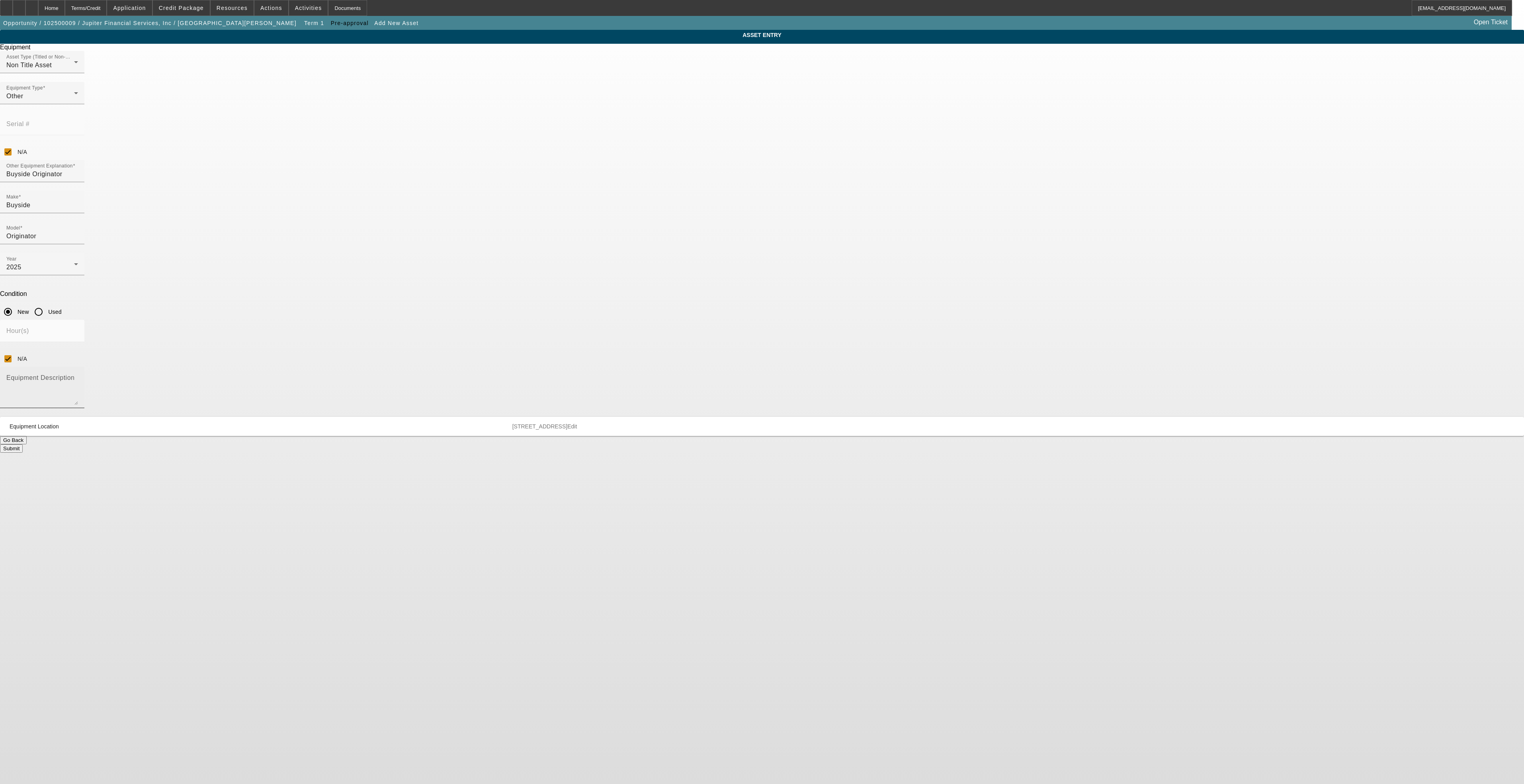
click at [78, 377] on textarea "Equipment Description" at bounding box center [42, 391] width 72 height 28
paste textarea "Family Vacation"
type textarea "Family Vacation"
type textarea "Buyside Originator"
click at [22, 445] on button "Submit" at bounding box center [11, 449] width 22 height 8
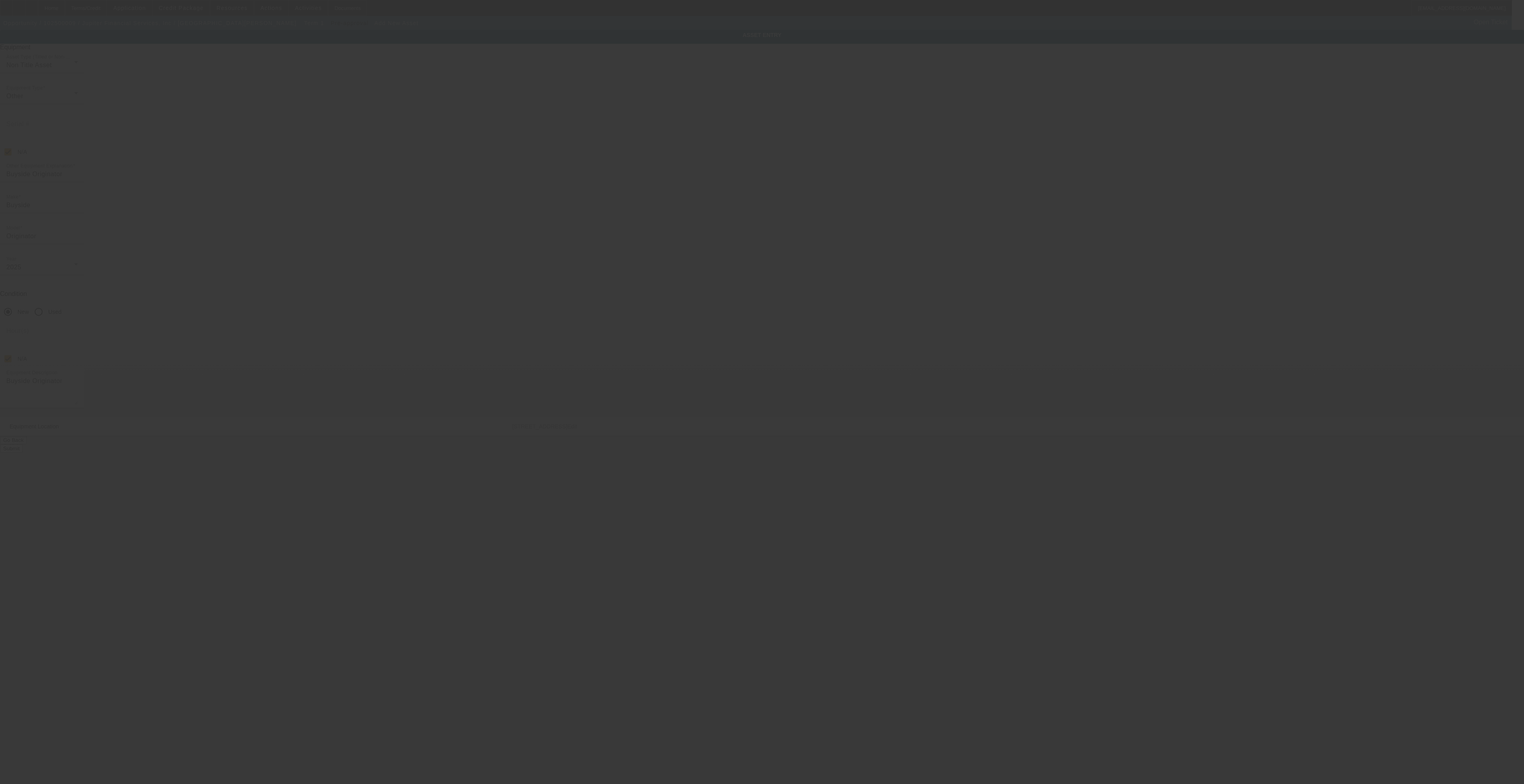
click at [808, 233] on div at bounding box center [762, 392] width 1524 height 784
type input "[STREET_ADDRESS]"
type input "Ste 202"
type input "Tequesta"
type input "33469"
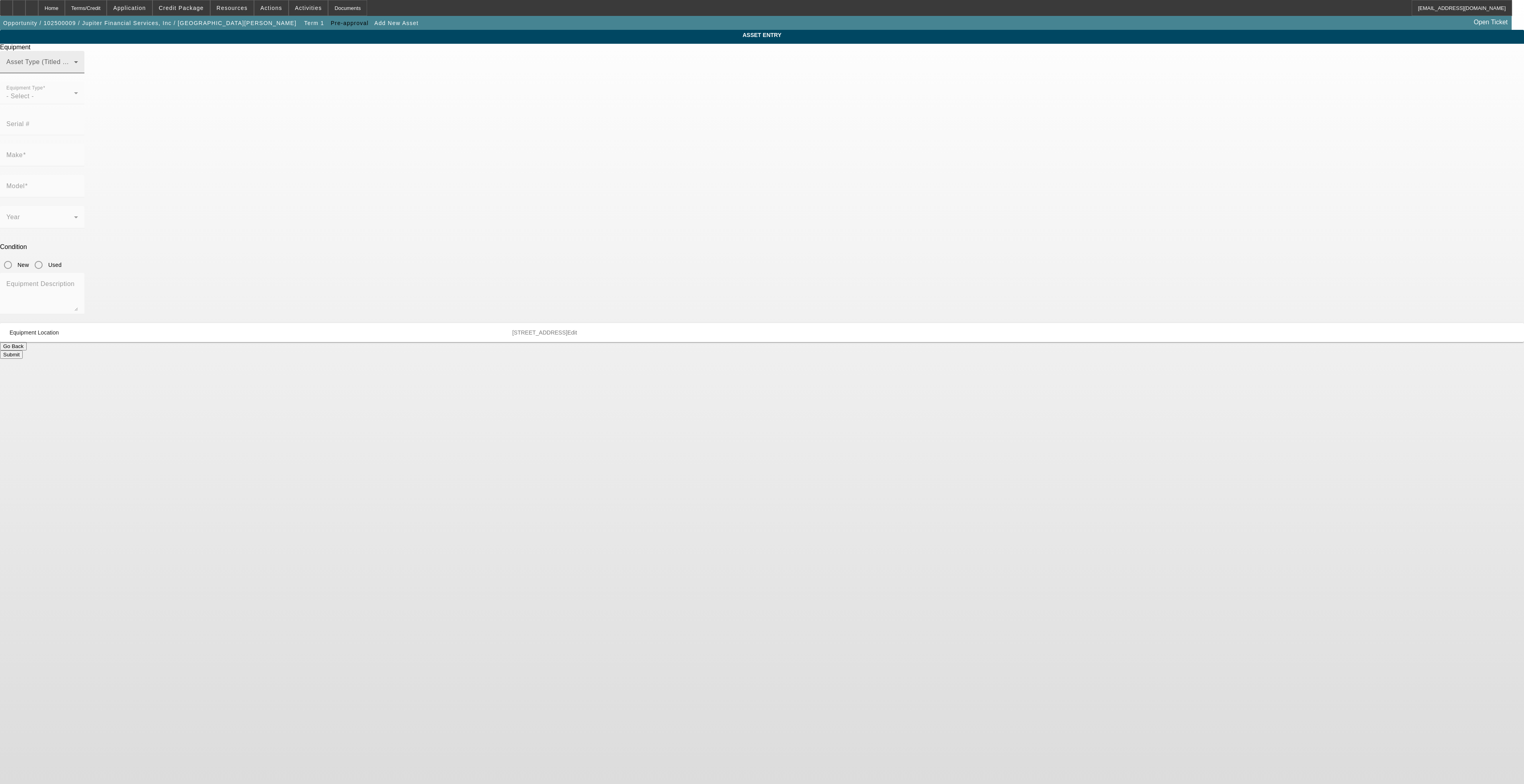
click at [78, 73] on div "Asset Type (Titled or Non-Titled)" at bounding box center [42, 62] width 72 height 22
click at [719, 122] on mat-option "Non Title Asset" at bounding box center [761, 120] width 219 height 19
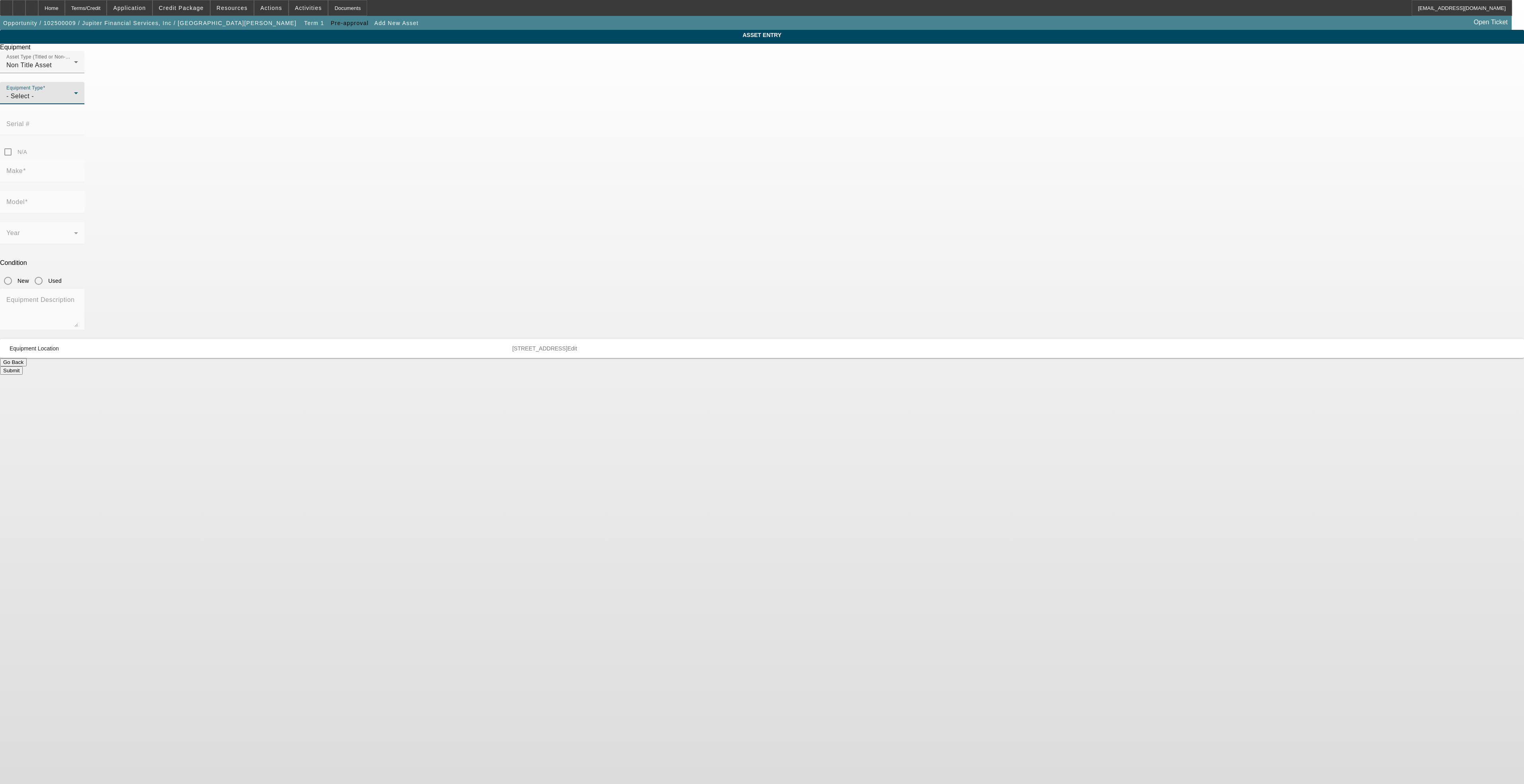
click at [74, 101] on div "- Select -" at bounding box center [40, 96] width 67 height 9
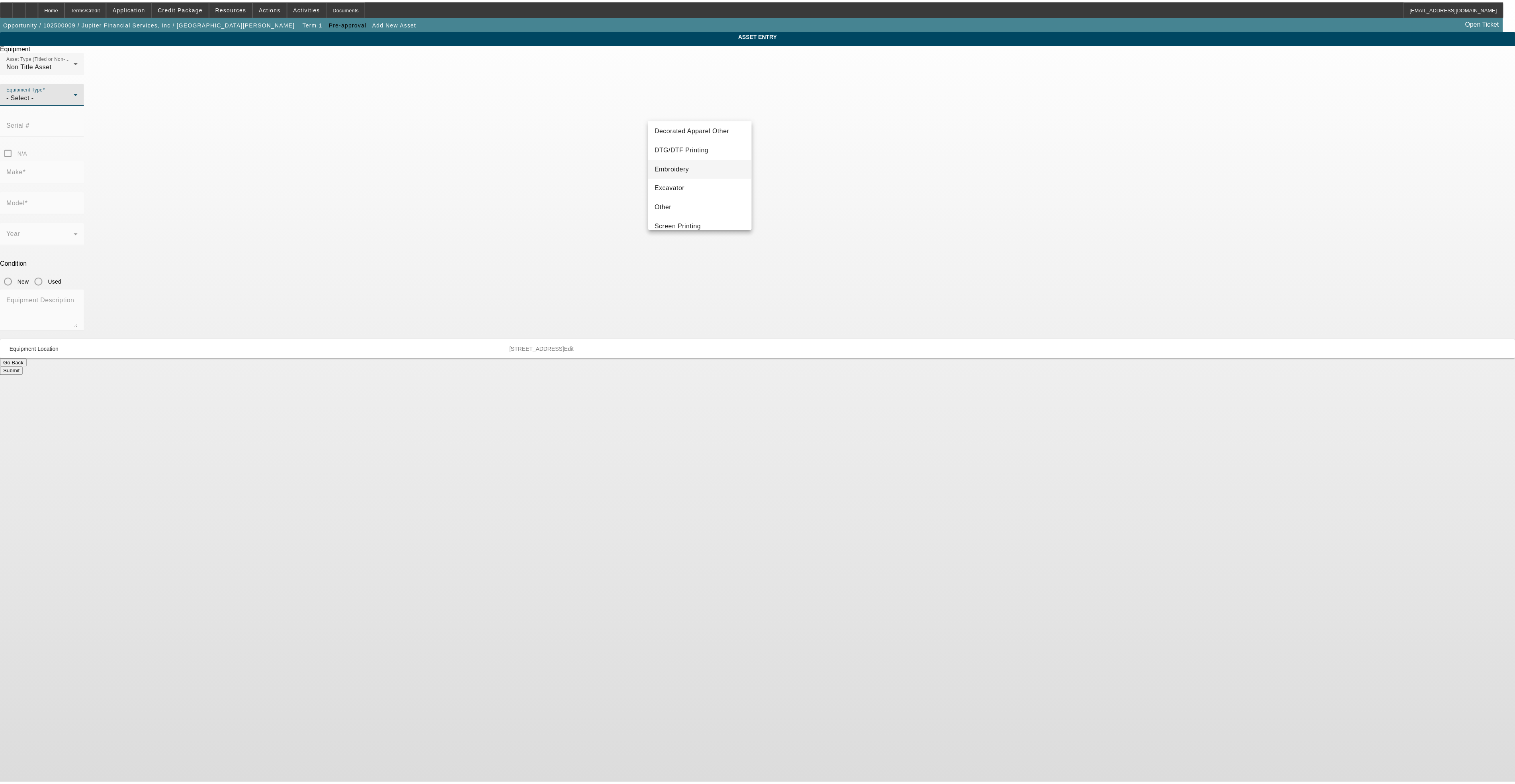
scroll to position [119, 0]
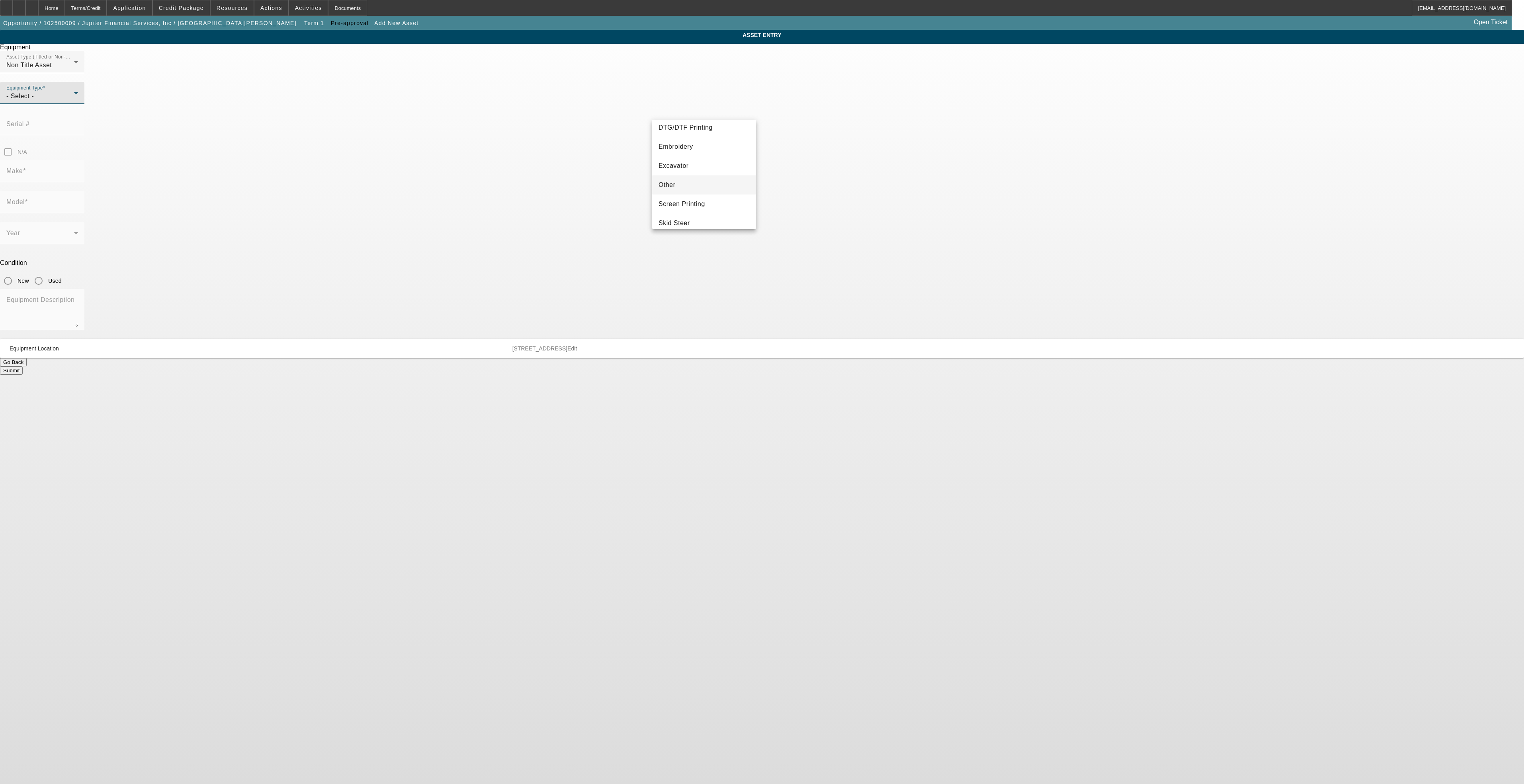
click at [682, 190] on mat-option "Other" at bounding box center [704, 185] width 104 height 19
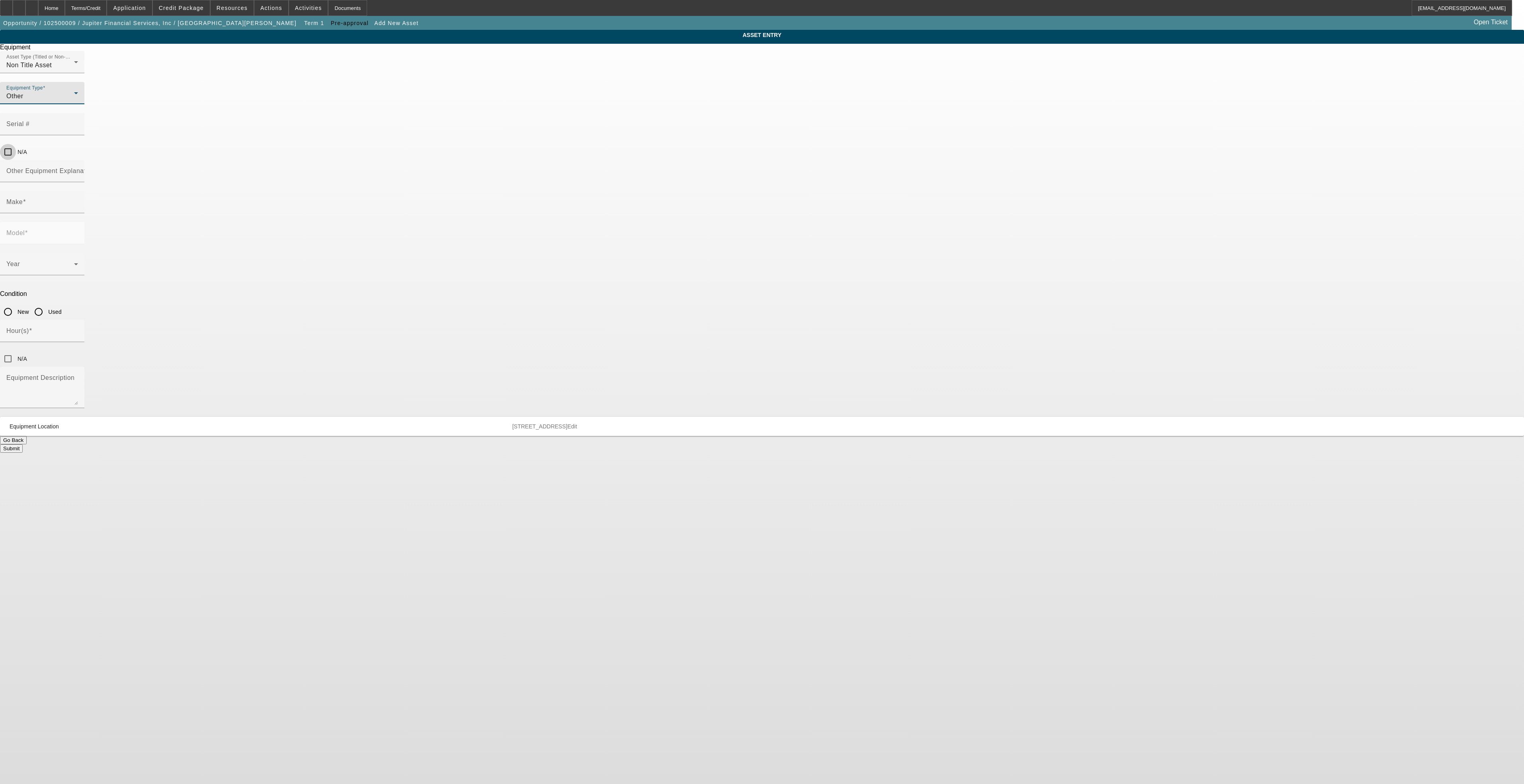
click at [16, 144] on input "N/A" at bounding box center [8, 152] width 16 height 16
checkbox input "true"
click at [78, 160] on div "Other Equipment Explanation" at bounding box center [42, 171] width 72 height 22
type input "Buyside Originator"
click at [78, 200] on input "Make" at bounding box center [42, 205] width 72 height 9
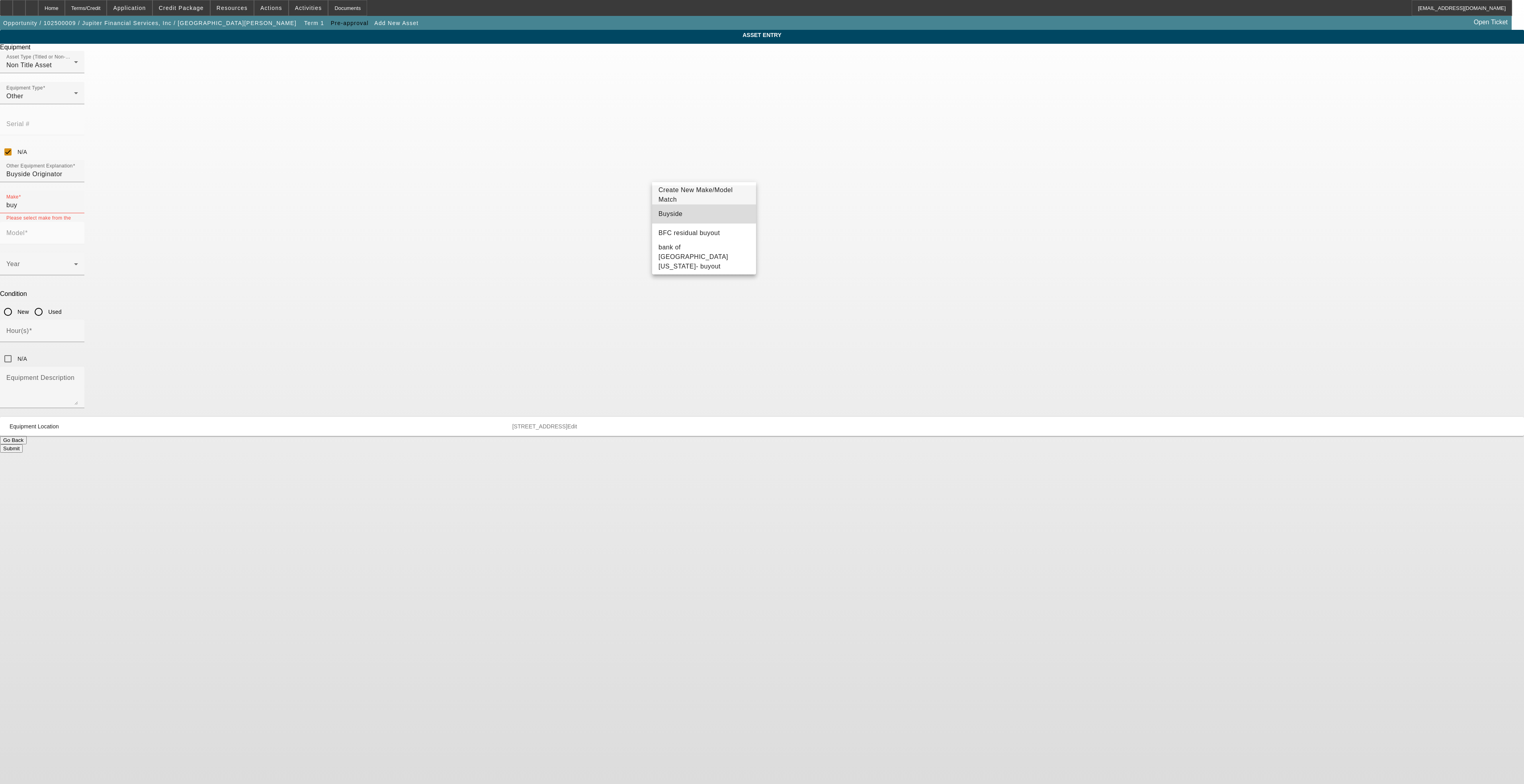
click at [696, 213] on mat-option "Buyside" at bounding box center [704, 214] width 104 height 19
type input "Buyside"
click at [797, 290] on p "Condition" at bounding box center [762, 294] width 1524 height 7
click at [78, 232] on input "Model" at bounding box center [42, 237] width 72 height 9
click at [788, 222] on mat-option "Originator" at bounding box center [820, 214] width 104 height 19
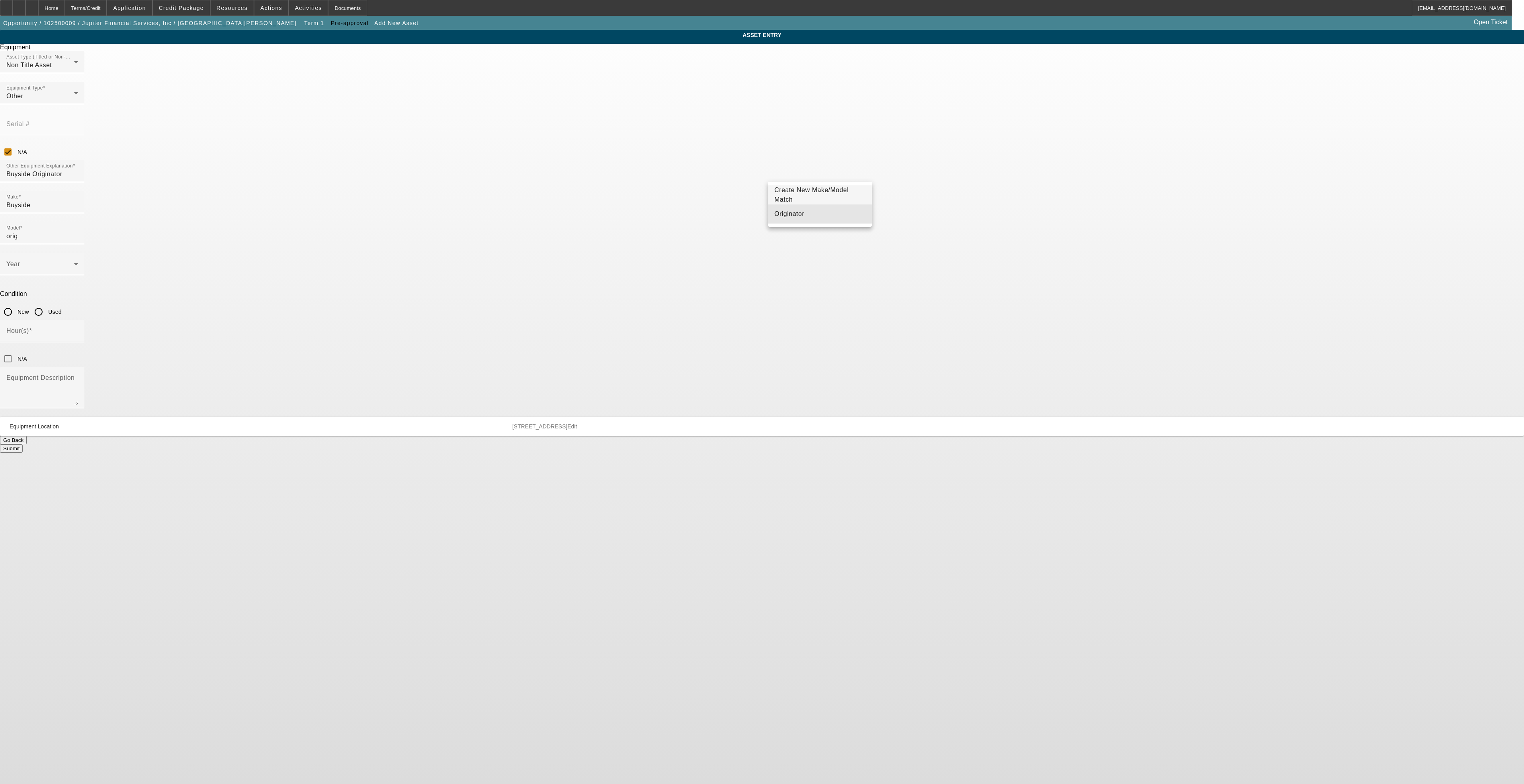
type input "Originator"
click at [16, 304] on input "New" at bounding box center [8, 312] width 16 height 16
radio input "true"
click at [16, 351] on input "N/A" at bounding box center [8, 359] width 16 height 16
checkbox input "true"
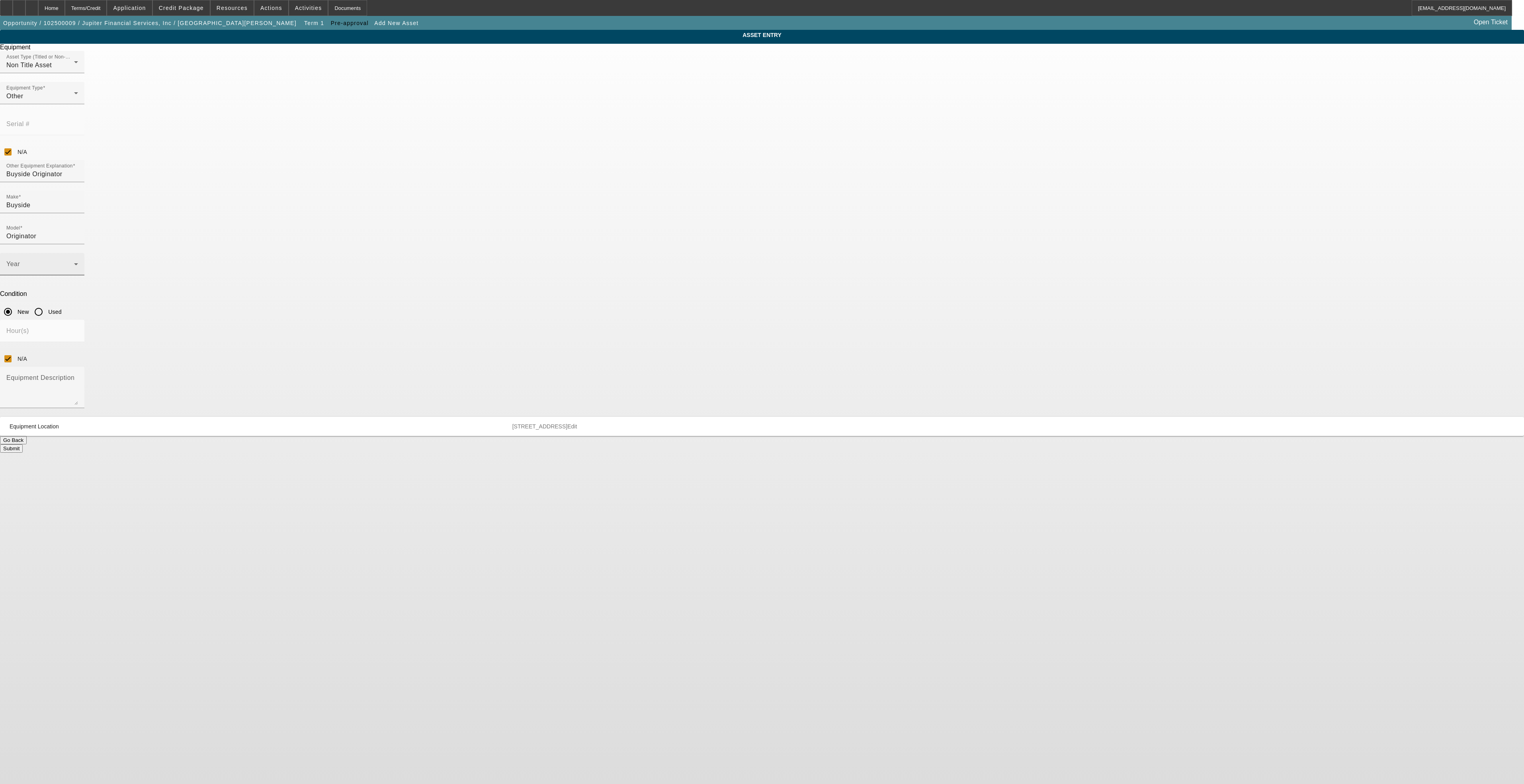
click at [74, 263] on span at bounding box center [40, 267] width 67 height 9
click at [705, 280] on mat-option "2025" at bounding box center [704, 283] width 104 height 19
click at [78, 377] on textarea "Equipment Description" at bounding box center [42, 391] width 72 height 28
type textarea "Buyside Originator"
click at [22, 445] on button "Submit" at bounding box center [11, 449] width 22 height 8
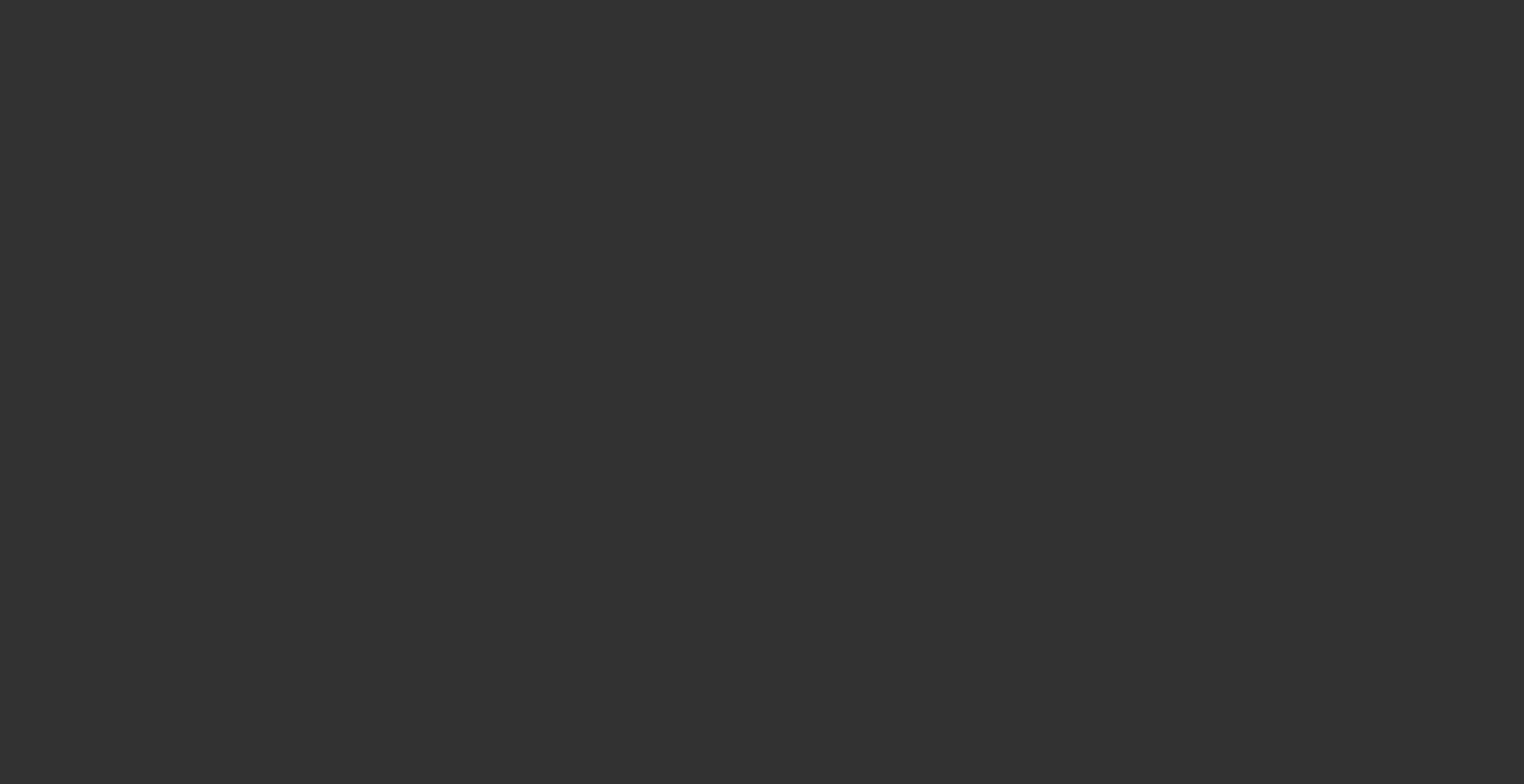
select select "0"
select select "2"
select select "0"
select select "6"
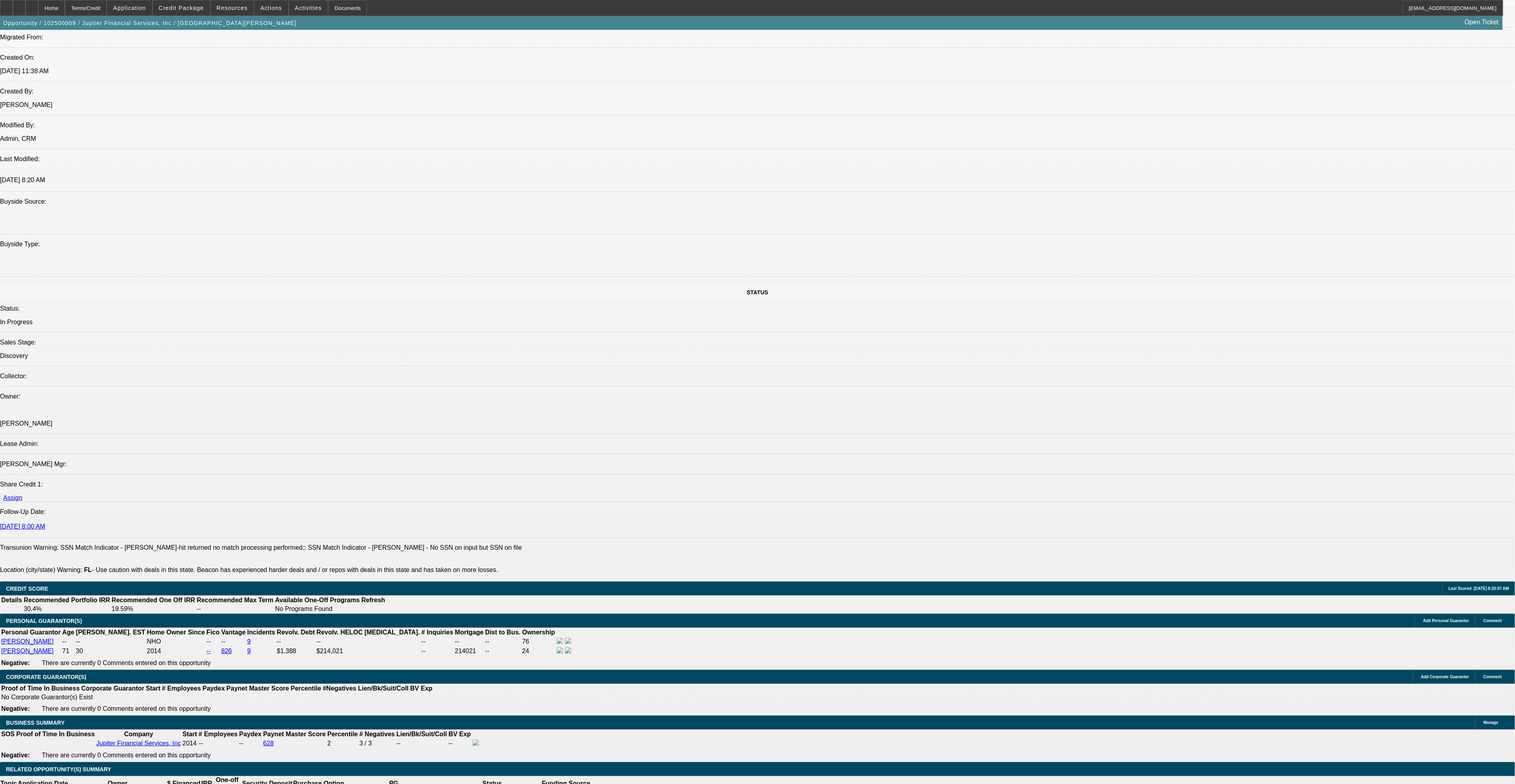
scroll to position [656, 0]
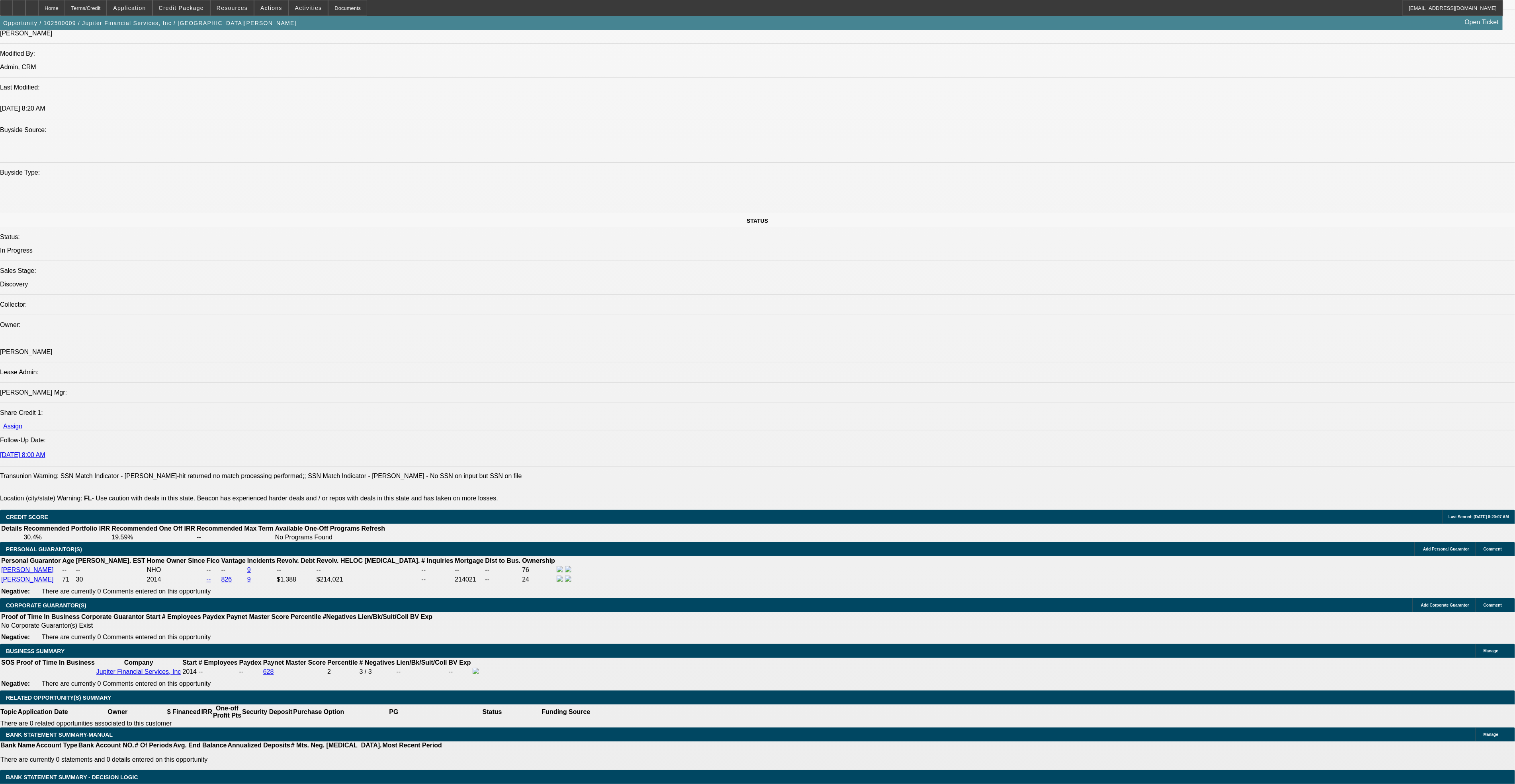
type input "$0.00"
type input "24"
type input "15"
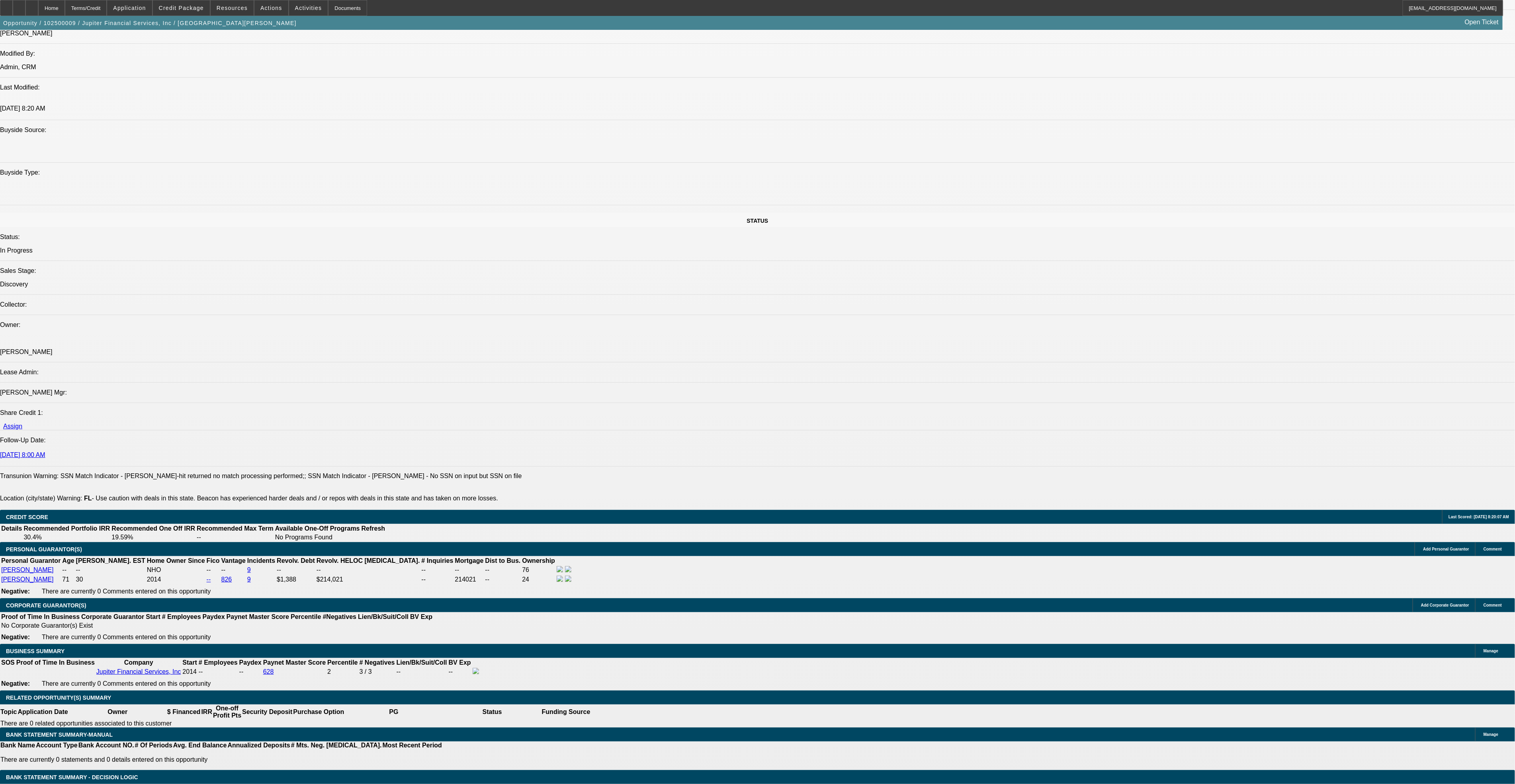
type input "$0.08"
type input "$0.04"
type input "$0.10"
type input "$0.05"
type input "1"
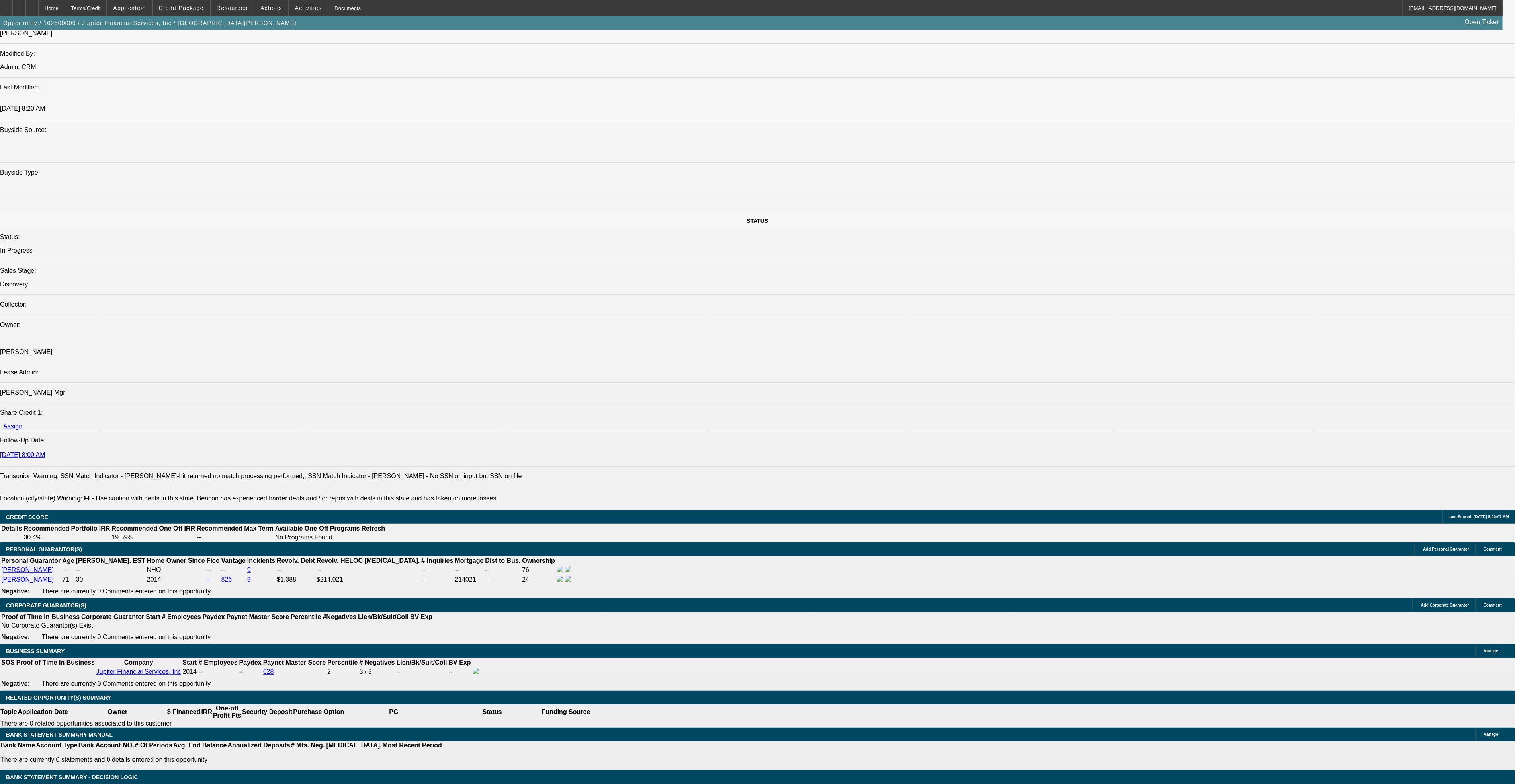
type input "$0.08"
type input "$0.04"
type input "10"
type input "$0.10"
type input "$0.05"
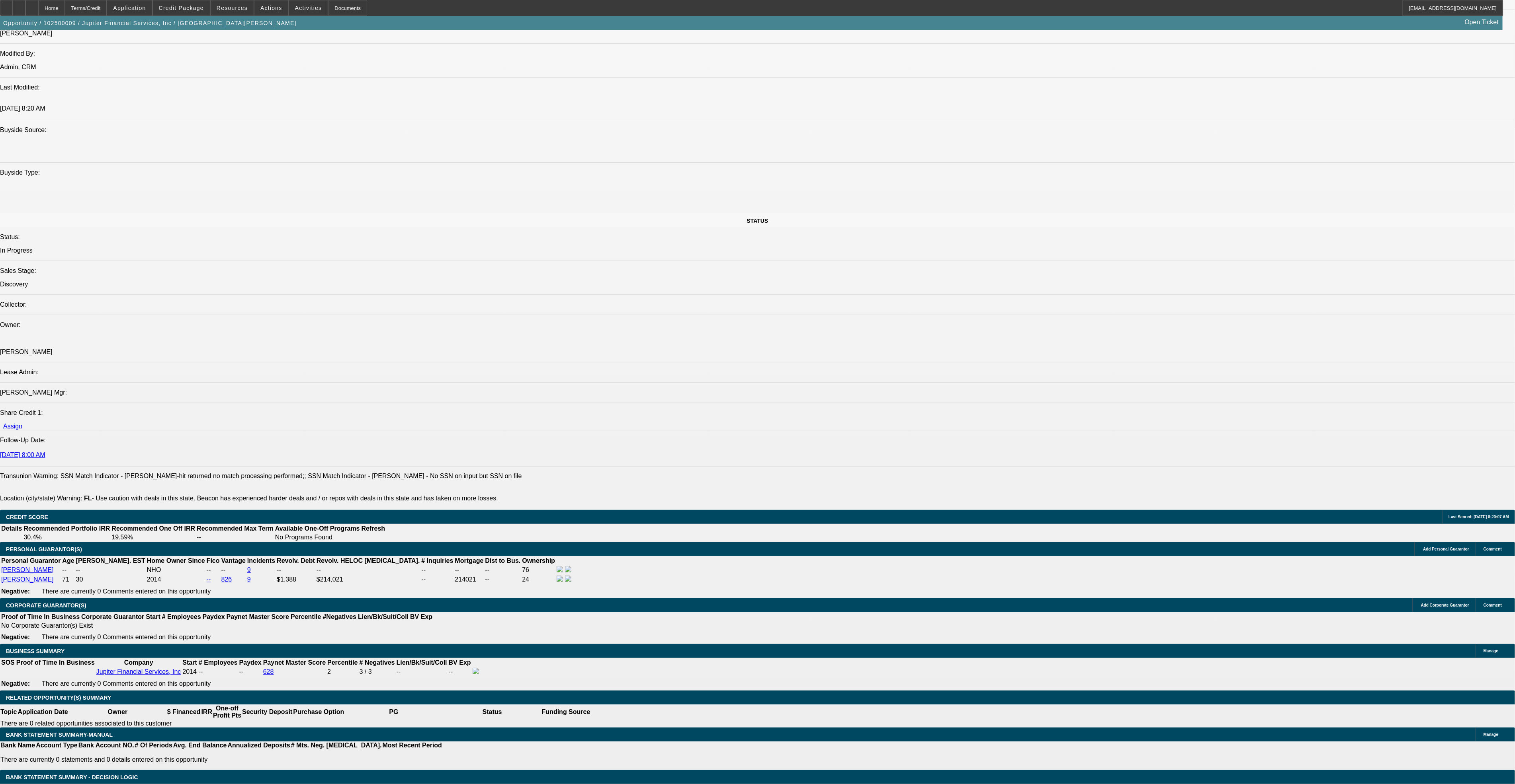
type input "10"
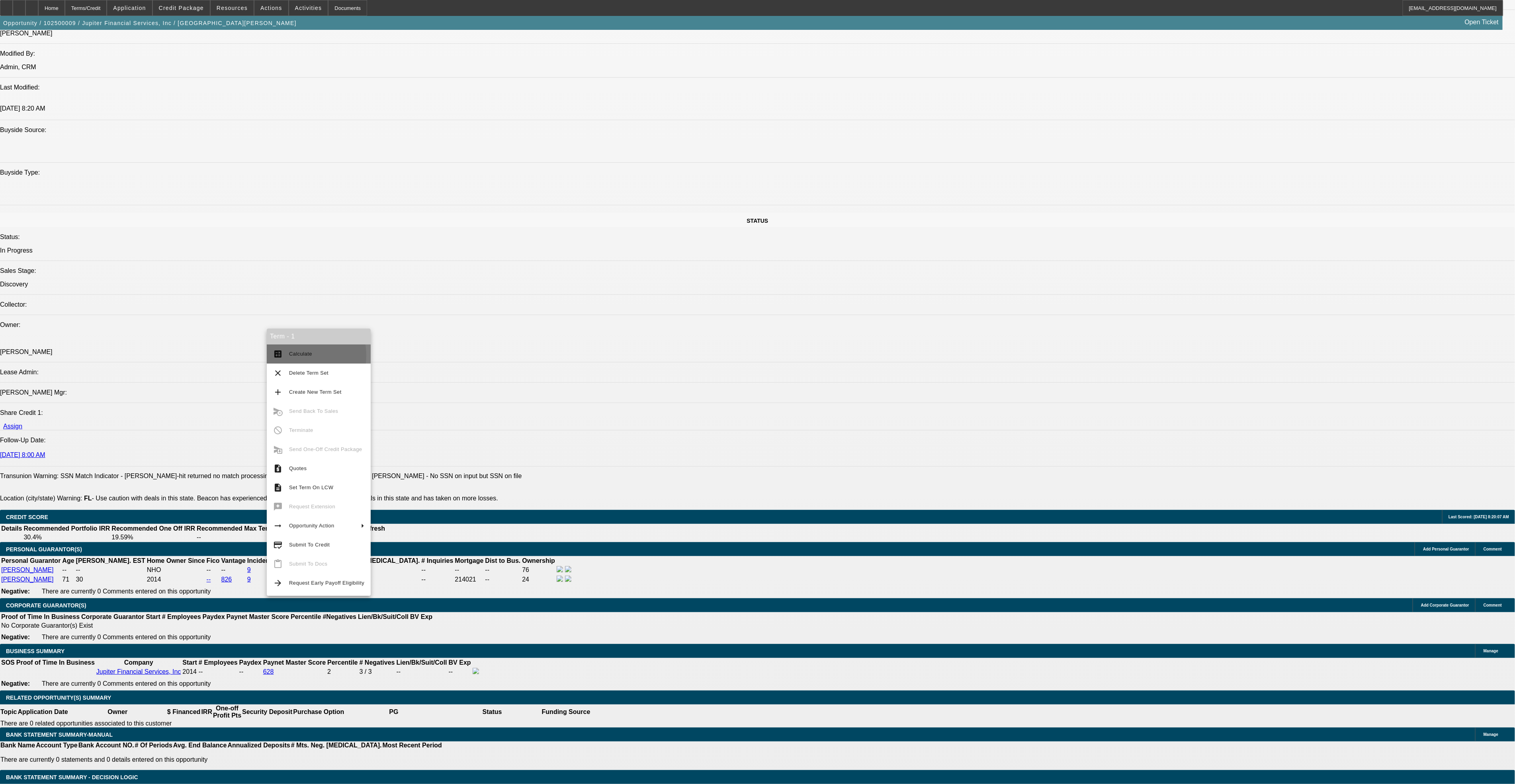
click at [292, 356] on span "Calculate" at bounding box center [301, 354] width 23 height 6
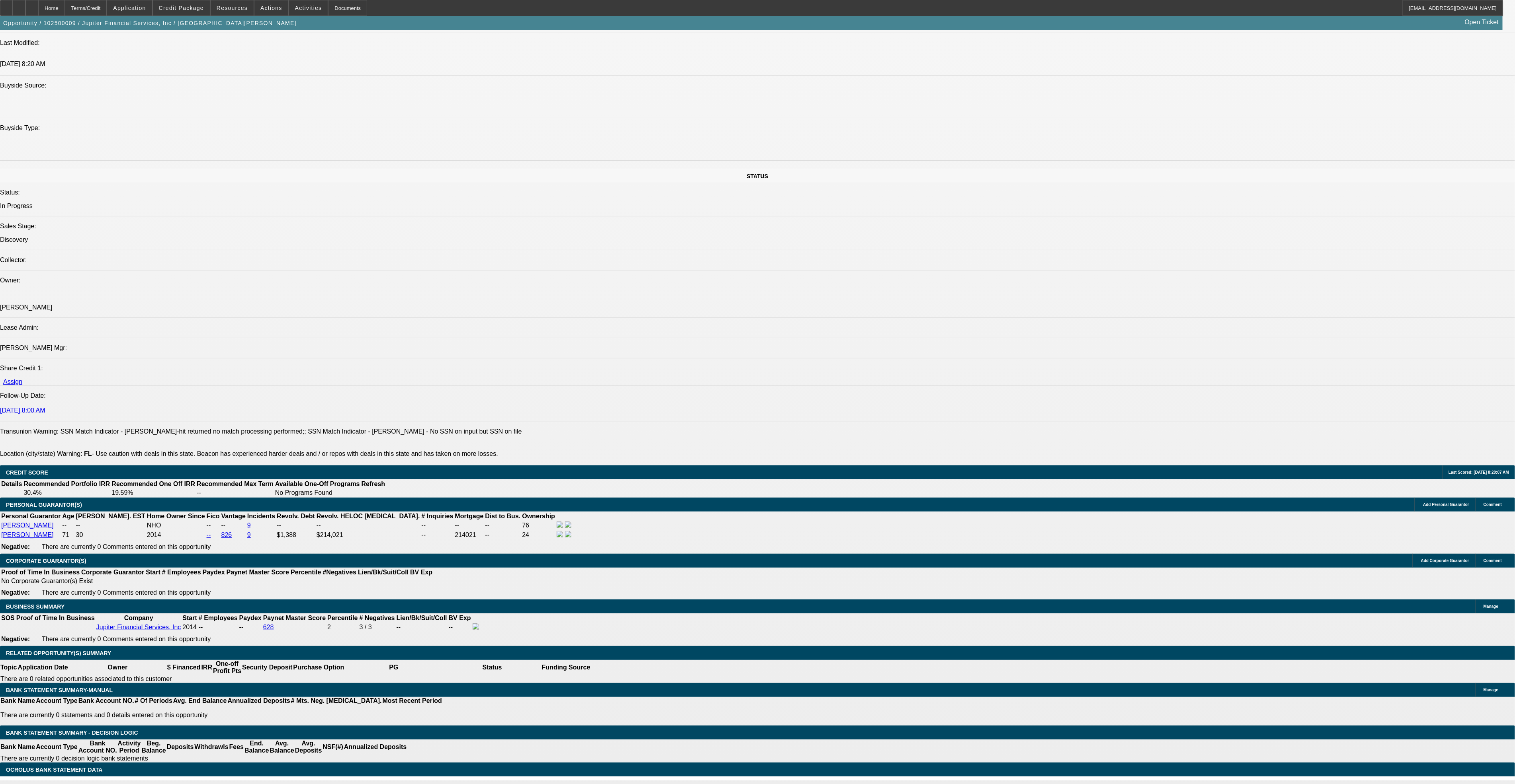
scroll to position [776, 0]
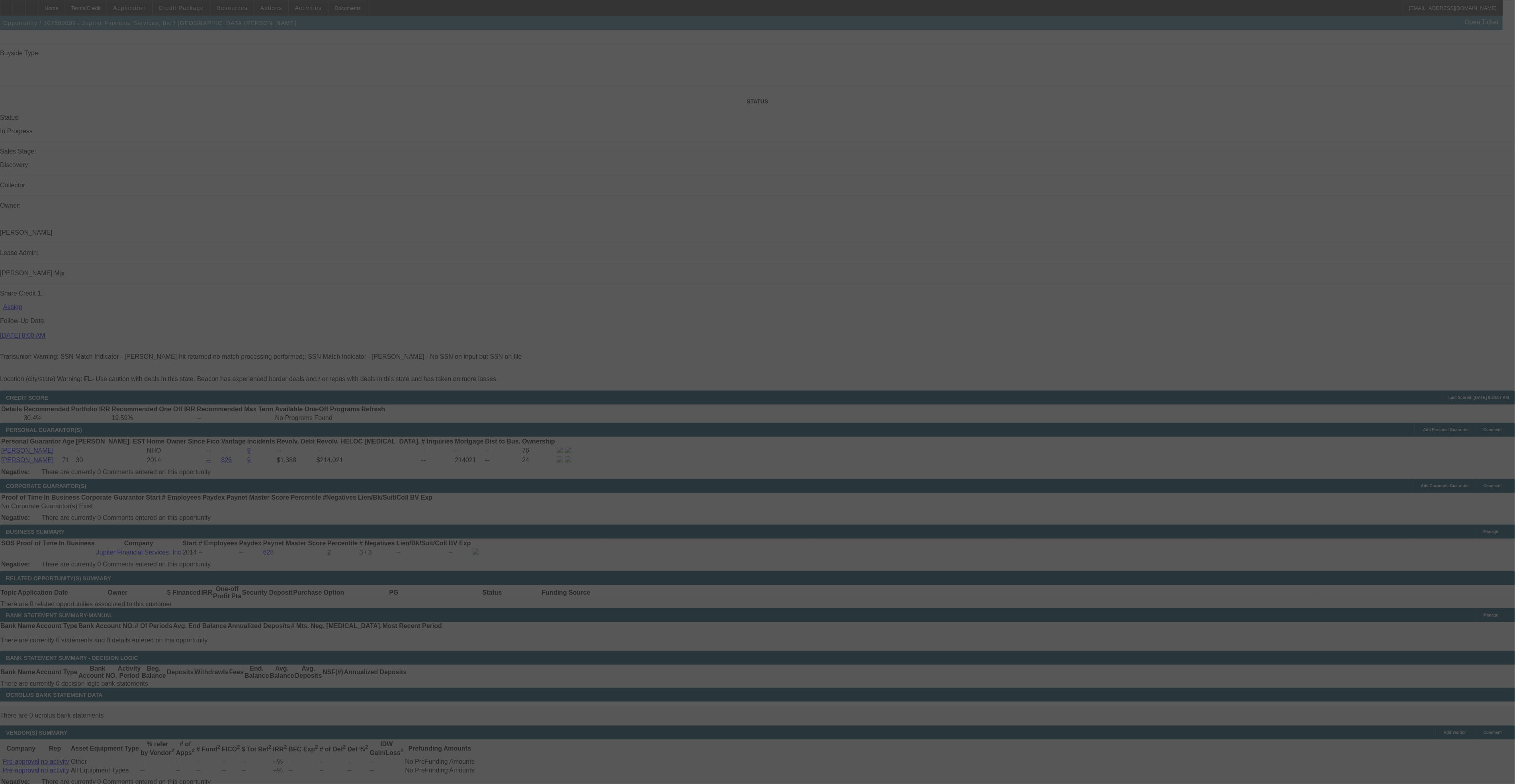
select select "0"
select select "2"
select select "0"
select select "6"
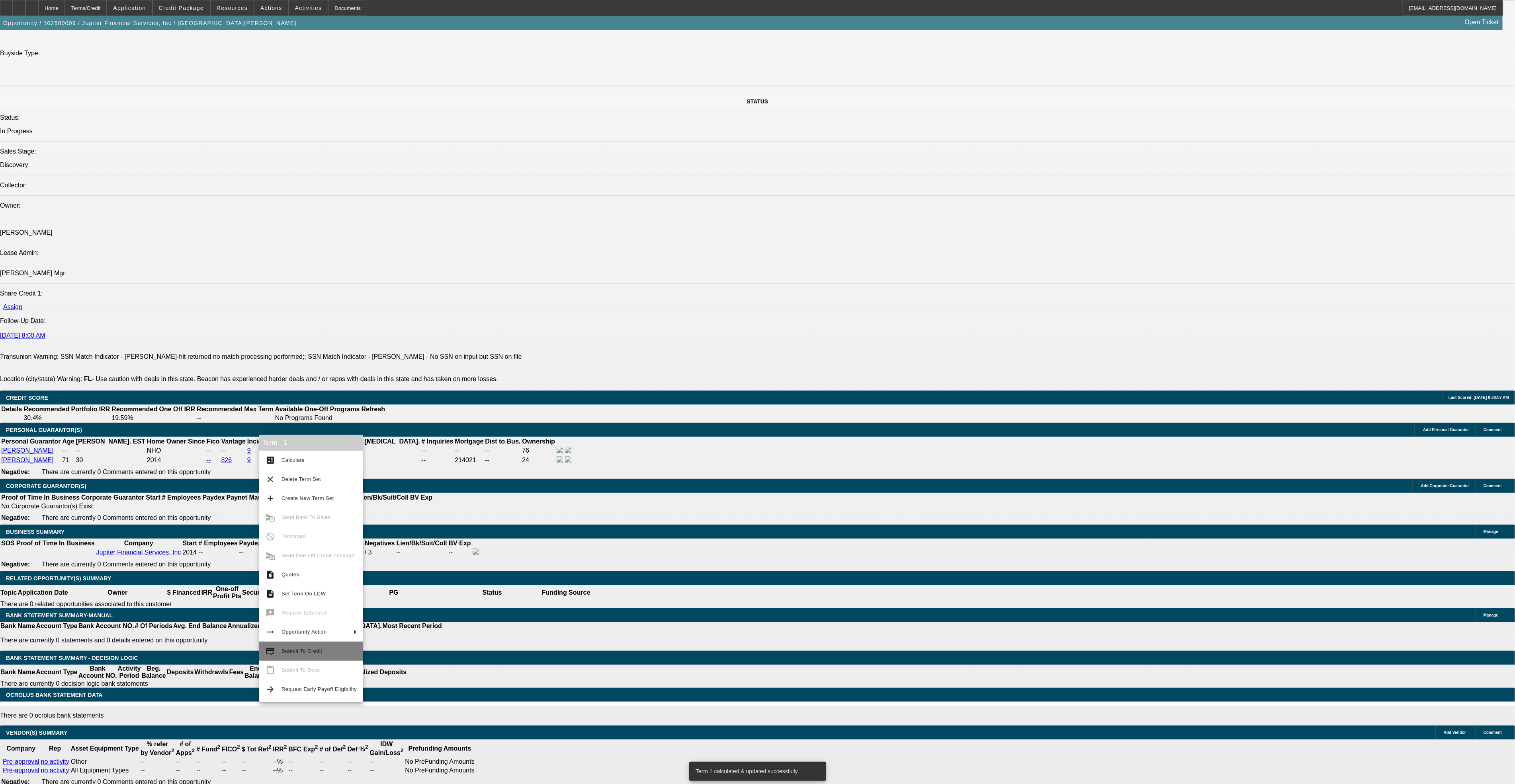
click at [305, 650] on span "Submit To Credit" at bounding box center [302, 651] width 41 height 6
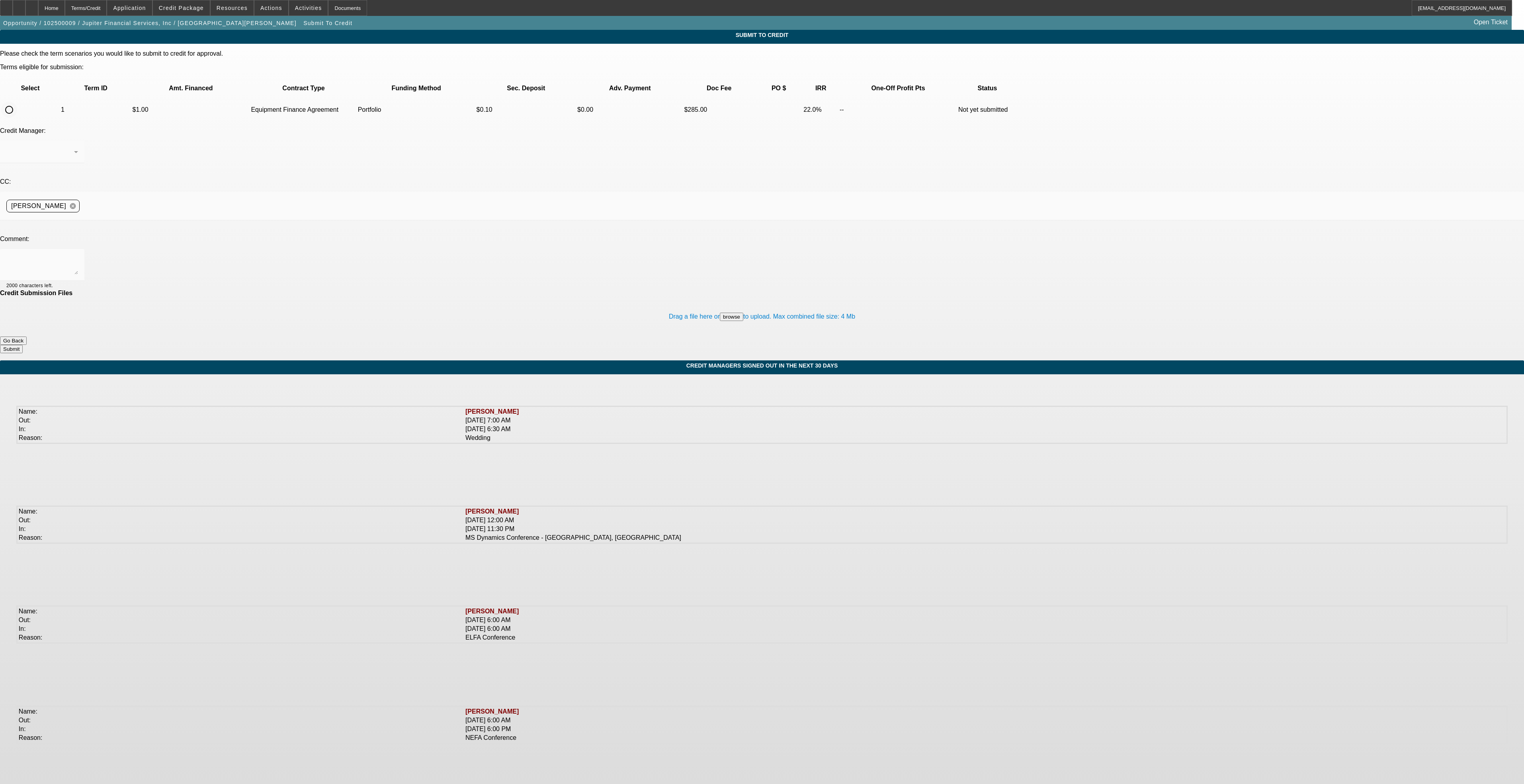
click at [17, 102] on input "radio" at bounding box center [9, 109] width 16 height 16
radio input "true"
click at [74, 147] on div "[PERSON_NAME]" at bounding box center [40, 152] width 67 height 9
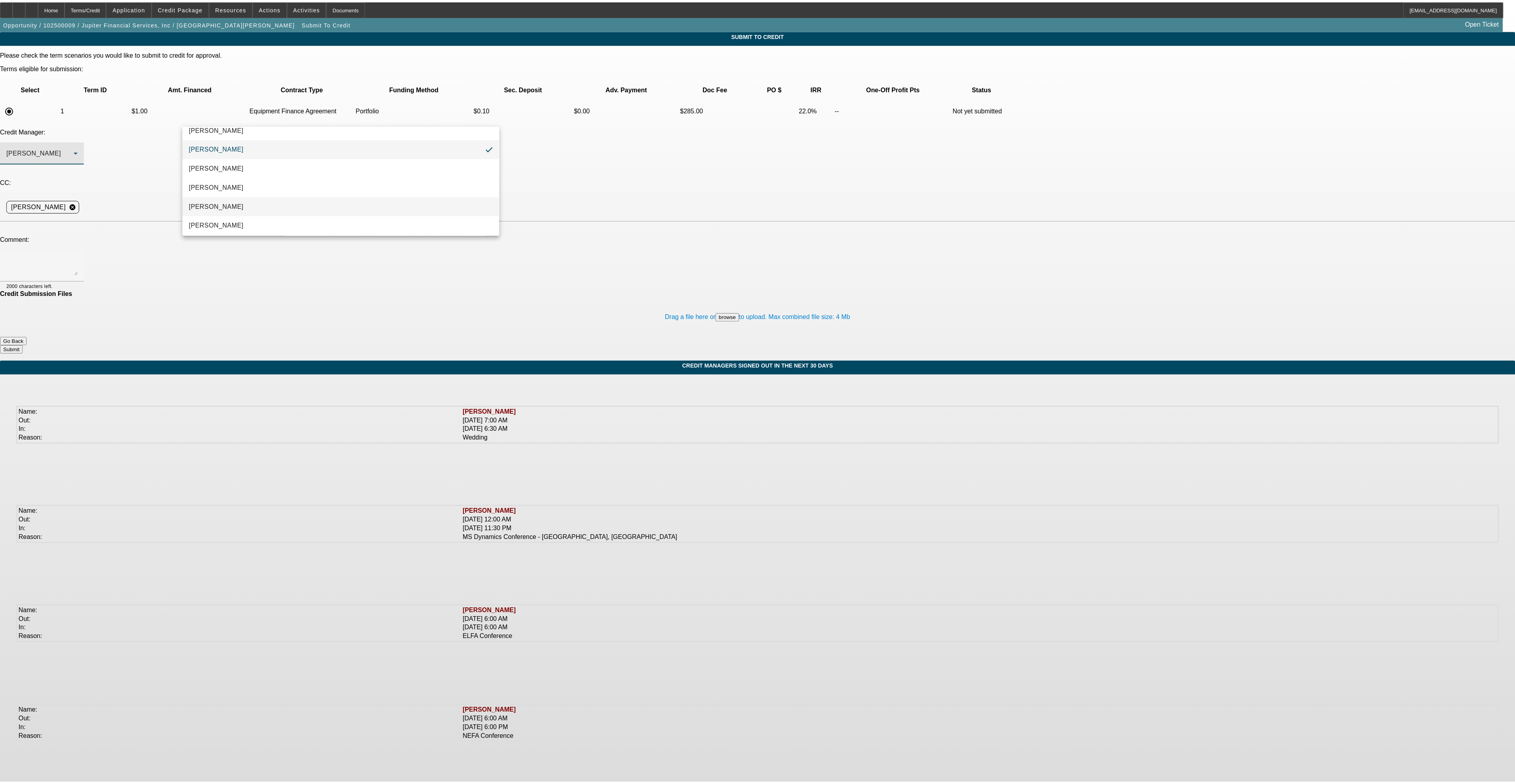
scroll to position [11, 0]
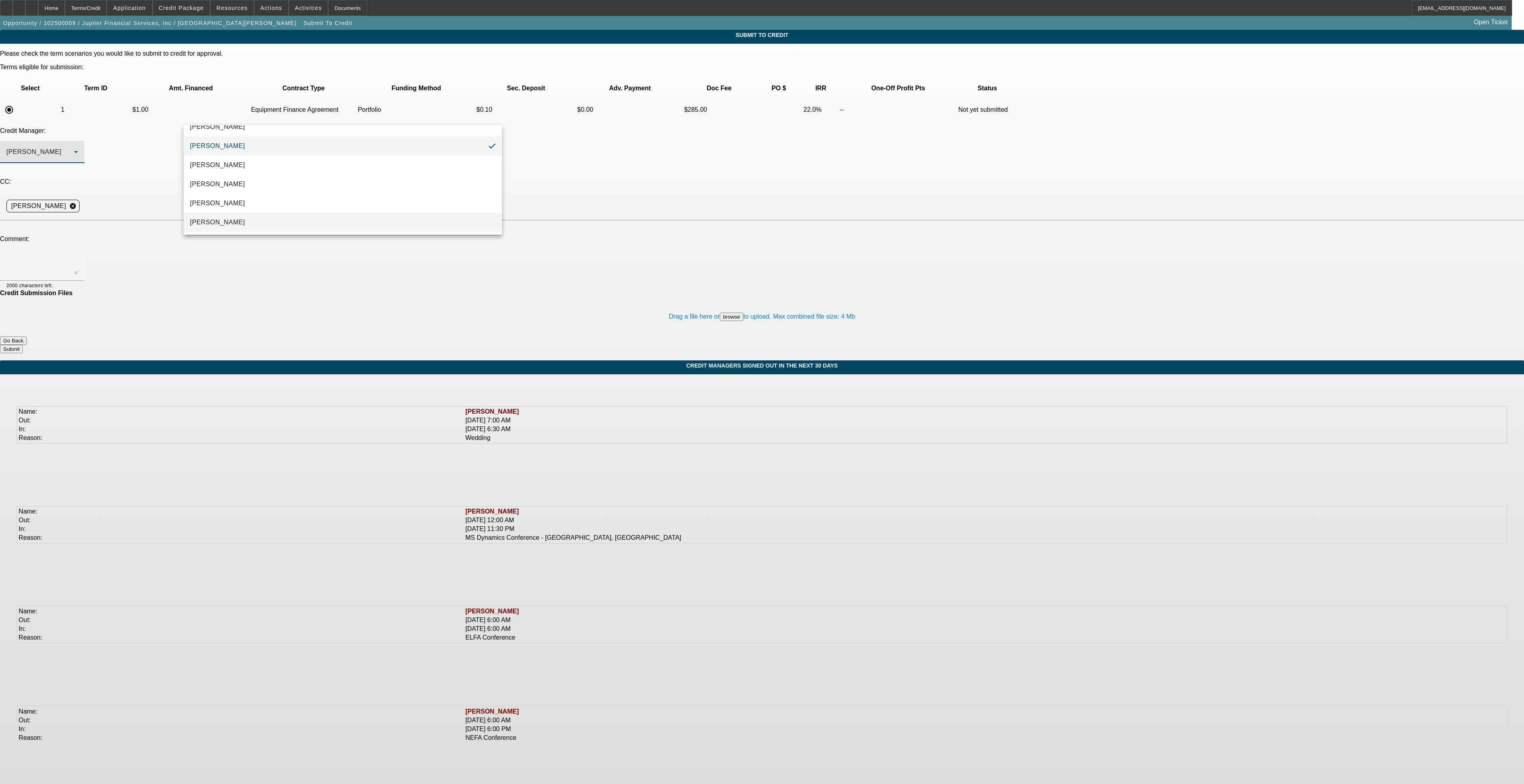
click at [292, 225] on mat-option "[PERSON_NAME]" at bounding box center [343, 222] width 318 height 19
click at [85, 249] on mat-form-field "2000 characters left." at bounding box center [42, 269] width 85 height 41
drag, startPoint x: 326, startPoint y: 202, endPoint x: 273, endPoint y: 185, distance: 55.7
click at [78, 255] on textarea at bounding box center [42, 265] width 72 height 19
type textarea "[PERSON_NAME] - this is Jupiter Financial for review. They stated they had alre…"
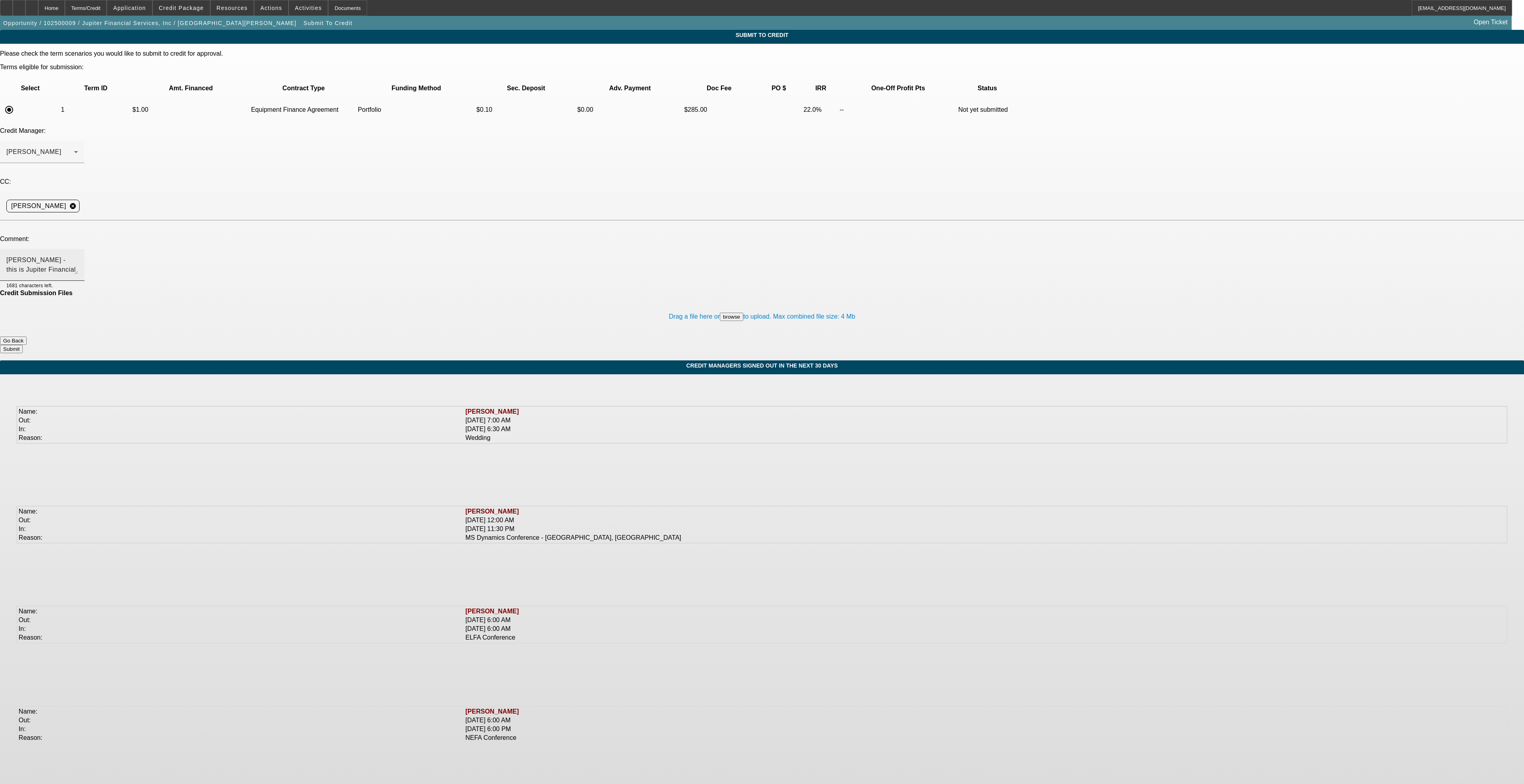
click at [78, 249] on div "[PERSON_NAME] - this is Jupiter Financial for review. They stated they had alre…" at bounding box center [42, 265] width 72 height 32
click at [22, 345] on button "Submit" at bounding box center [11, 349] width 22 height 8
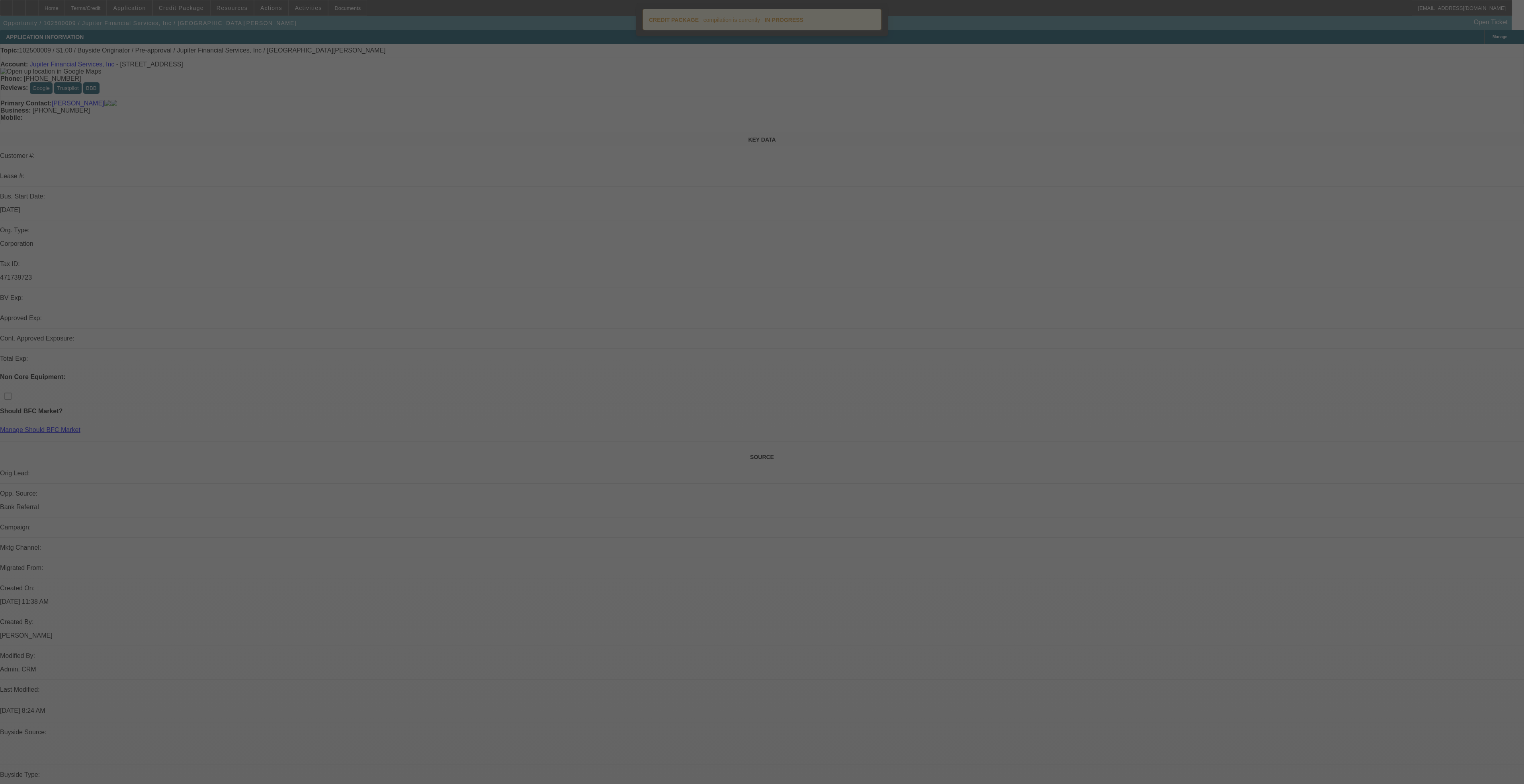
select select "0"
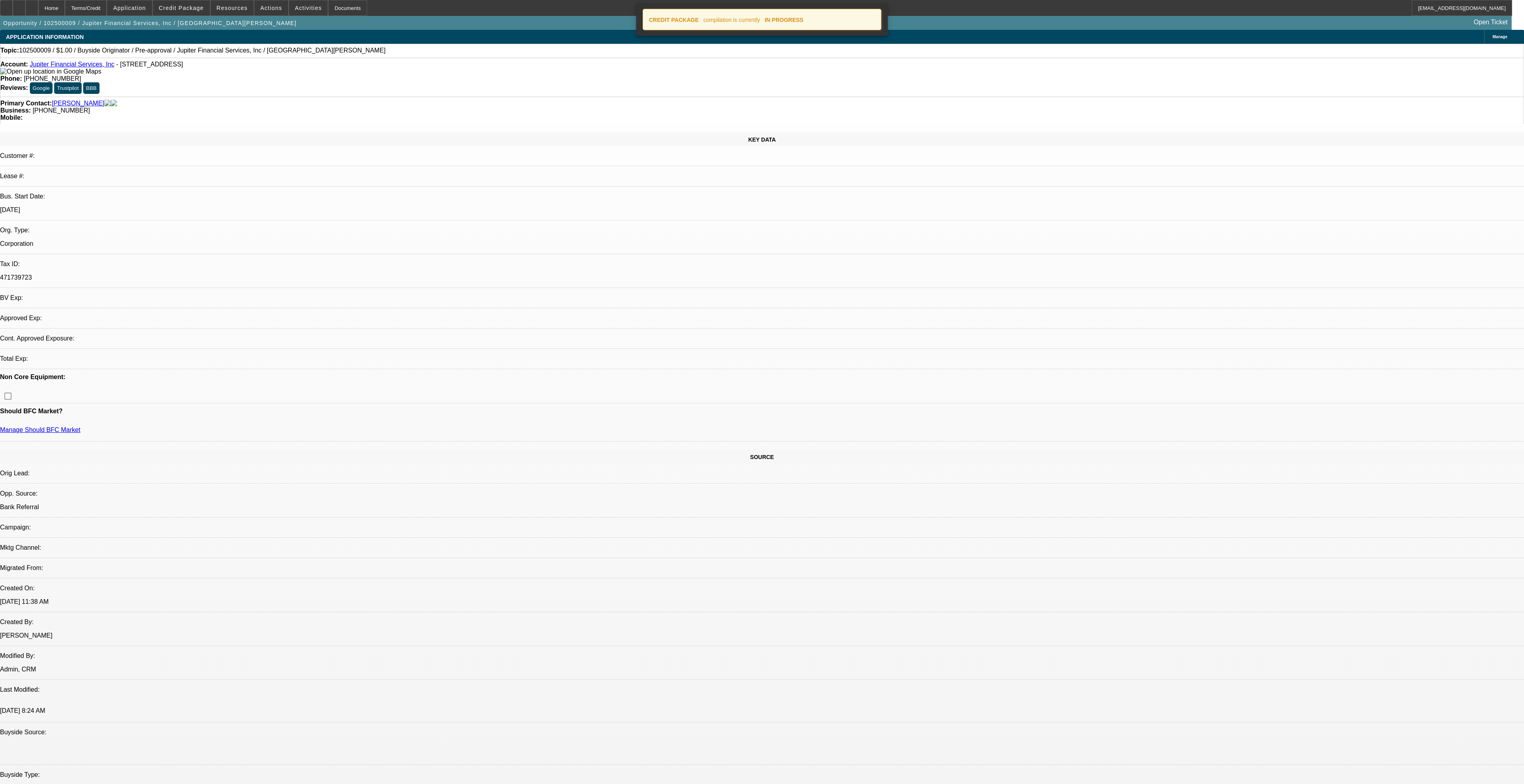
select select "2"
select select "0"
select select "6"
